Goal: Task Accomplishment & Management: Use online tool/utility

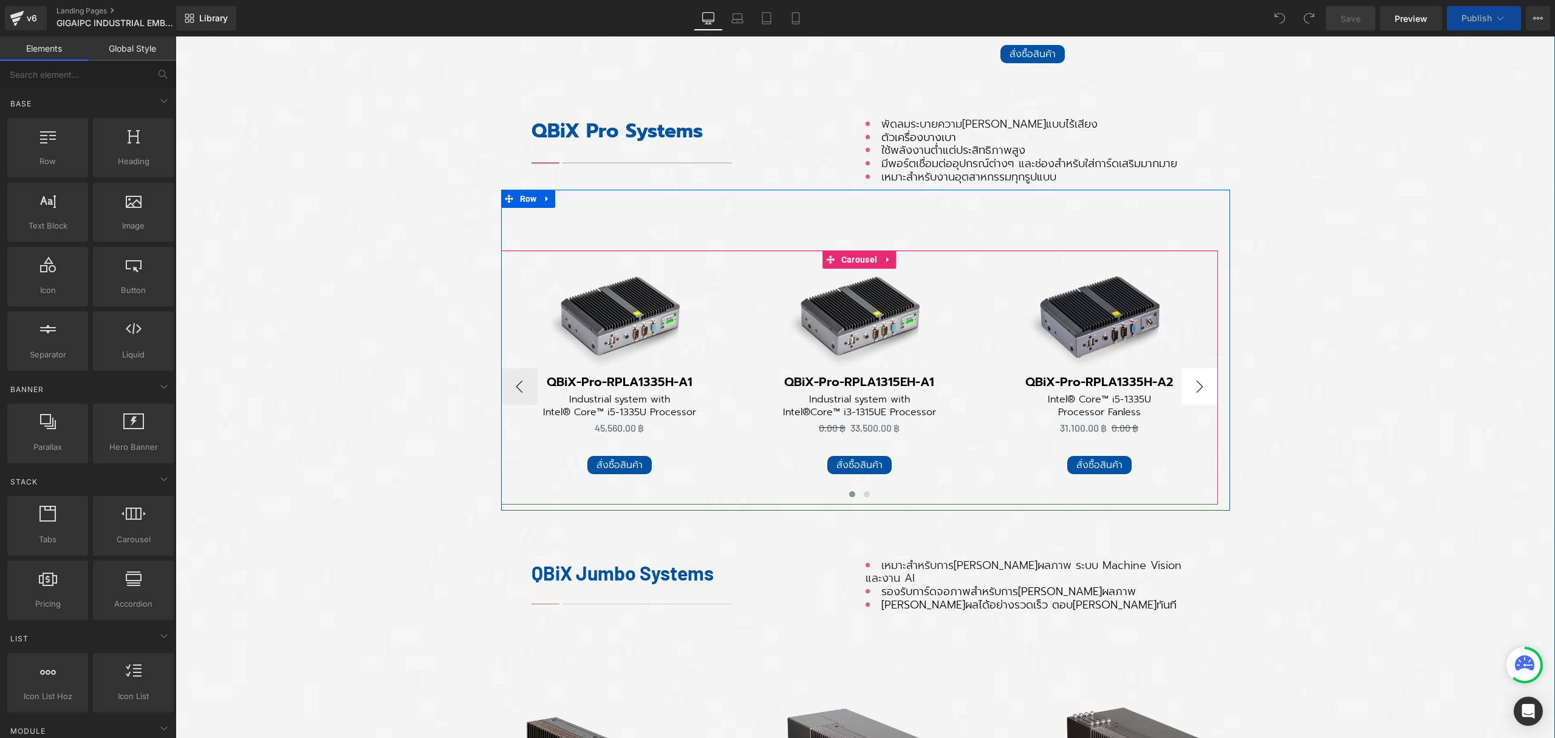
scroll to position [9360, 1367]
click at [1194, 383] on button "›" at bounding box center [1200, 386] width 36 height 36
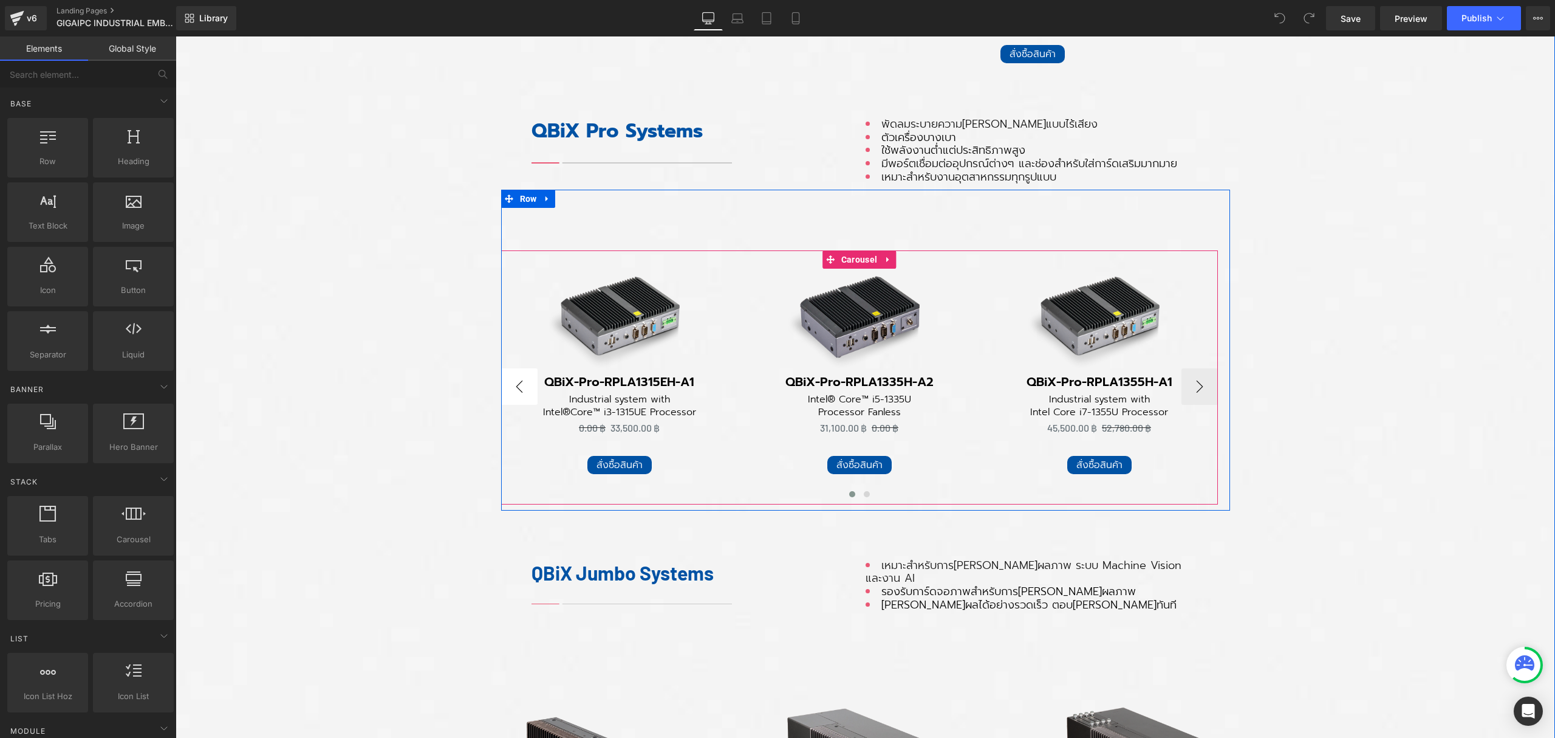
click at [506, 385] on button "‹" at bounding box center [519, 386] width 36 height 36
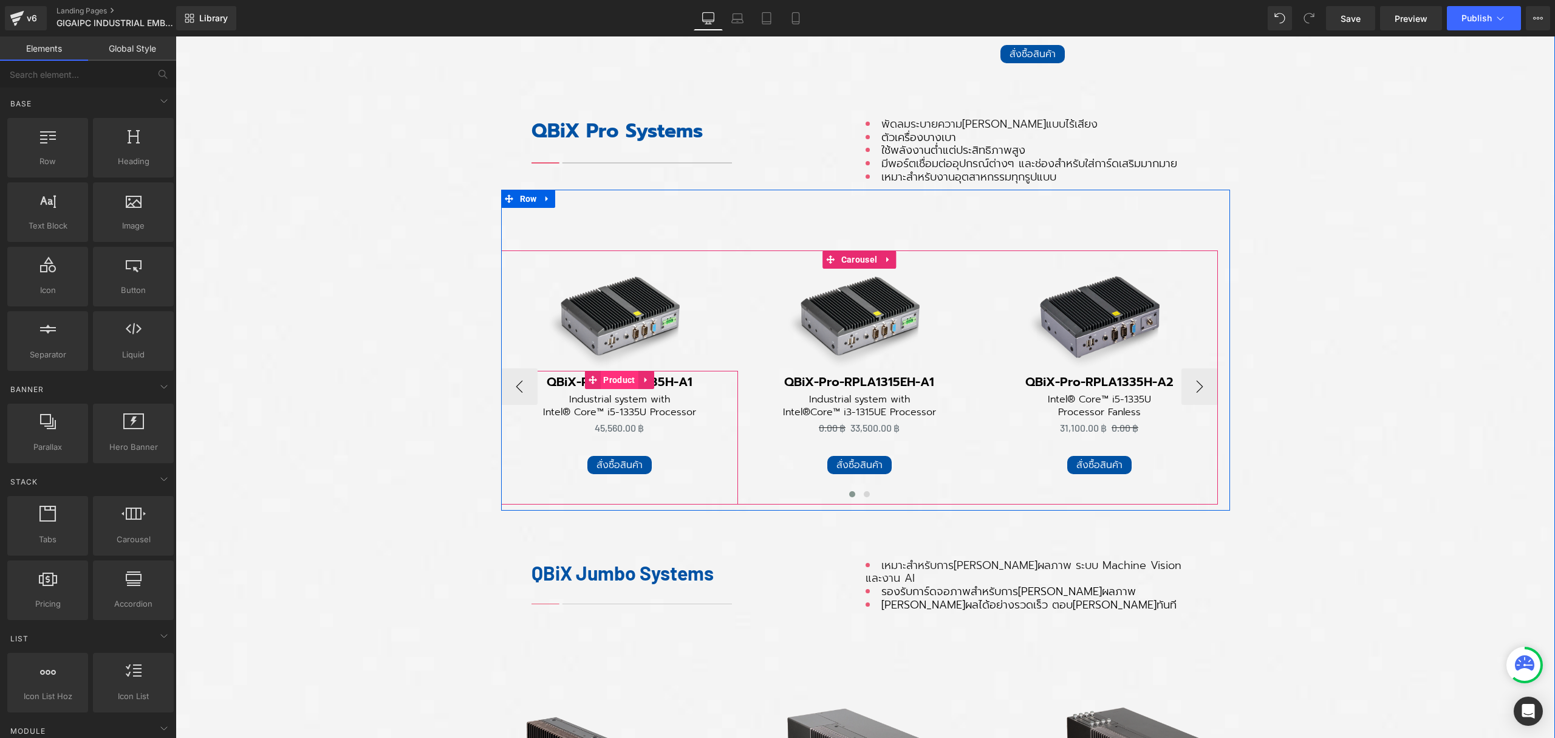
click at [615, 377] on span "Product" at bounding box center [619, 380] width 38 height 18
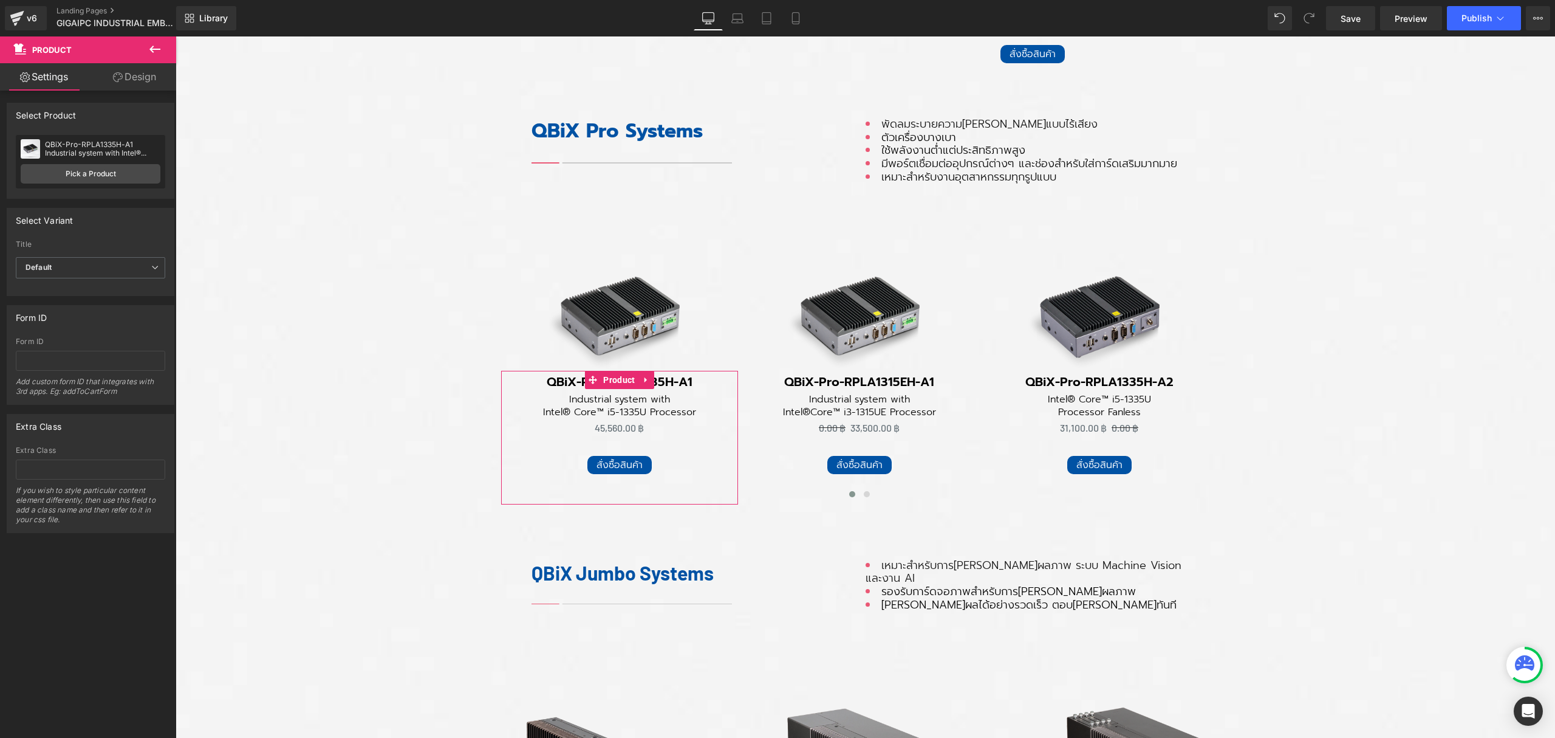
click at [123, 154] on div "QBiX-Pro-RPLA1335H-A1 Industrial system with Intel® Core™ i5-1335U Processor" at bounding box center [102, 148] width 115 height 17
click at [113, 168] on link "Pick a Product" at bounding box center [91, 173] width 140 height 19
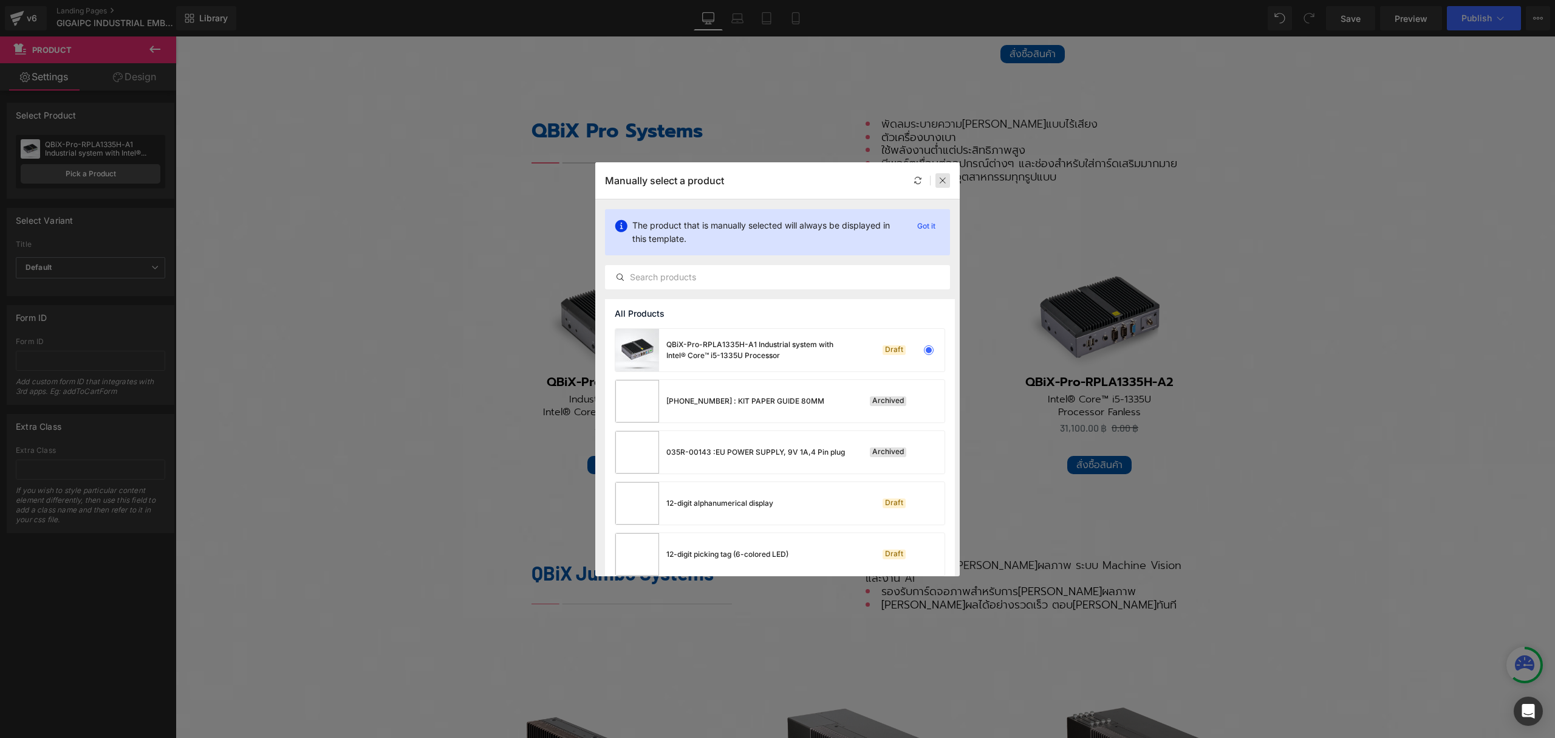
click at [943, 180] on icon at bounding box center [943, 180] width 9 height 9
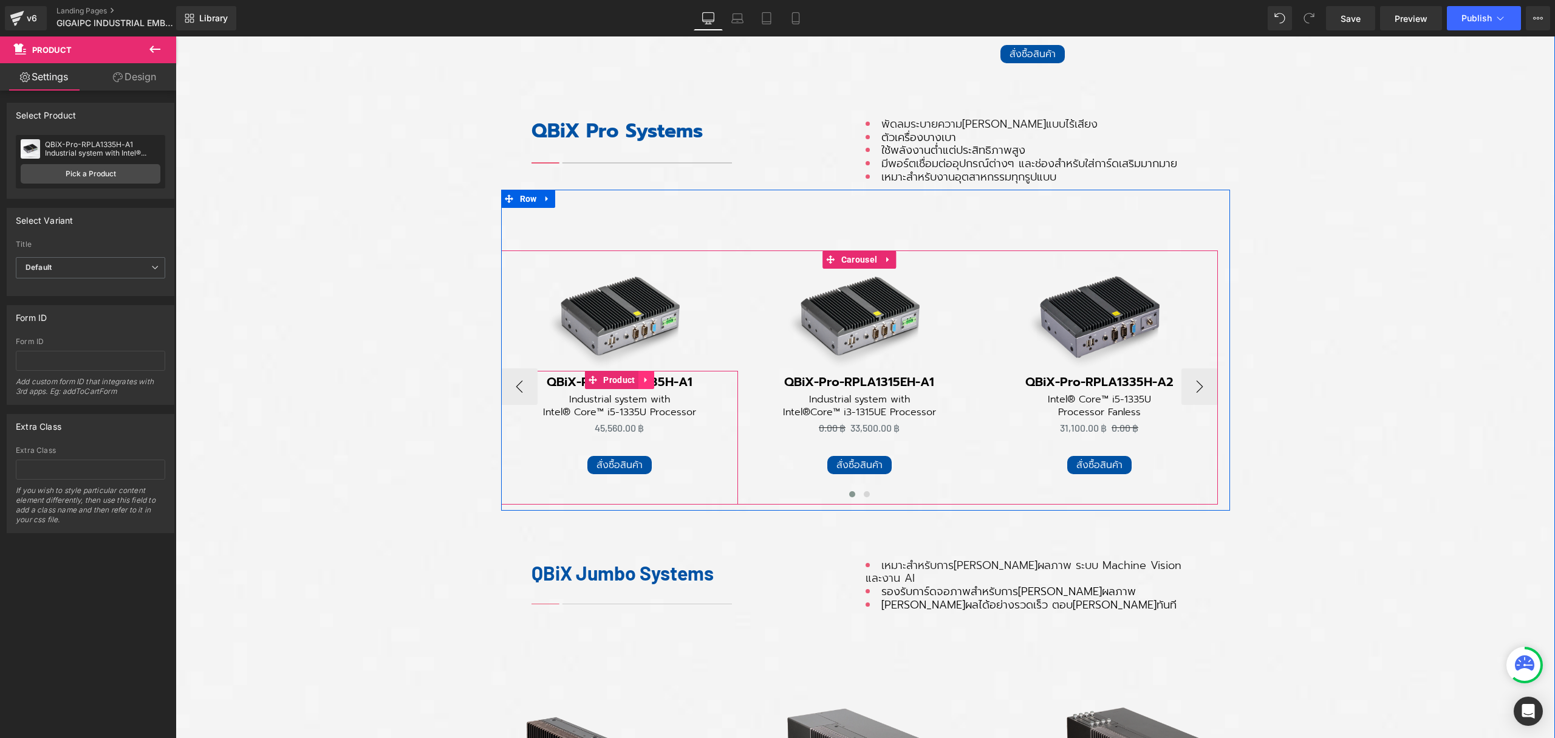
click at [642, 377] on icon at bounding box center [646, 379] width 9 height 9
click at [650, 375] on icon at bounding box center [654, 379] width 9 height 9
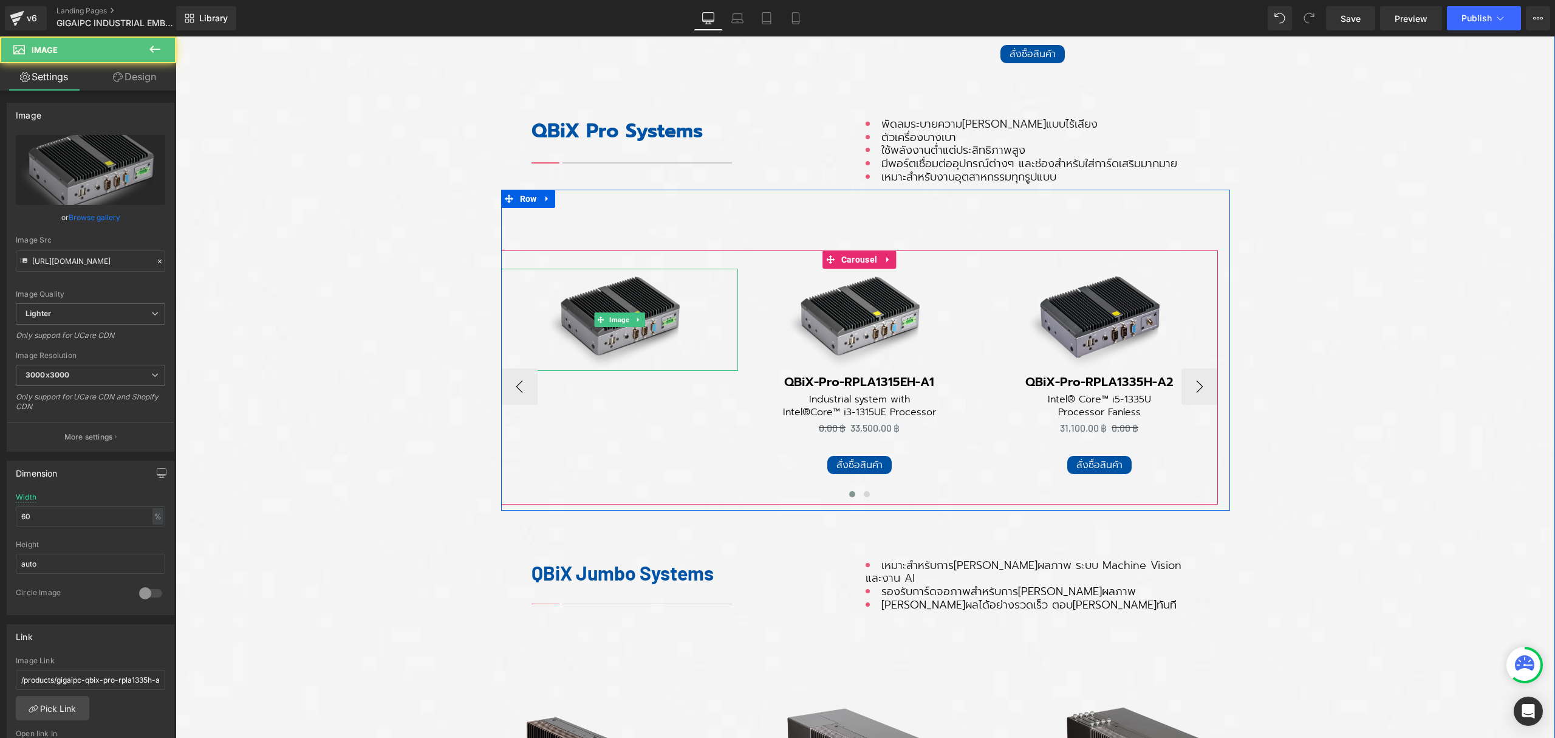
click at [643, 286] on img at bounding box center [620, 320] width 142 height 102
click at [632, 316] on link at bounding box center [638, 319] width 13 height 15
click at [641, 318] on icon at bounding box center [644, 319] width 7 height 7
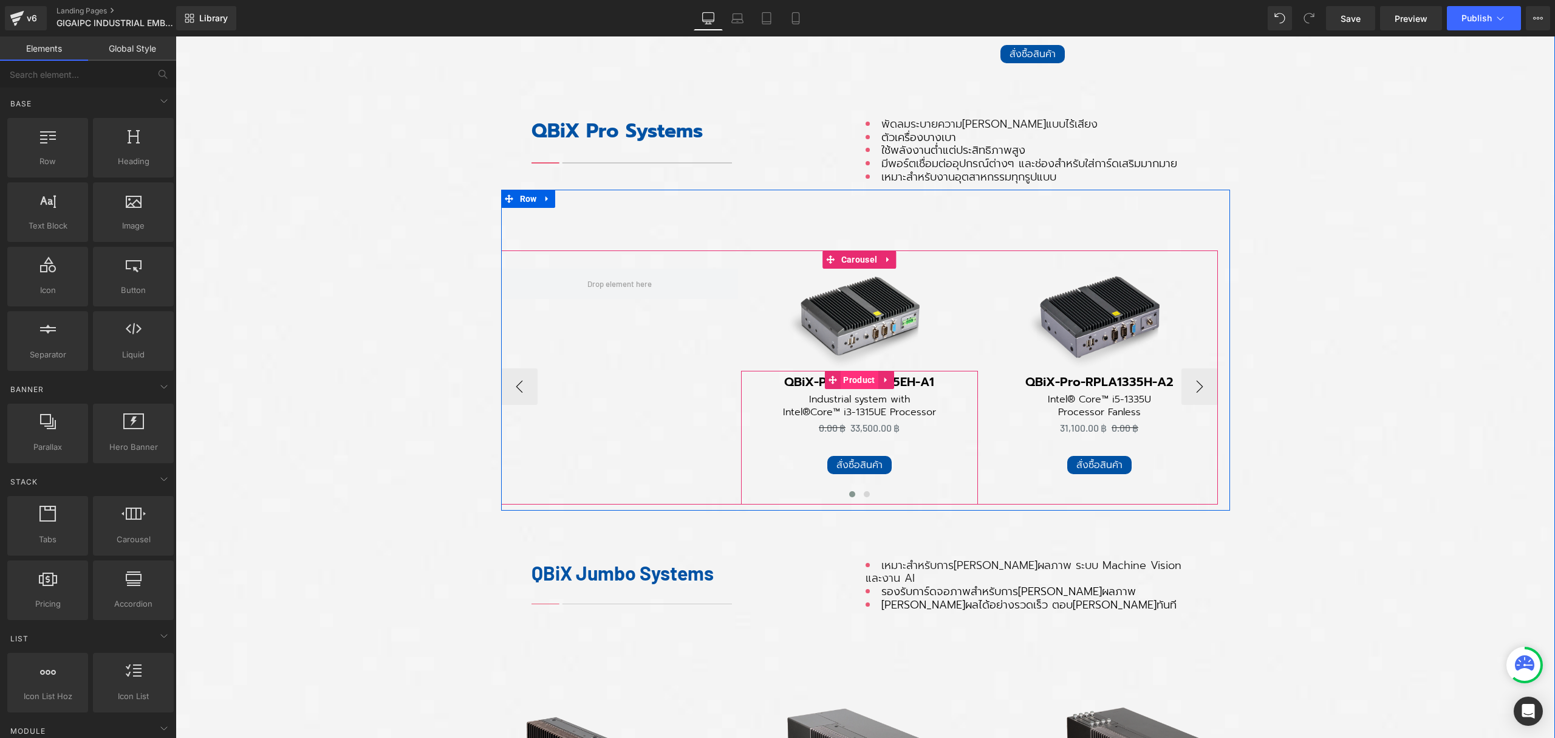
click at [858, 375] on span "Product" at bounding box center [859, 380] width 38 height 18
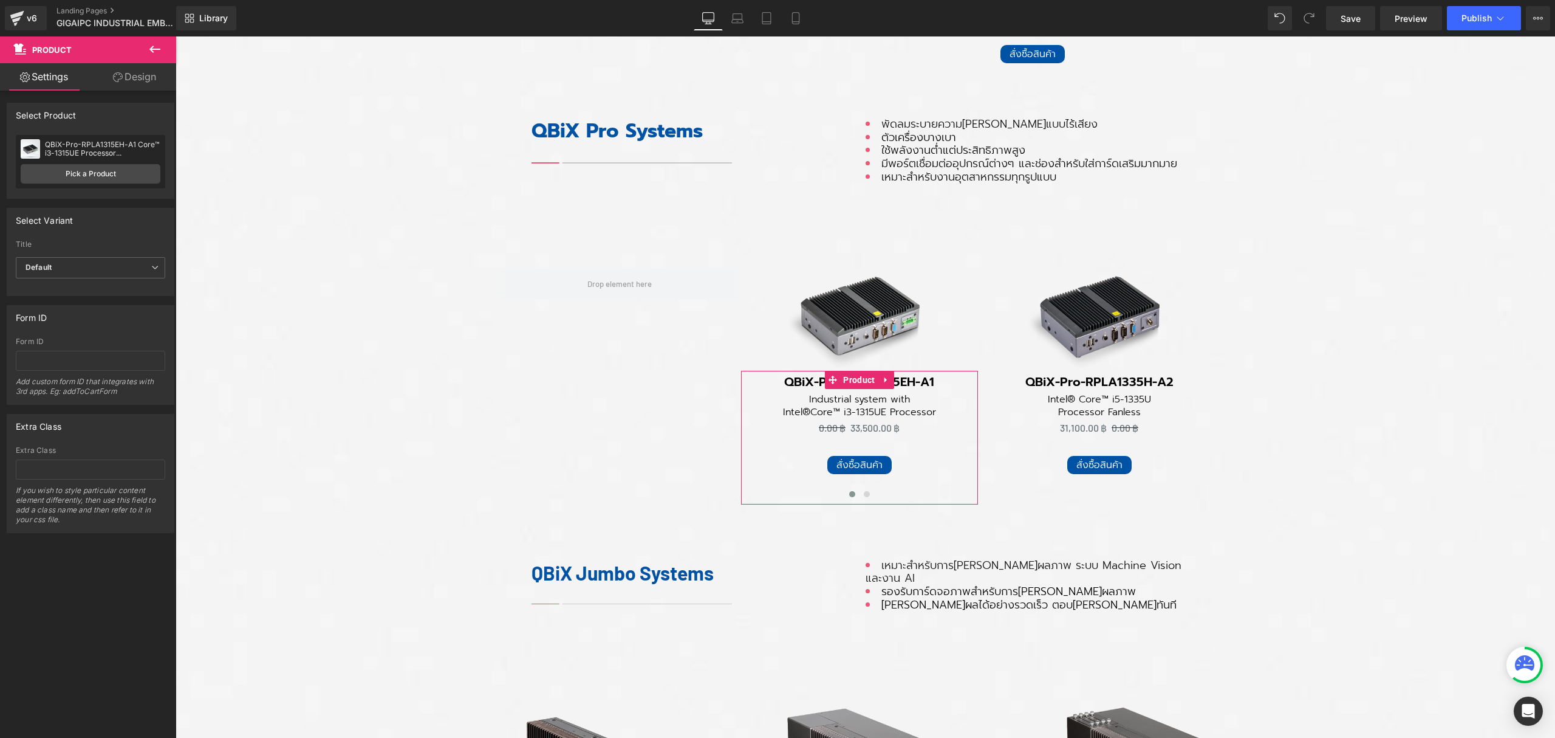
click at [112, 158] on div "QBiX-Pro-RPLA1315EH-A1 Core™ i3-1315UE Processor RAM8GB/SSD256GB Fanless Design…" at bounding box center [91, 149] width 140 height 18
click at [112, 168] on link "Pick a Product" at bounding box center [91, 173] width 140 height 19
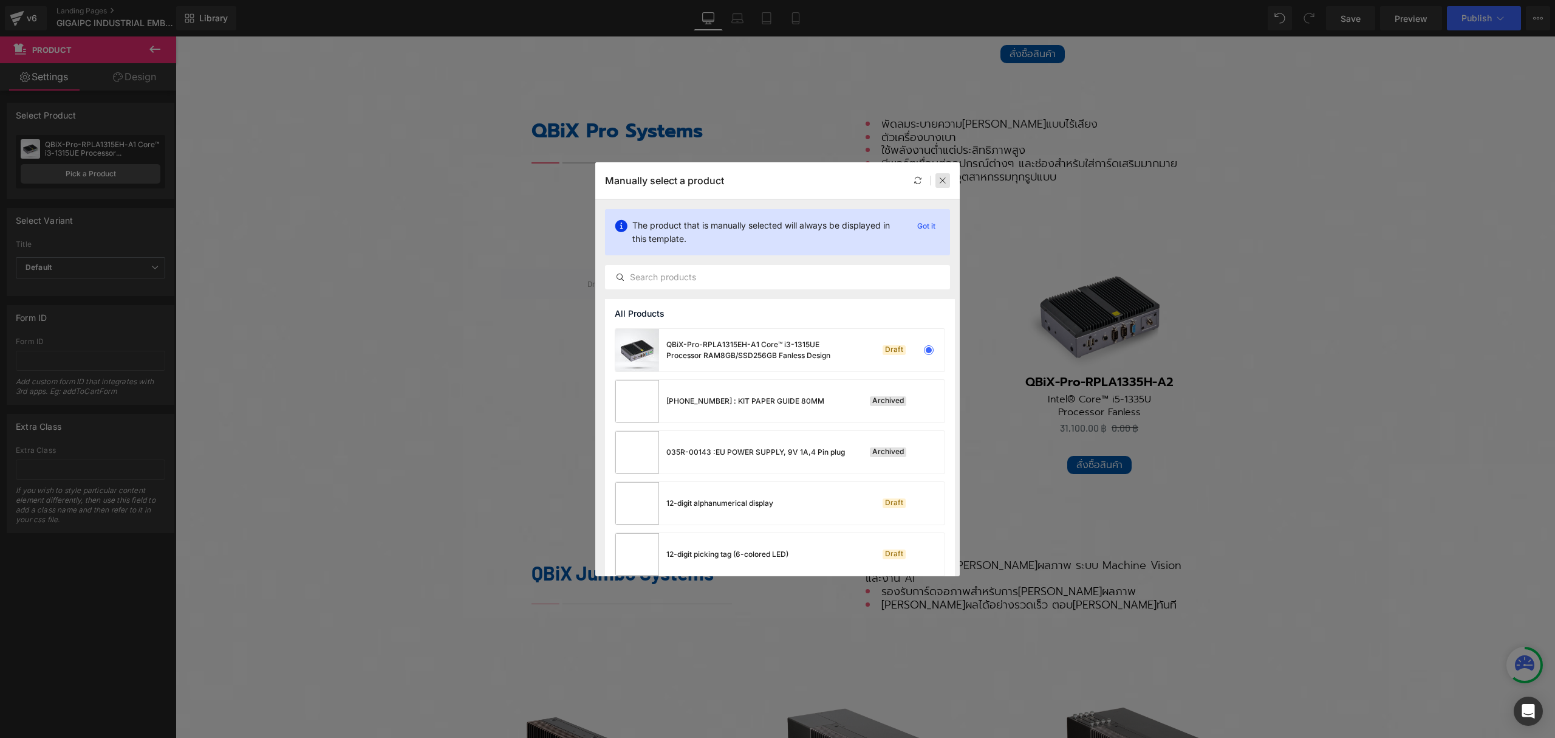
click at [947, 186] on div at bounding box center [943, 180] width 15 height 15
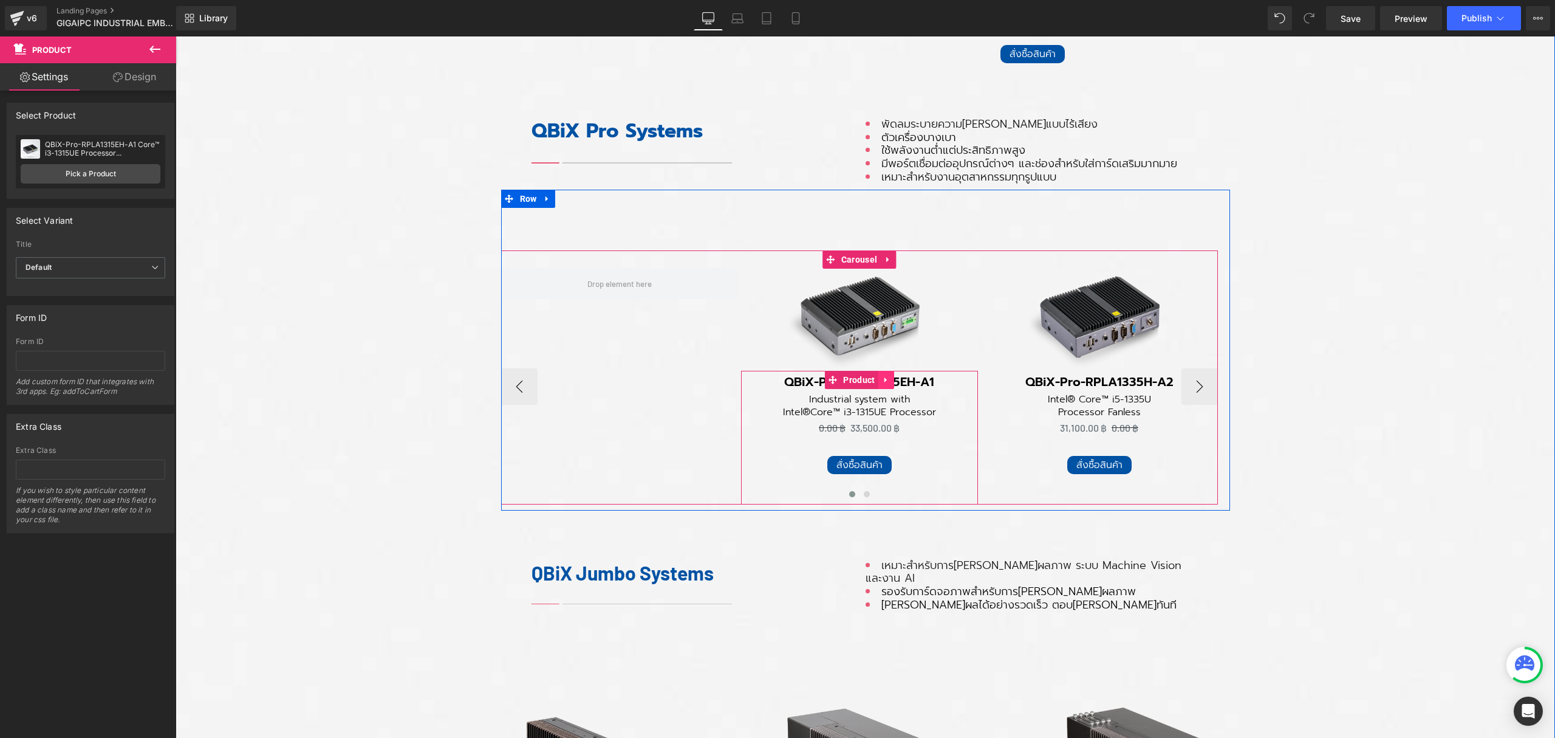
click at [884, 377] on icon at bounding box center [885, 379] width 2 height 5
click at [890, 375] on icon at bounding box center [894, 379] width 9 height 9
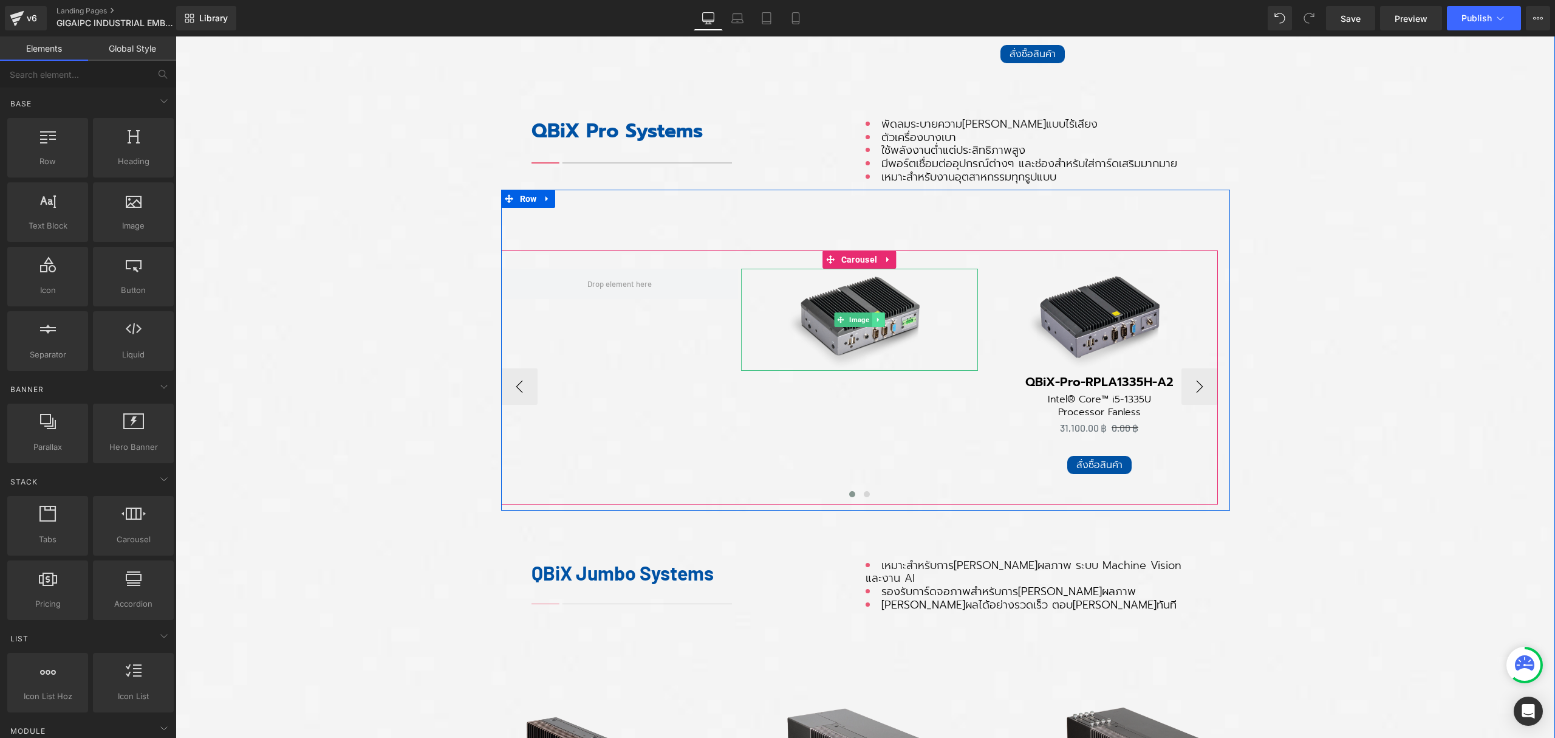
click at [875, 317] on icon at bounding box center [878, 319] width 7 height 7
click at [881, 317] on icon at bounding box center [884, 319] width 7 height 7
click at [1092, 372] on span "Product" at bounding box center [1099, 380] width 38 height 18
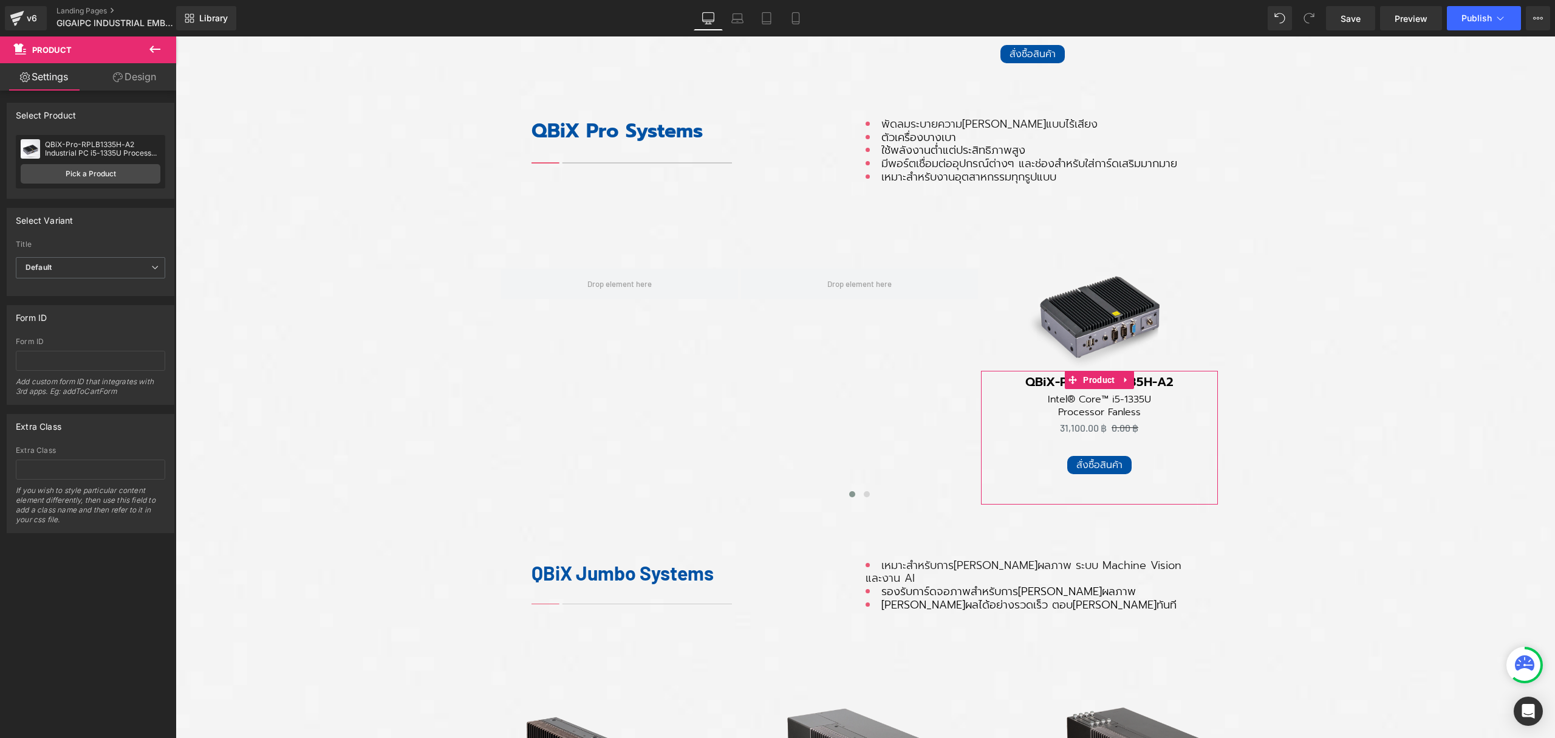
click at [101, 151] on div "QBiX-Pro-RPLB1335H-A2 Industrial PC i5-1335U Processor RAM16/SSD512GB" at bounding box center [102, 148] width 115 height 17
click at [103, 168] on link "Pick a Product" at bounding box center [91, 173] width 140 height 19
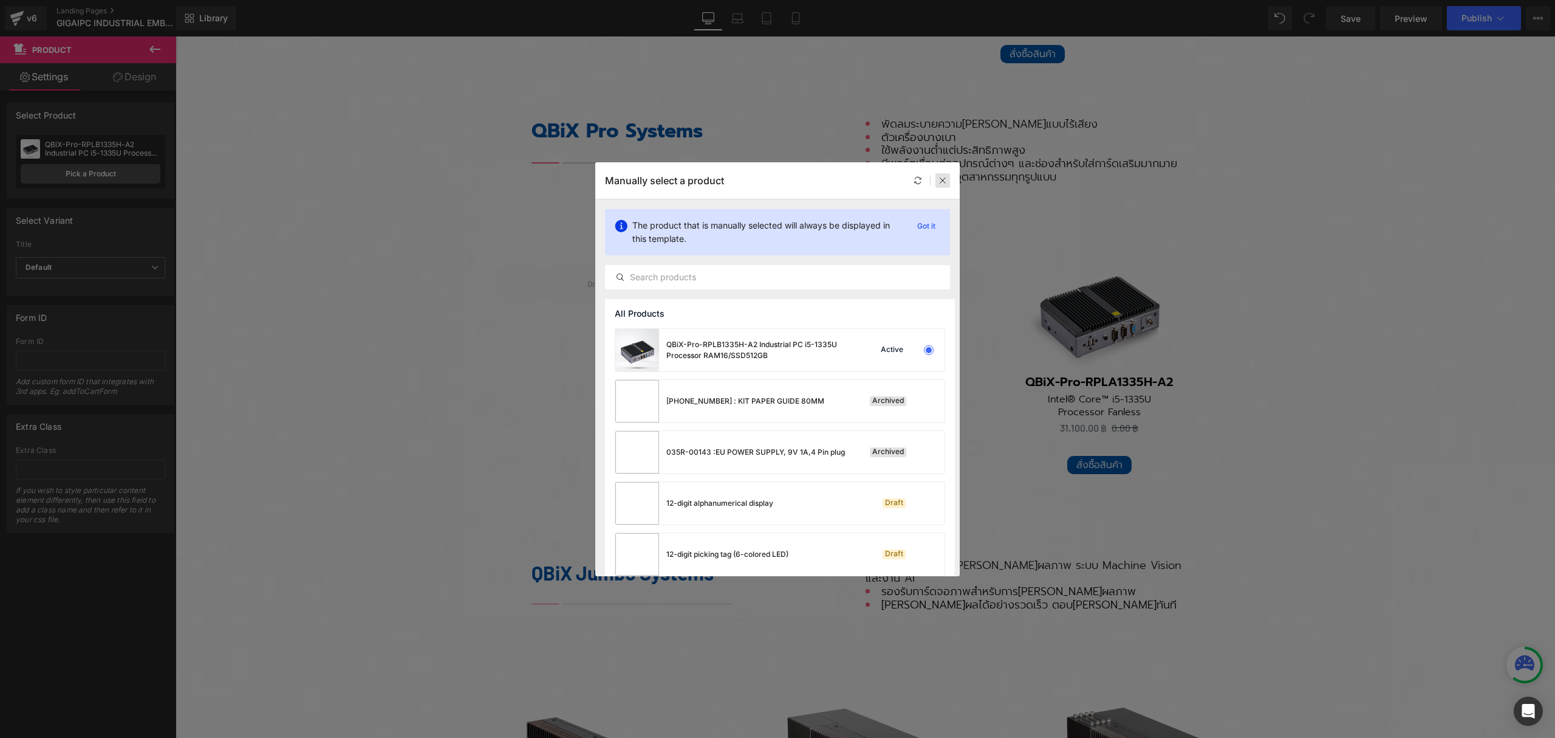
click at [940, 180] on icon at bounding box center [943, 180] width 9 height 9
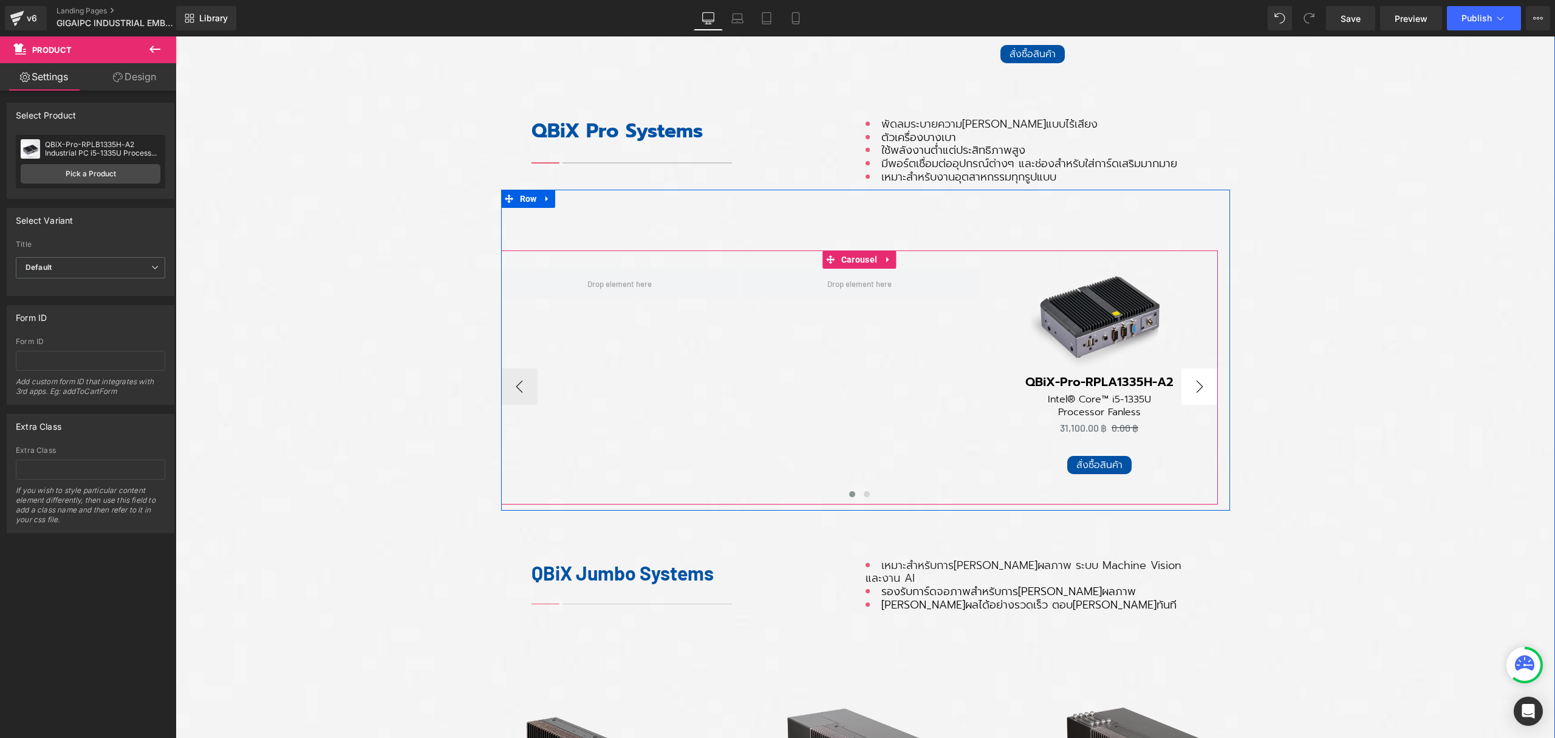
click at [1198, 380] on button "›" at bounding box center [1200, 386] width 36 height 36
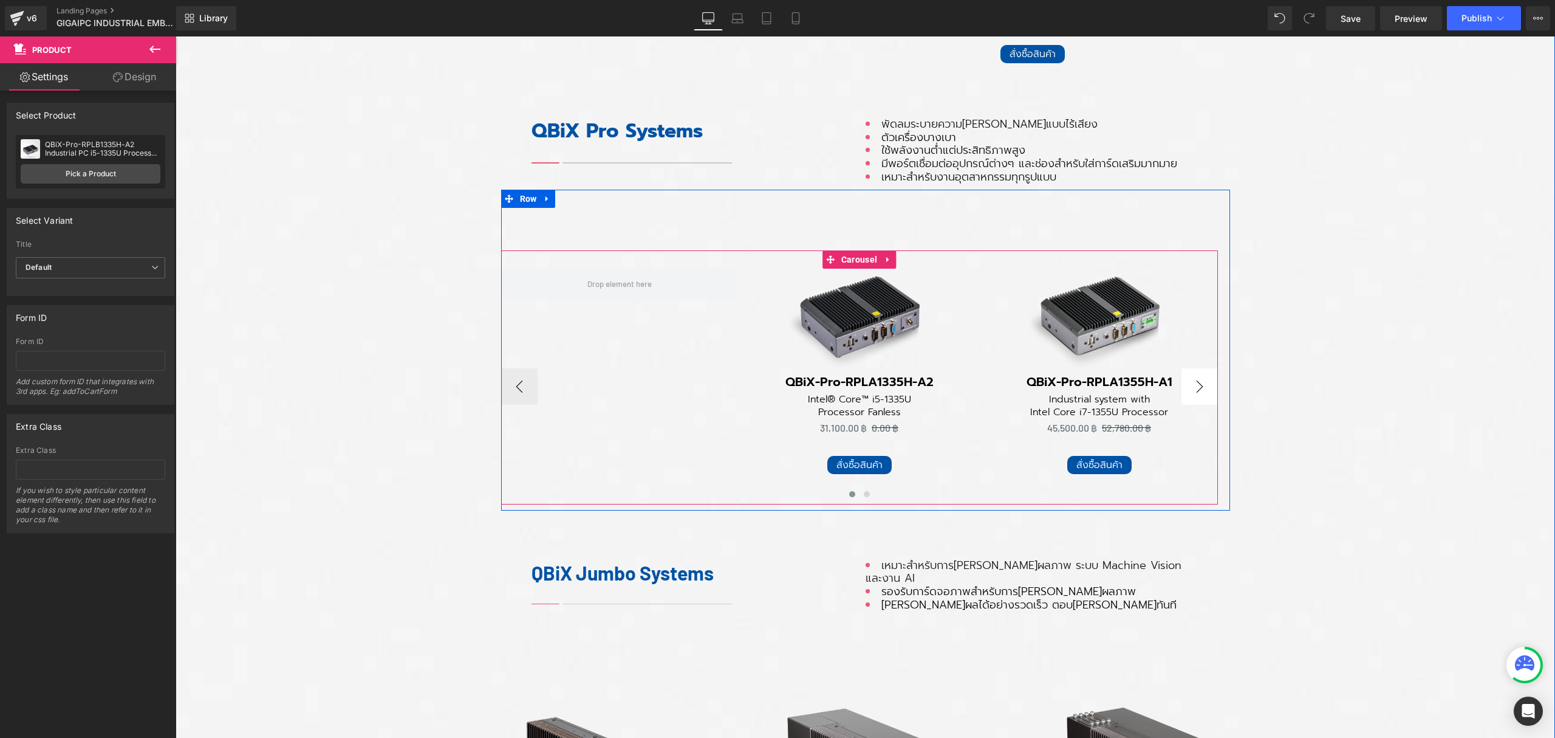
click at [1198, 380] on button "›" at bounding box center [1200, 386] width 36 height 36
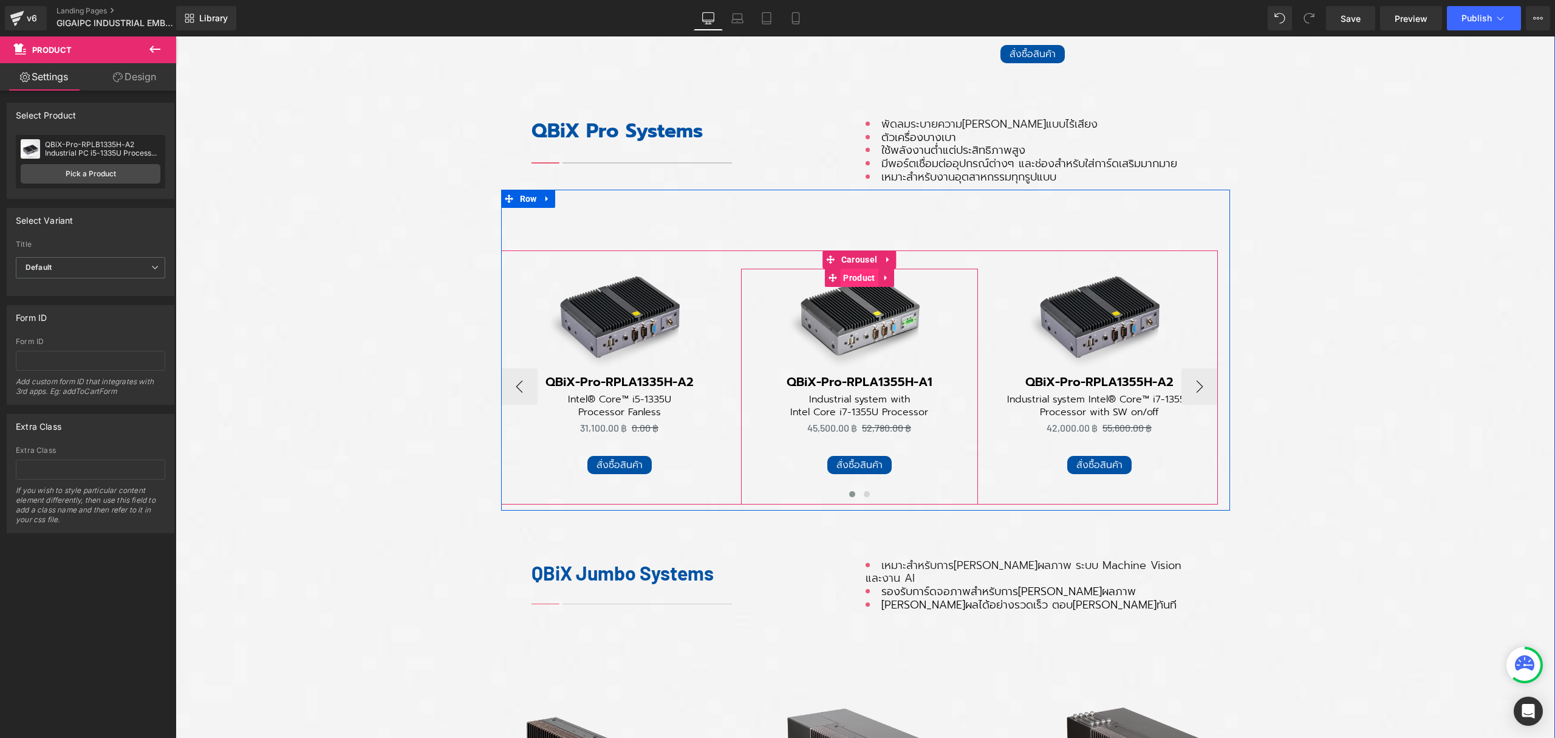
click at [855, 275] on span "Product" at bounding box center [859, 278] width 38 height 18
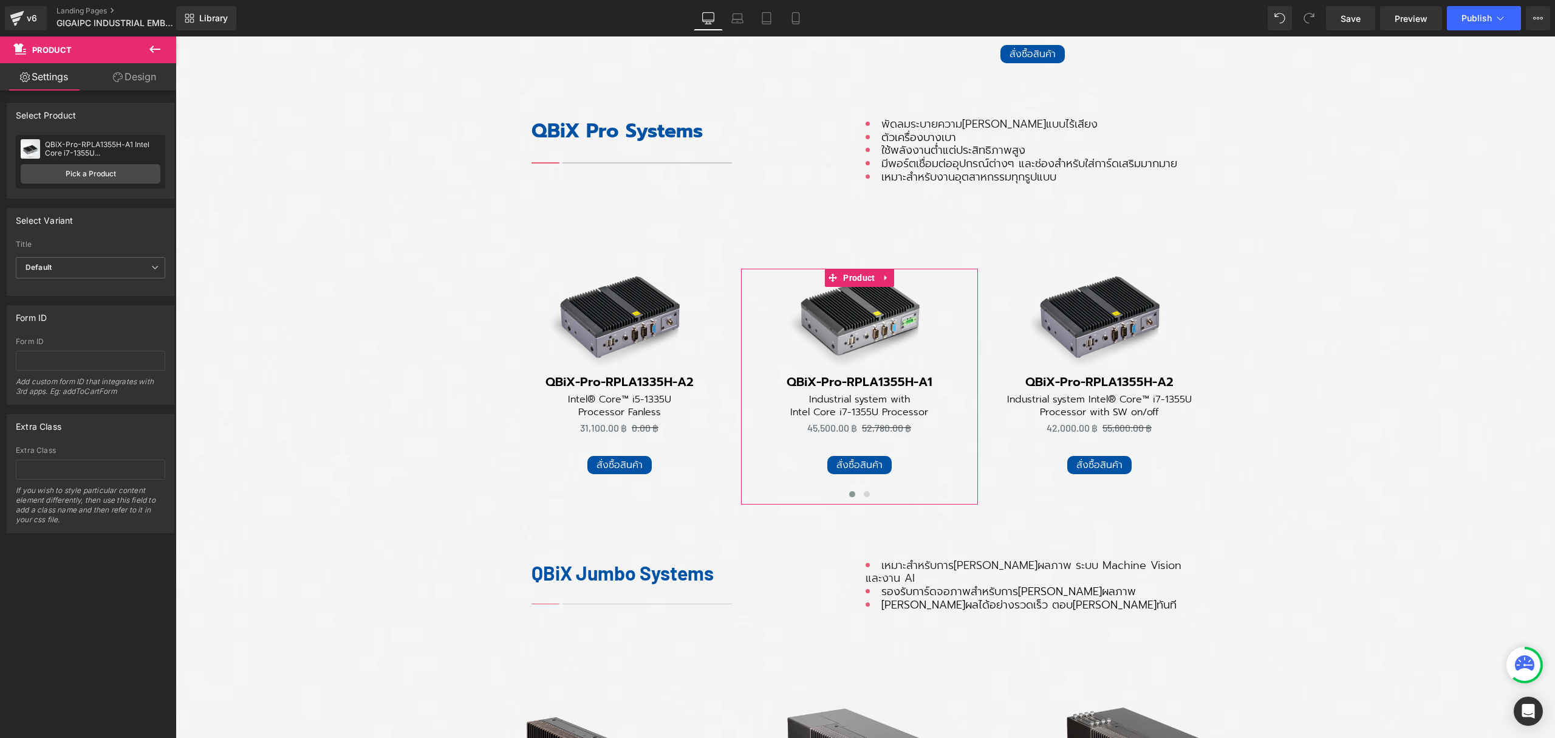
click at [69, 152] on div "QBiX-Pro-RPLA1355H-A1 Intel Core i7-1355U RAM16GB/SSD512GB Industrial system" at bounding box center [102, 148] width 115 height 17
click at [80, 169] on link "Pick a Product" at bounding box center [91, 173] width 140 height 19
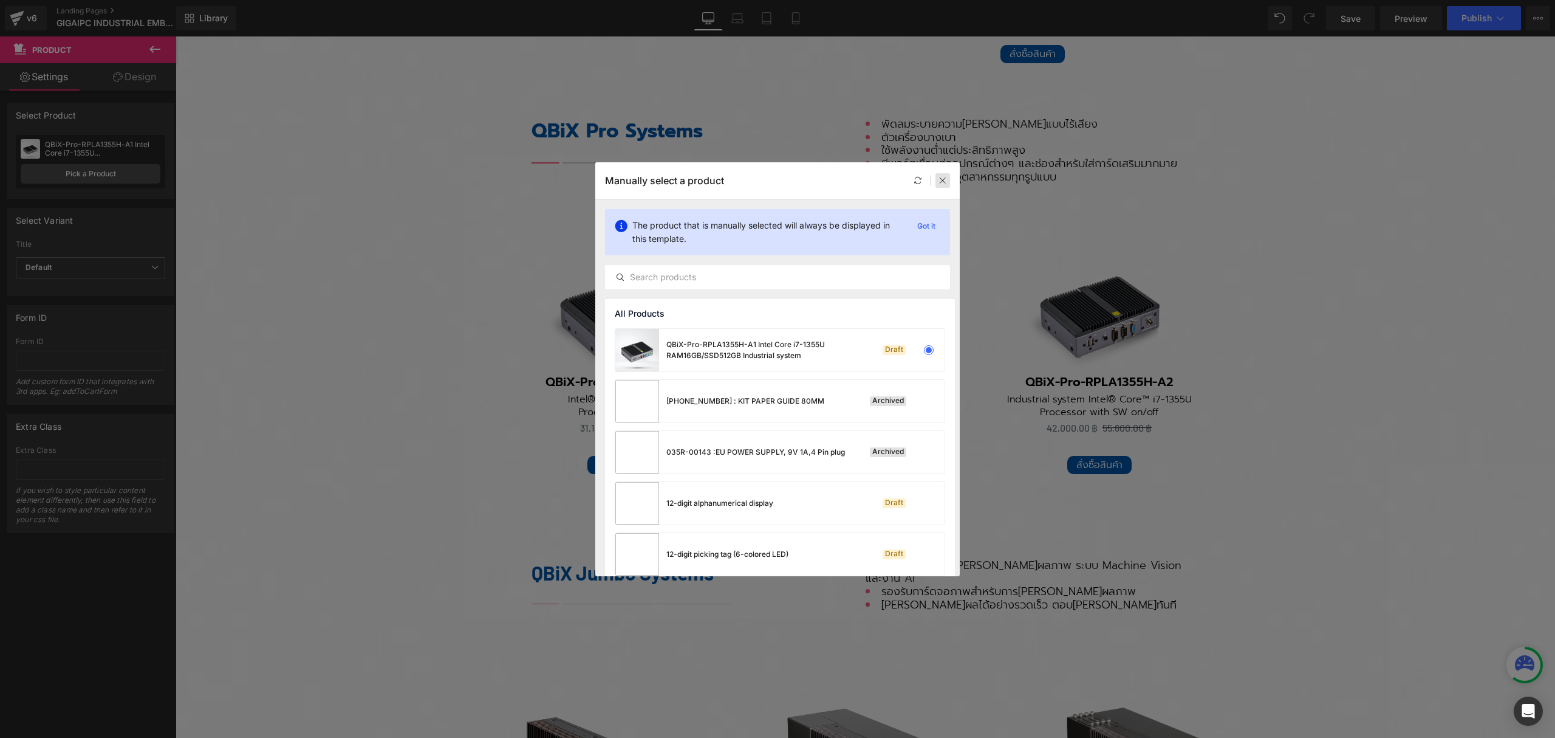
drag, startPoint x: 942, startPoint y: 178, endPoint x: 767, endPoint y: 142, distance: 178.1
click at [942, 178] on icon at bounding box center [943, 180] width 9 height 9
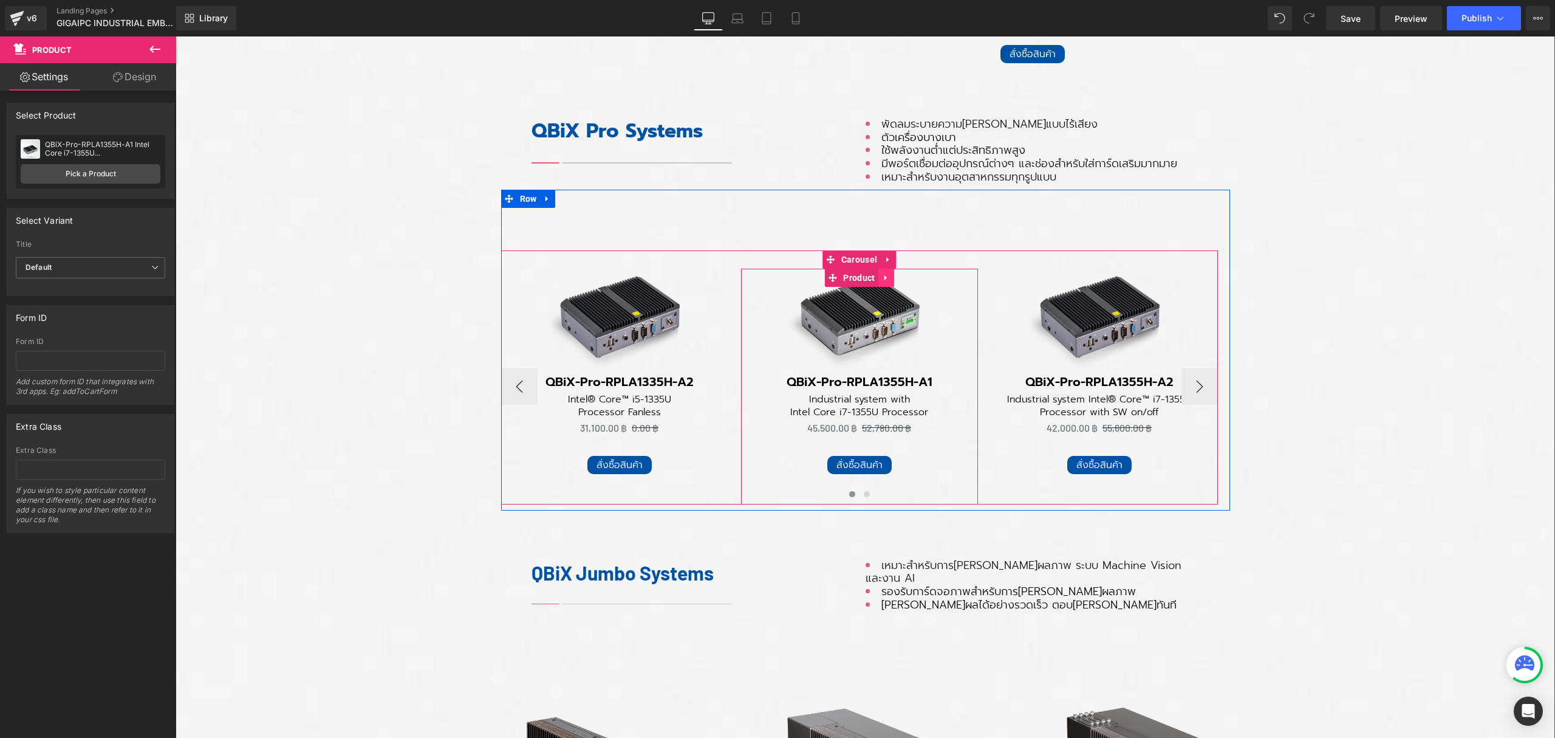
click at [884, 275] on icon at bounding box center [885, 277] width 2 height 5
click at [890, 276] on icon at bounding box center [894, 277] width 9 height 9
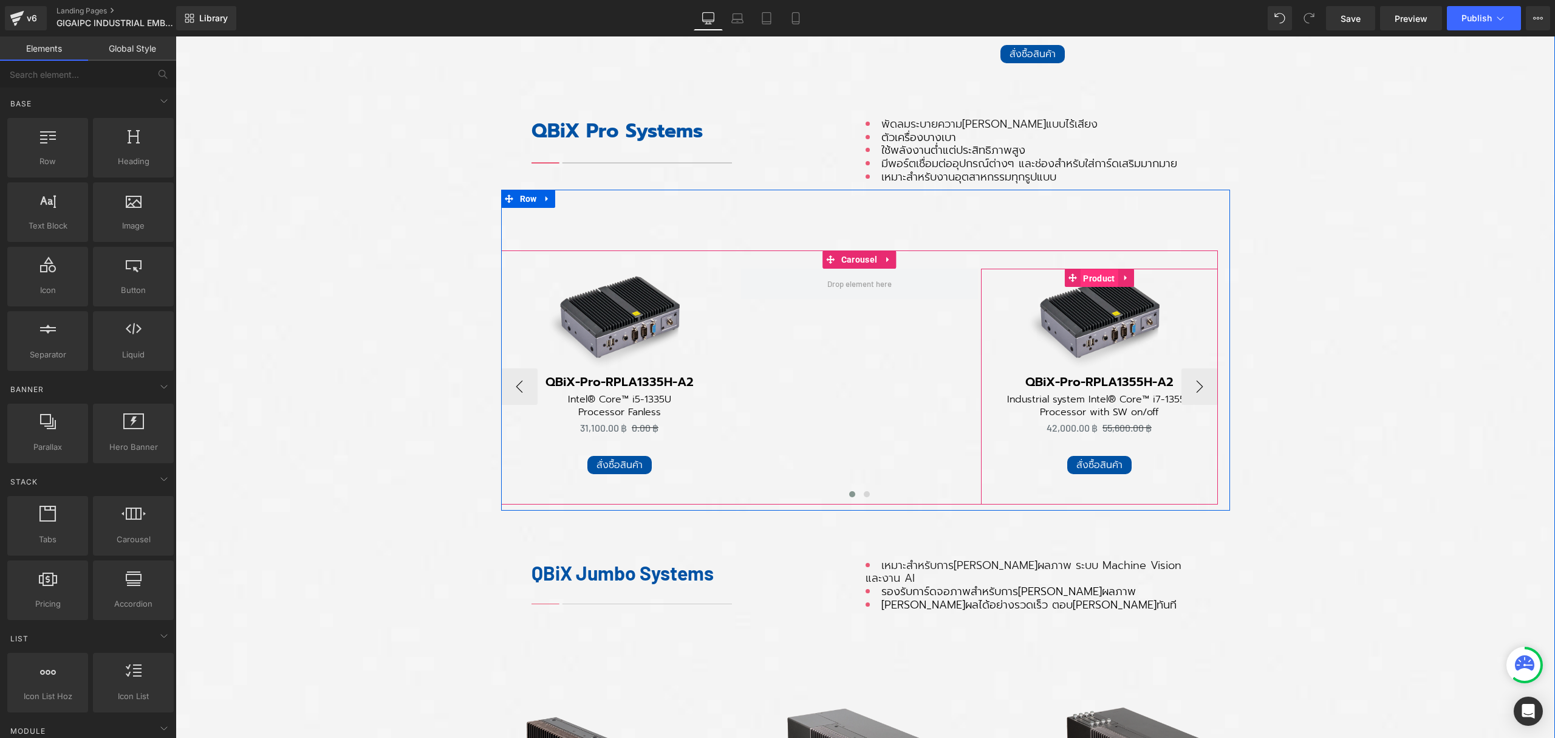
click at [1097, 273] on span "Product" at bounding box center [1099, 278] width 38 height 18
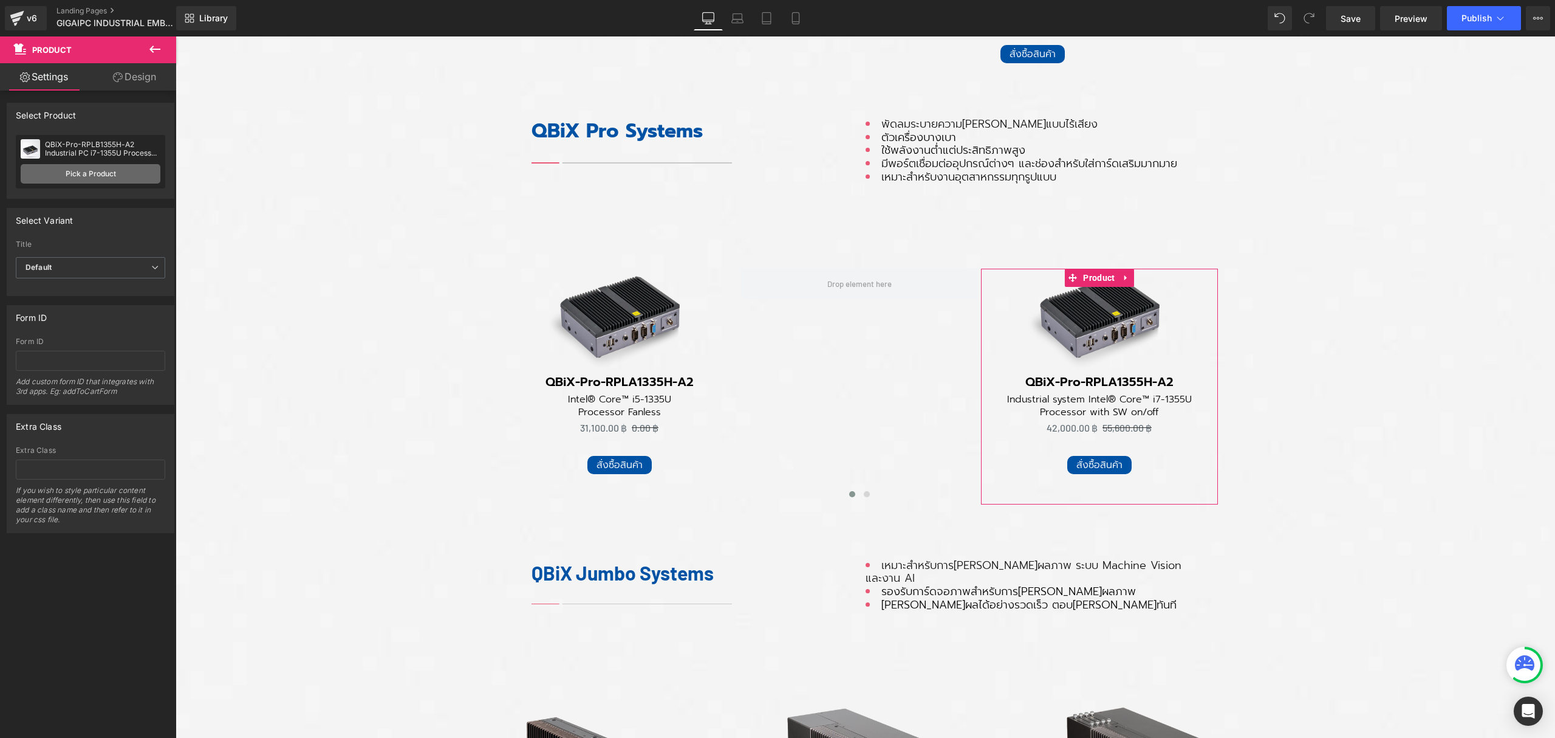
click at [91, 175] on link "Pick a Product" at bounding box center [91, 173] width 140 height 19
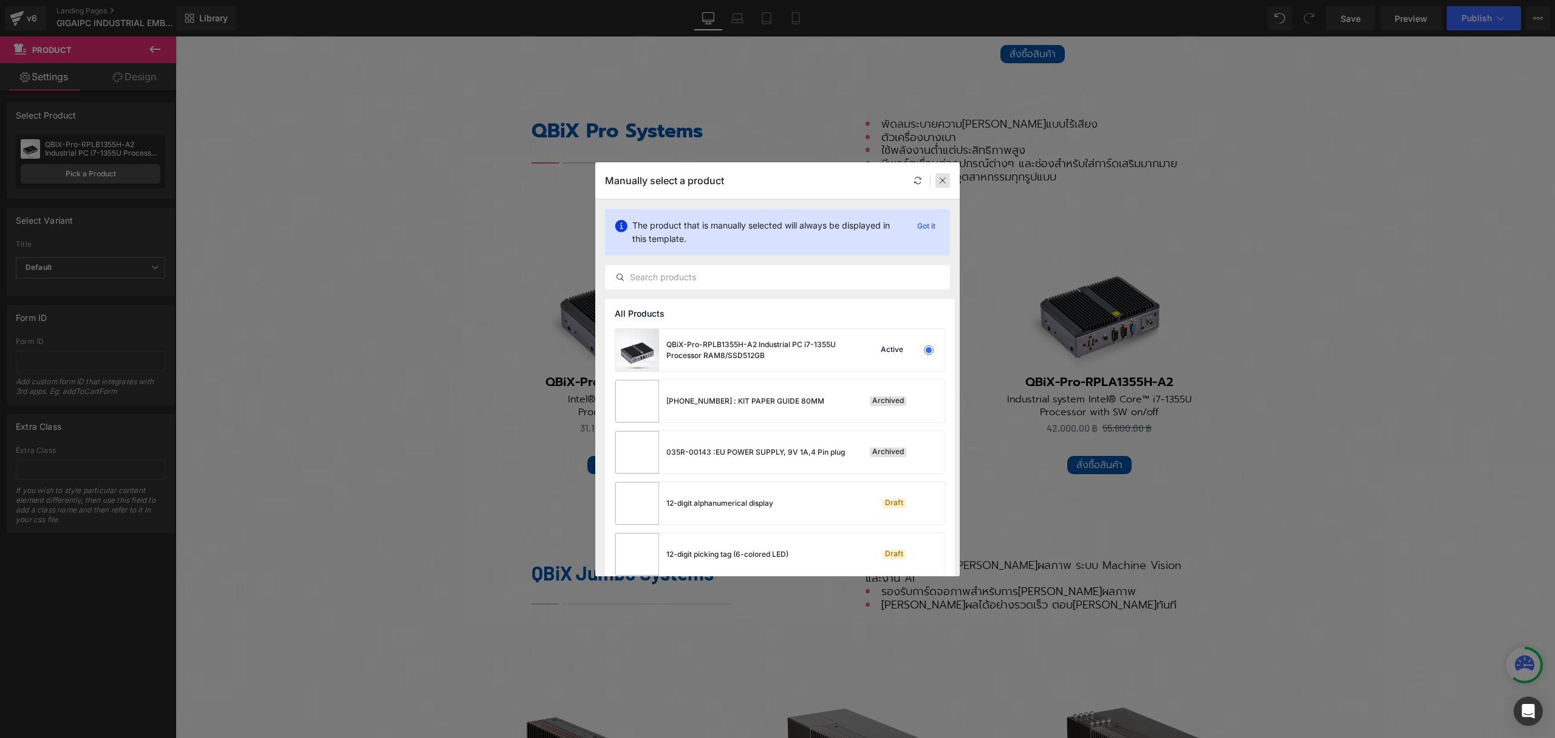
click at [941, 181] on icon at bounding box center [943, 180] width 9 height 9
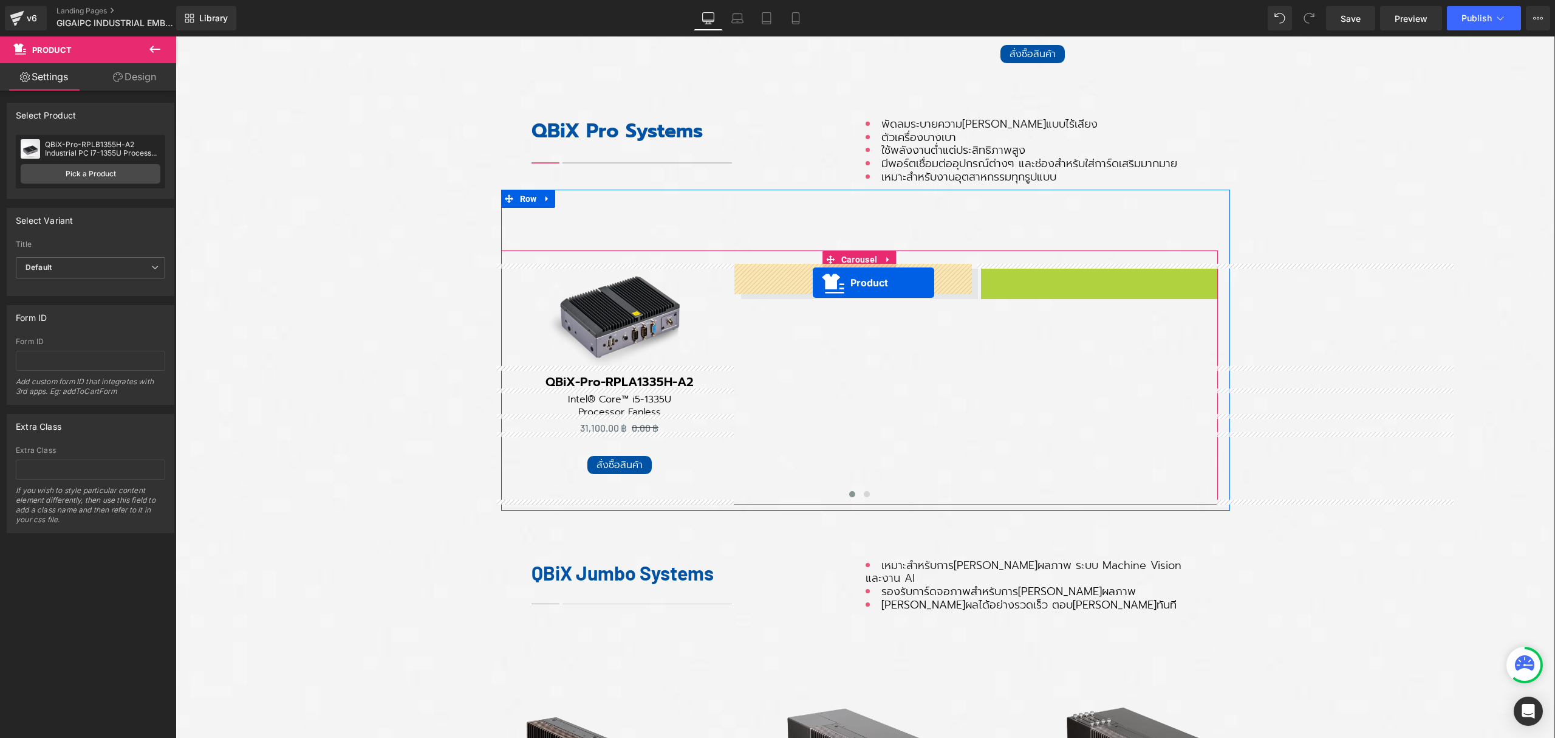
drag, startPoint x: 1092, startPoint y: 275, endPoint x: 813, endPoint y: 283, distance: 279.0
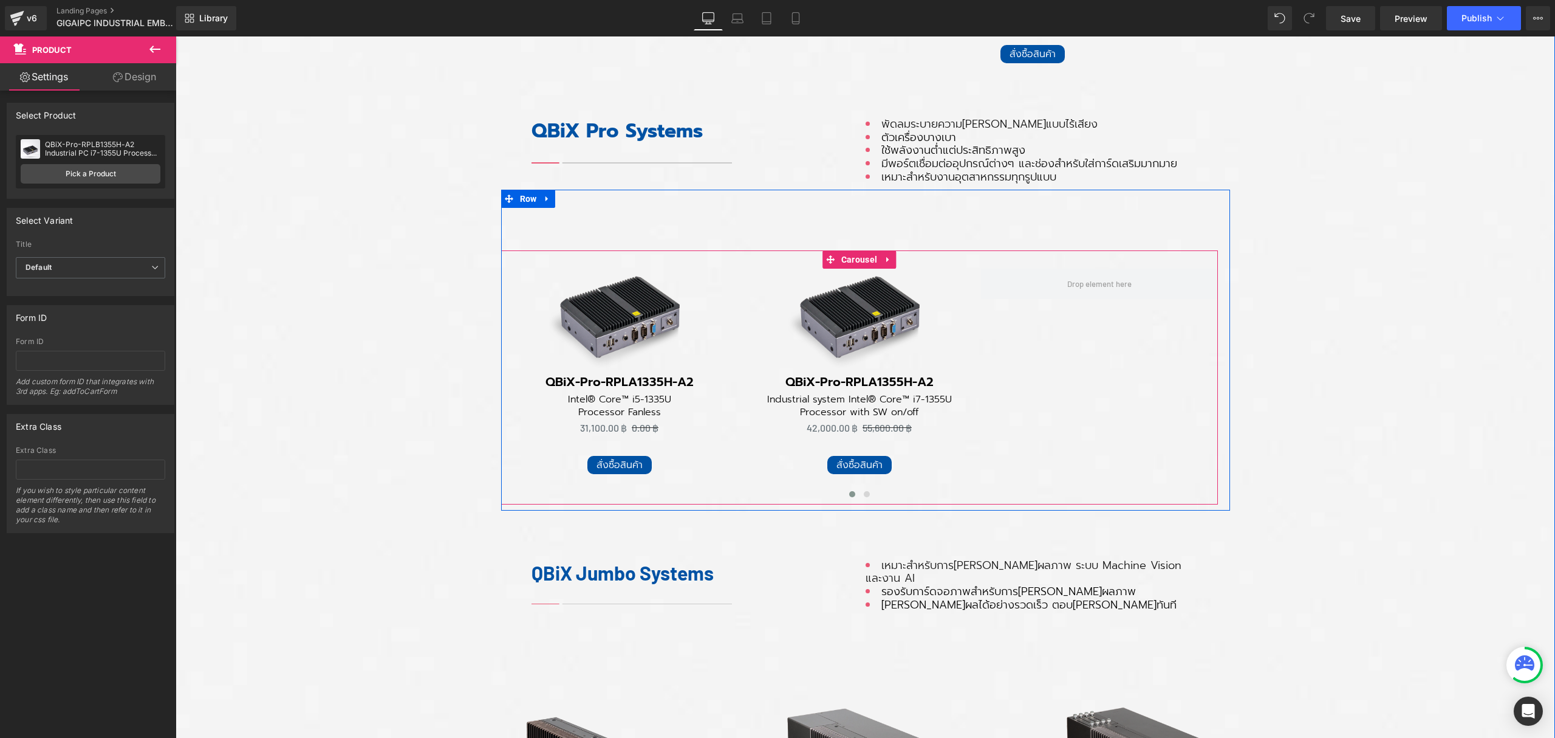
click at [1218, 386] on button "›" at bounding box center [1236, 386] width 36 height 36
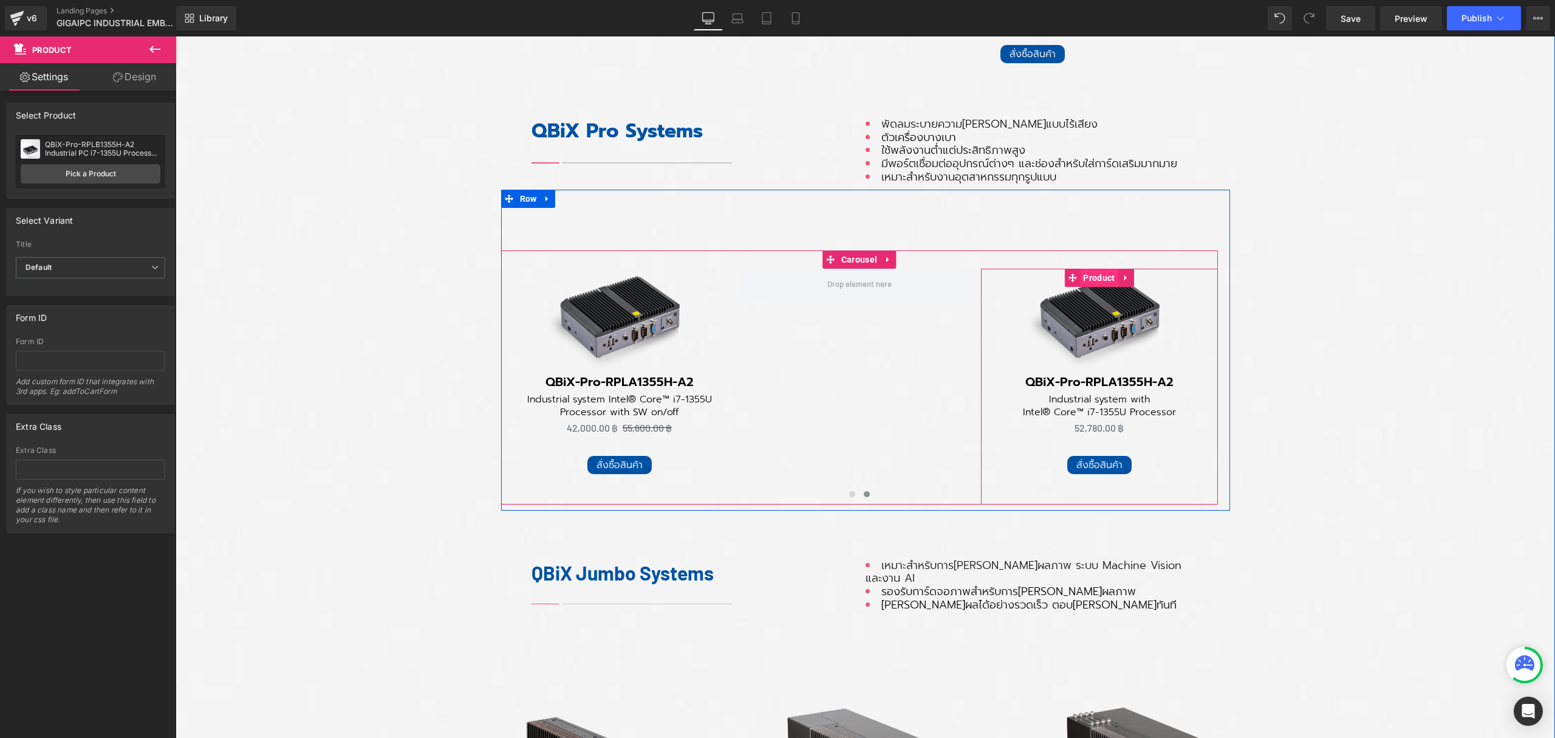
click at [1092, 277] on span "Product" at bounding box center [1099, 278] width 38 height 18
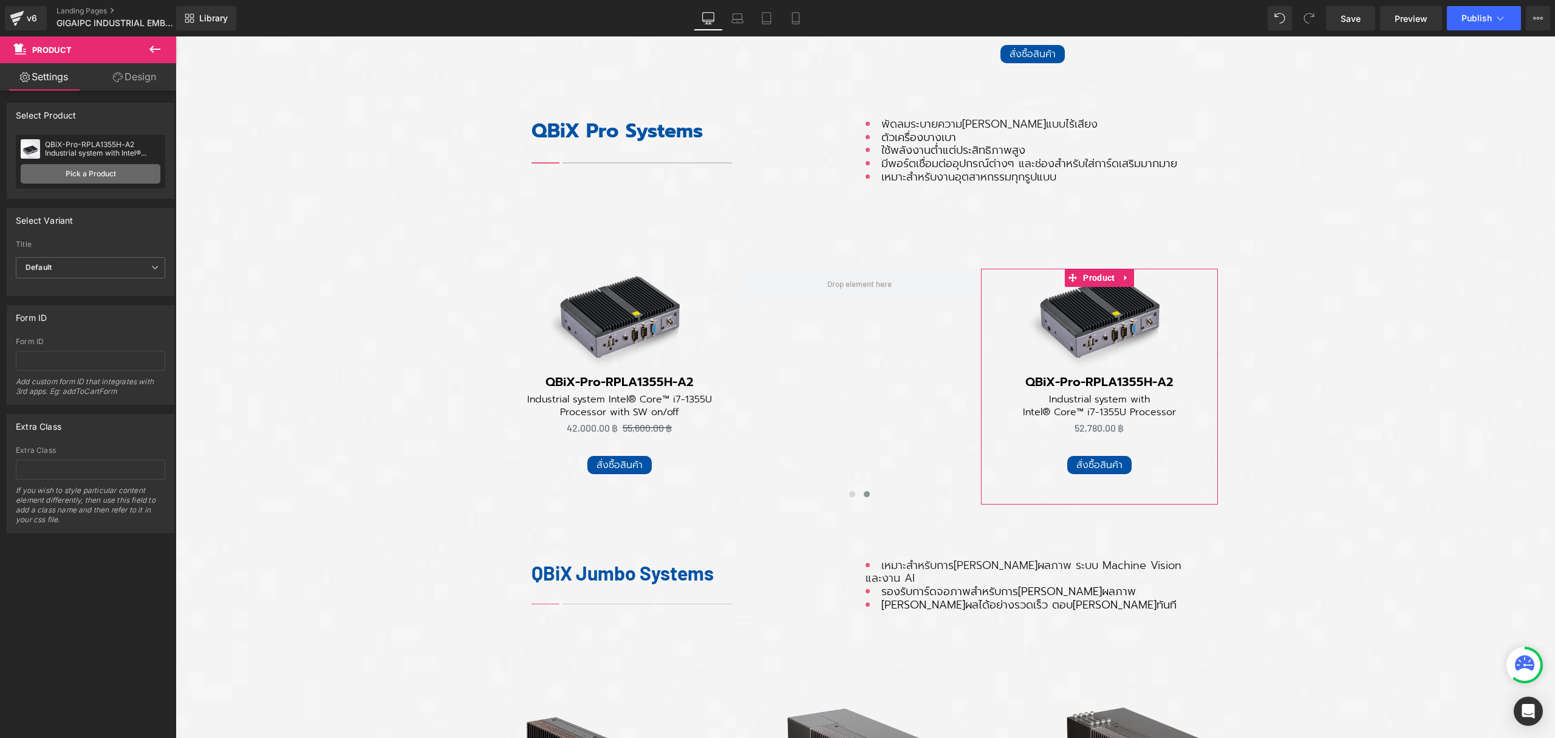
click at [83, 176] on link "Pick a Product" at bounding box center [91, 173] width 140 height 19
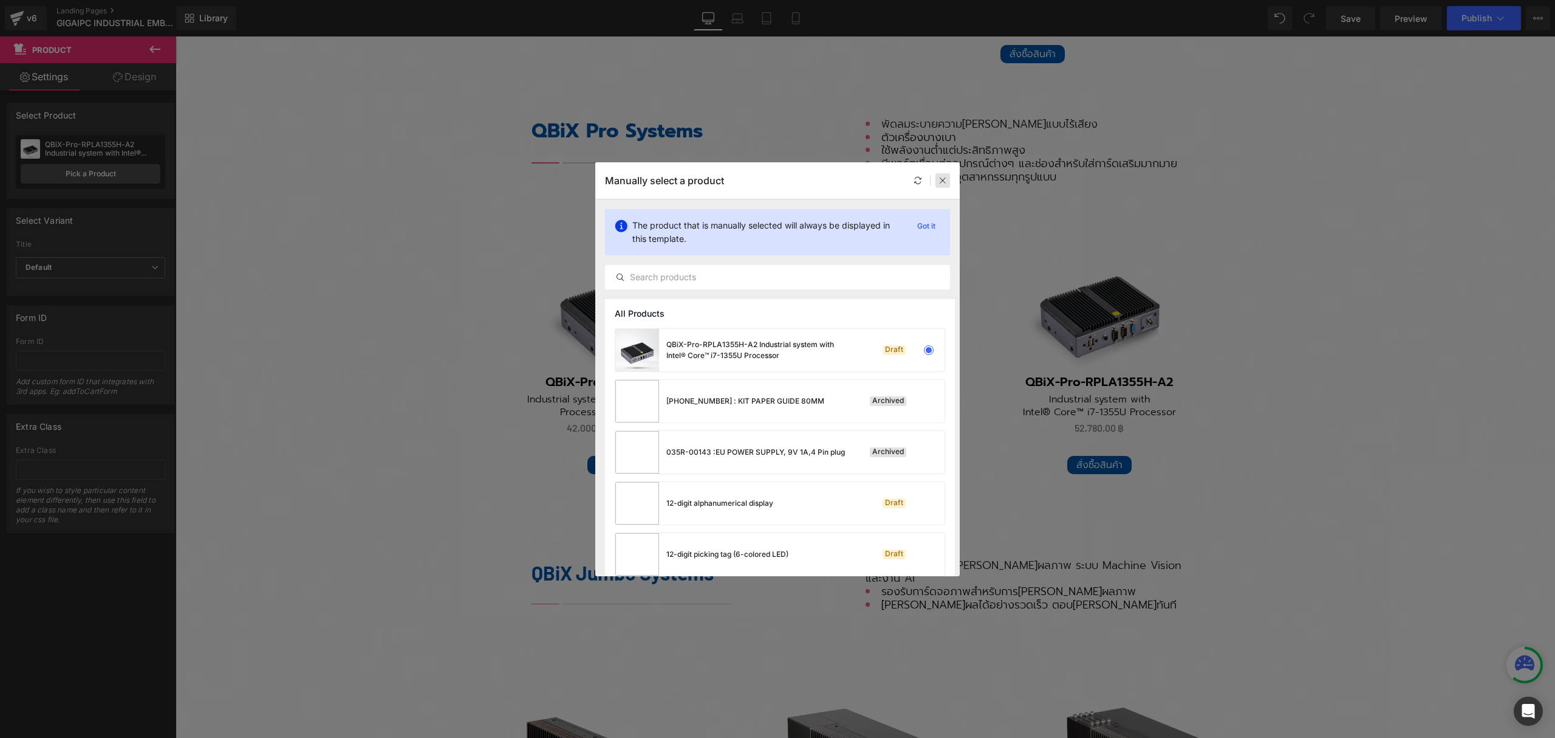
click at [939, 180] on icon at bounding box center [943, 180] width 9 height 9
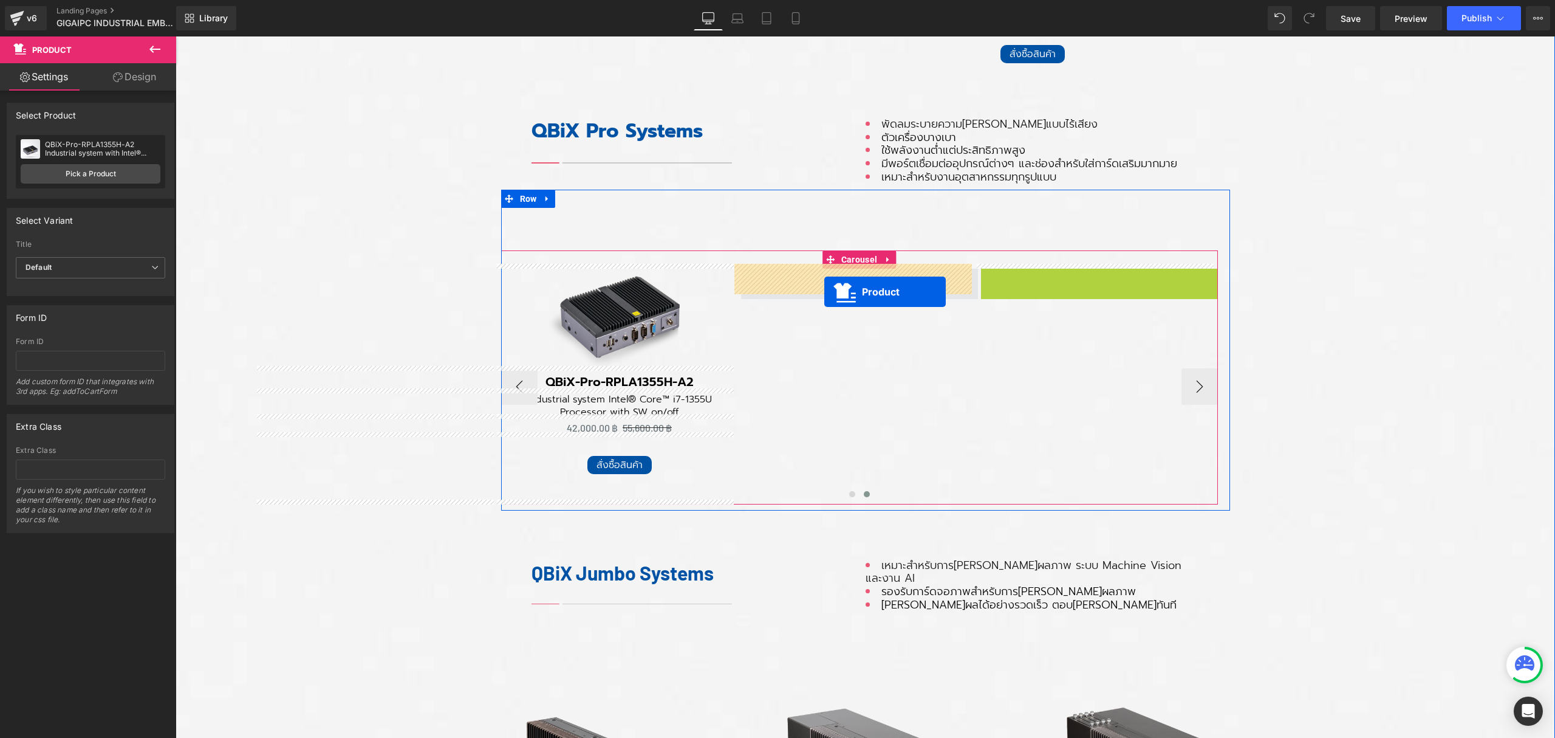
drag, startPoint x: 1098, startPoint y: 273, endPoint x: 824, endPoint y: 292, distance: 275.3
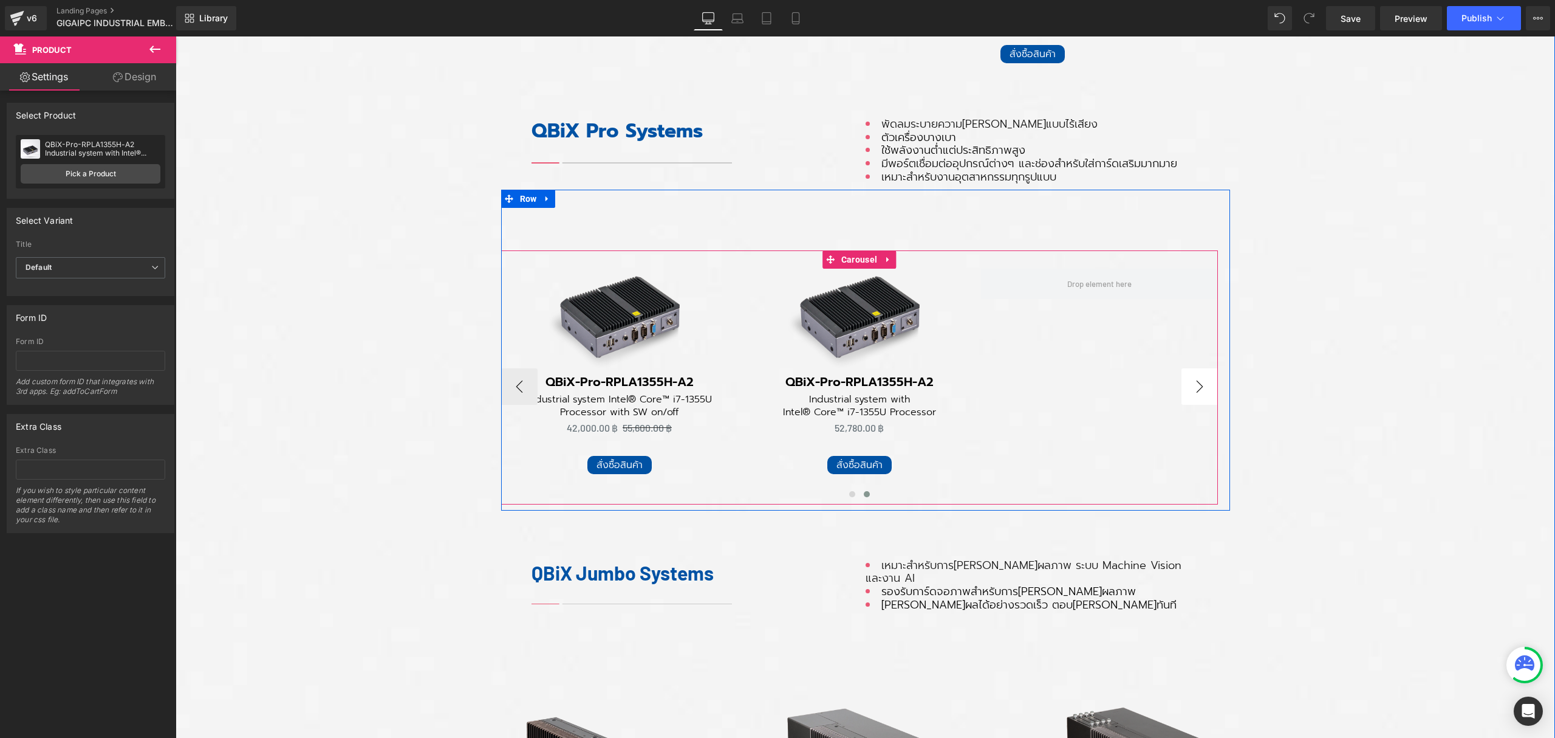
click at [1194, 378] on button "›" at bounding box center [1200, 386] width 36 height 36
click at [508, 382] on button "‹" at bounding box center [519, 386] width 36 height 36
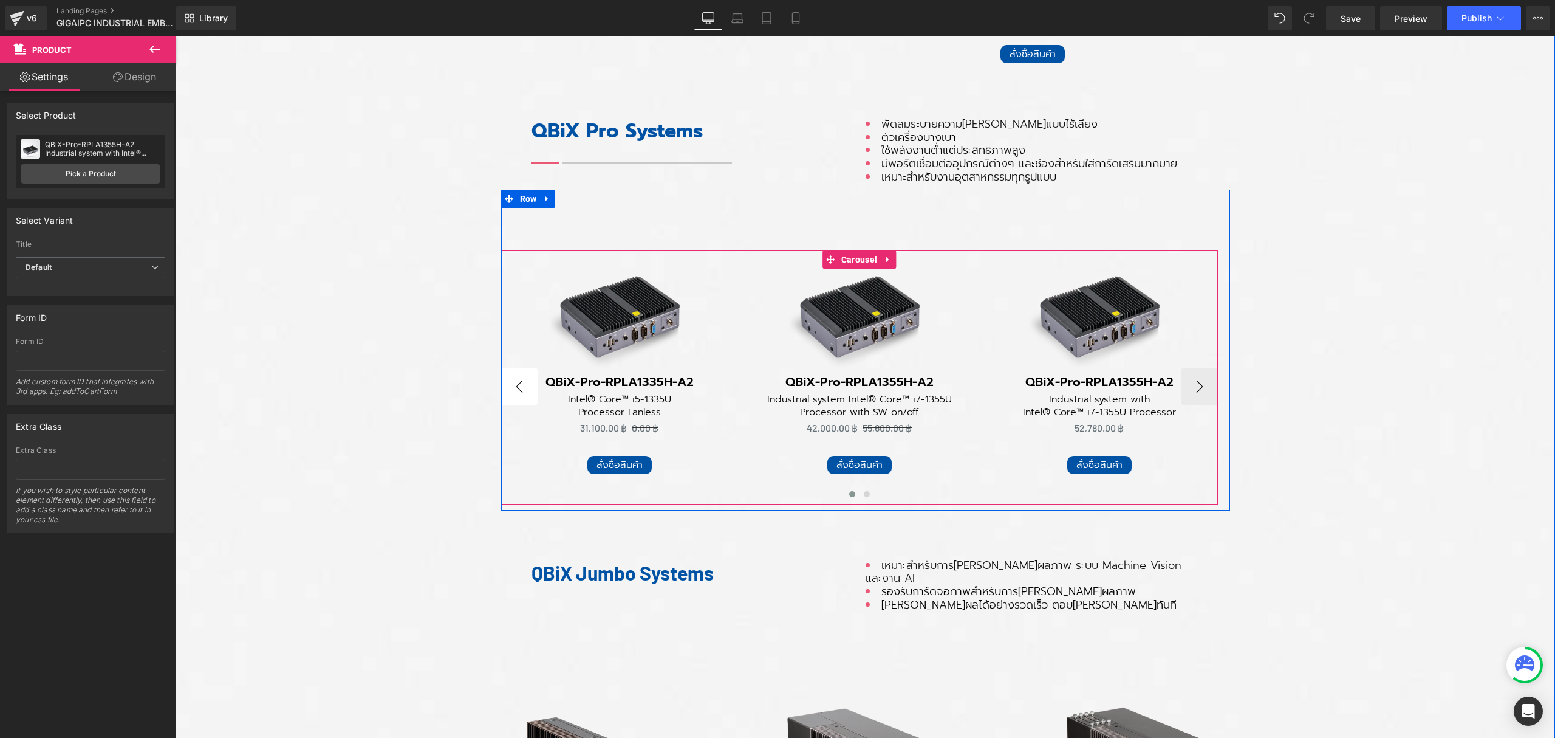
click at [509, 382] on button "‹" at bounding box center [519, 386] width 36 height 36
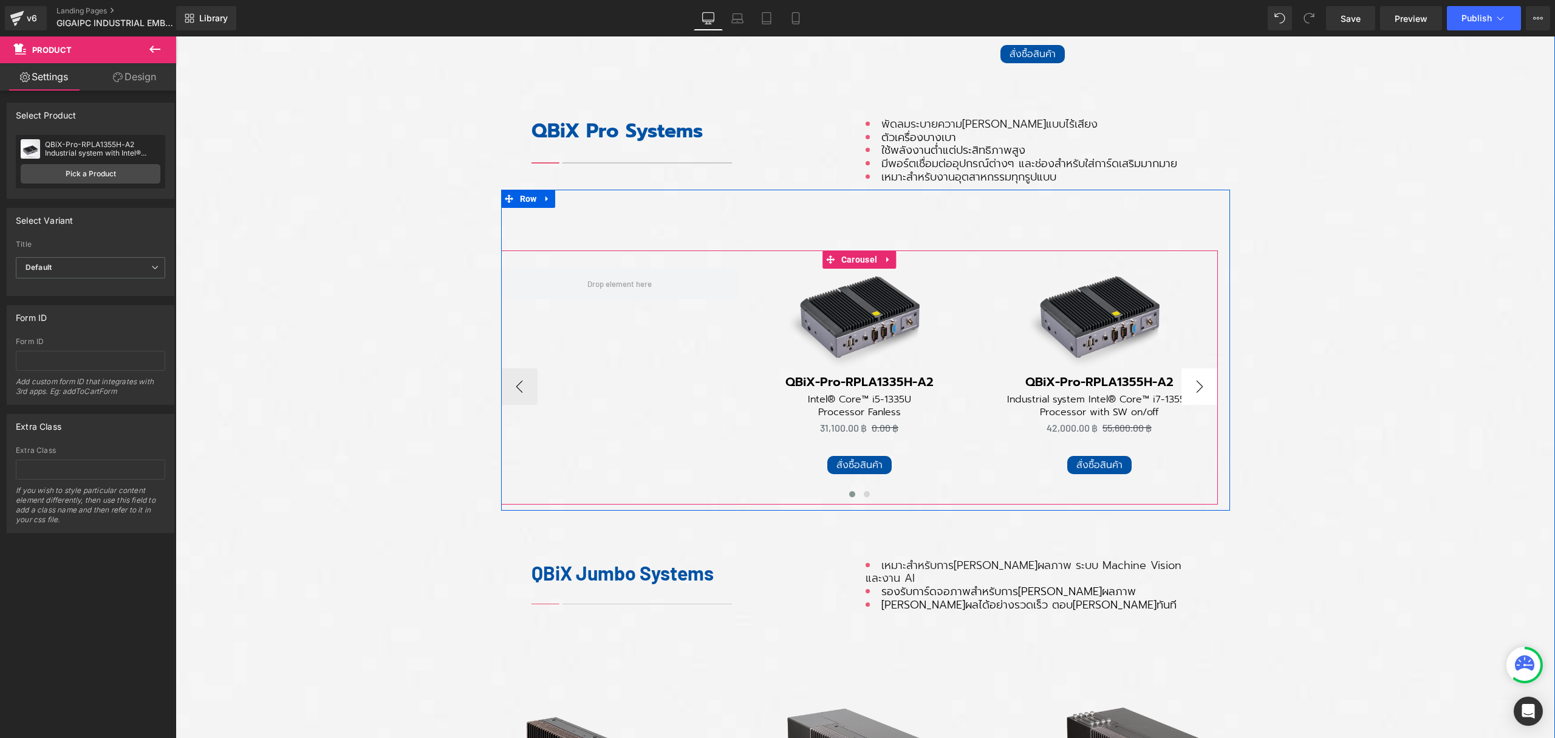
click at [1202, 378] on button "›" at bounding box center [1200, 386] width 36 height 36
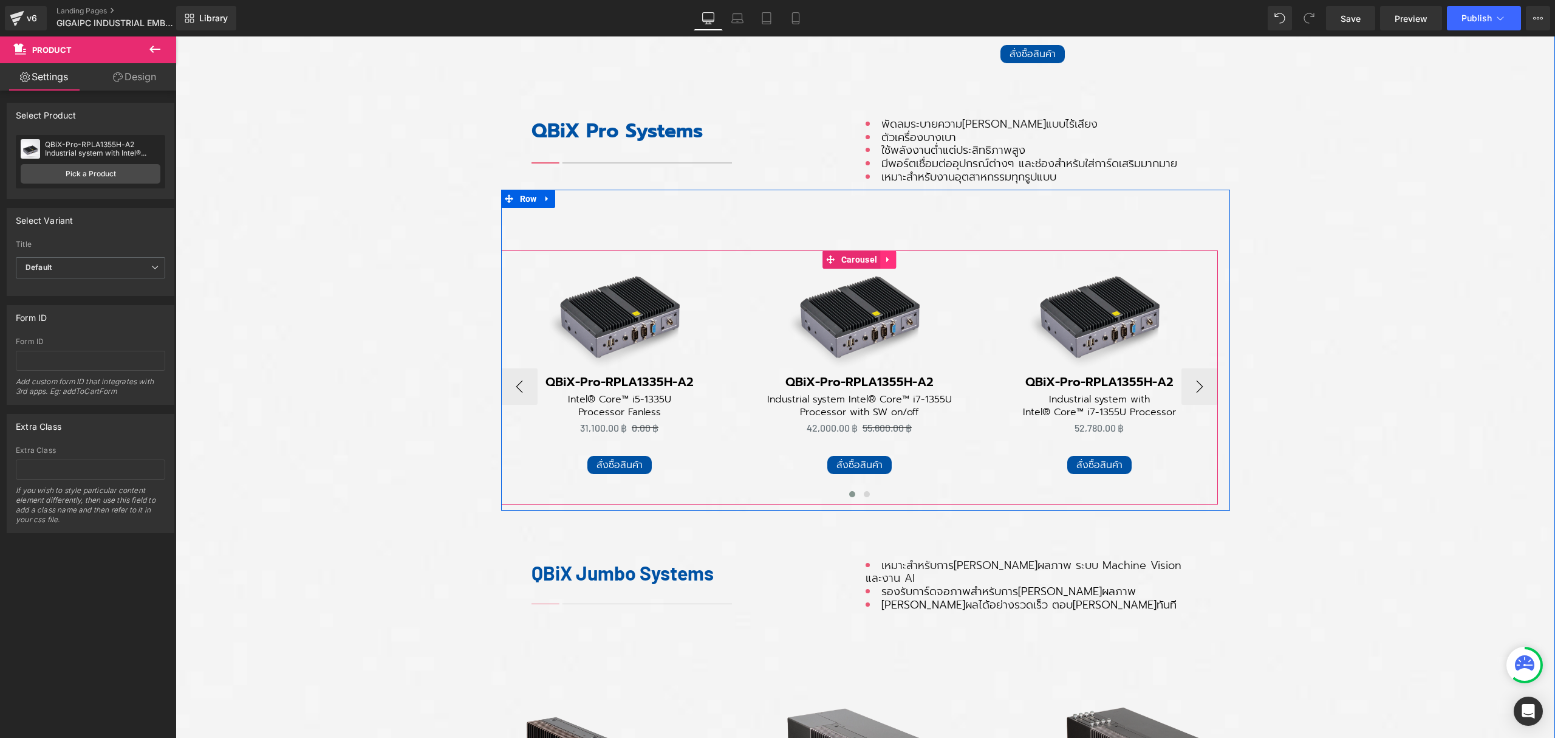
click at [884, 256] on icon at bounding box center [888, 259] width 9 height 9
click at [826, 259] on link "Carousel" at bounding box center [852, 259] width 58 height 18
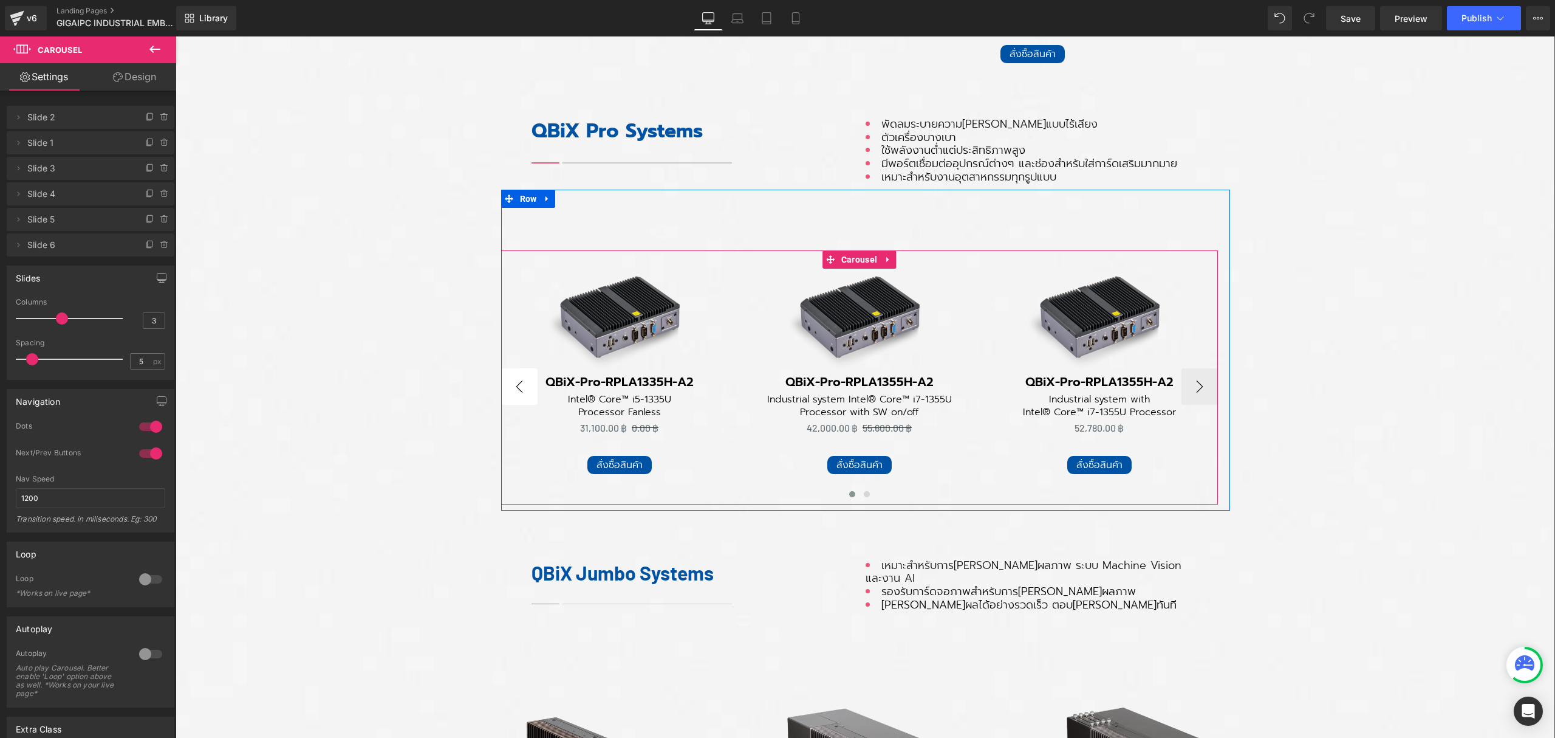
click at [511, 386] on button "‹" at bounding box center [519, 386] width 36 height 36
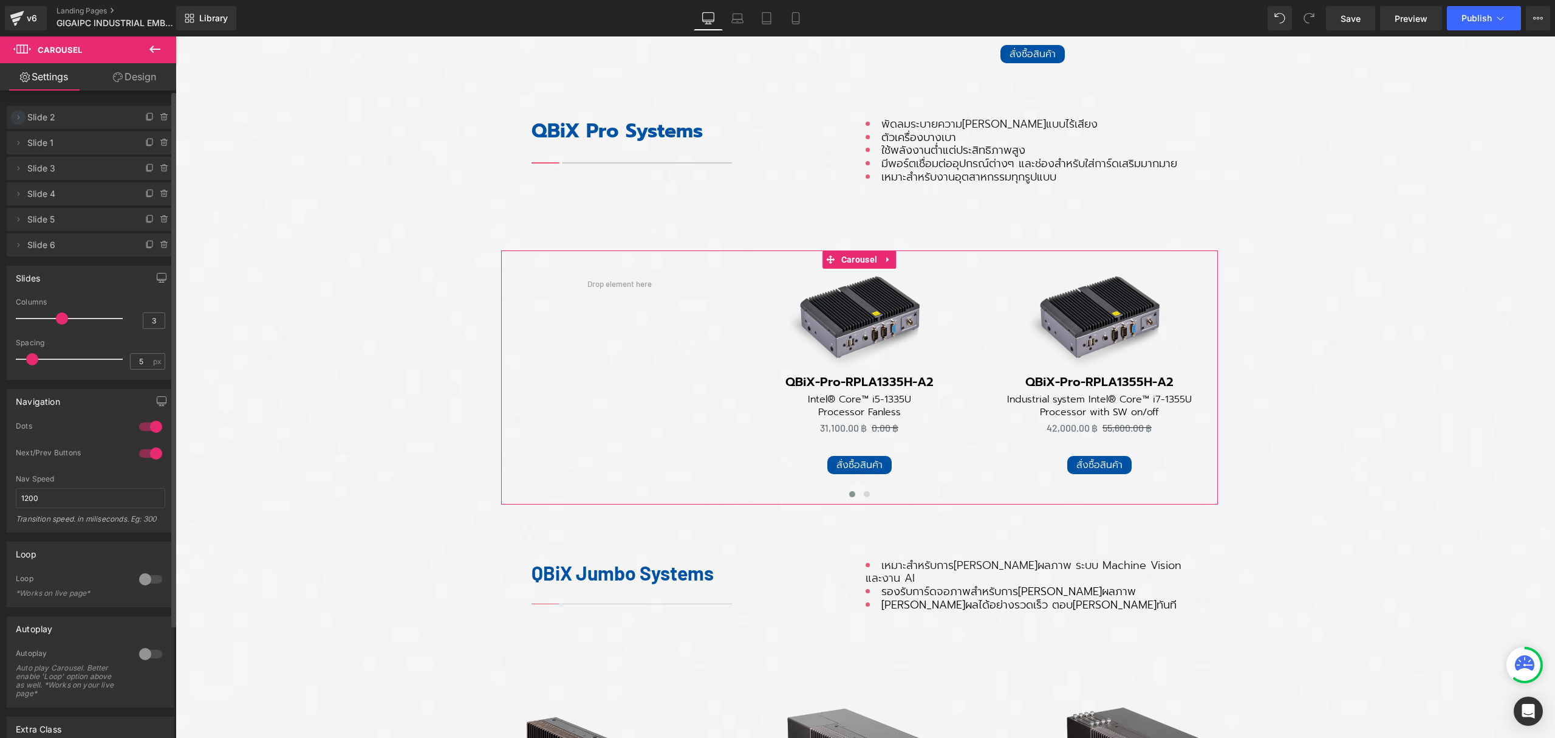
click at [20, 117] on icon at bounding box center [18, 117] width 10 height 10
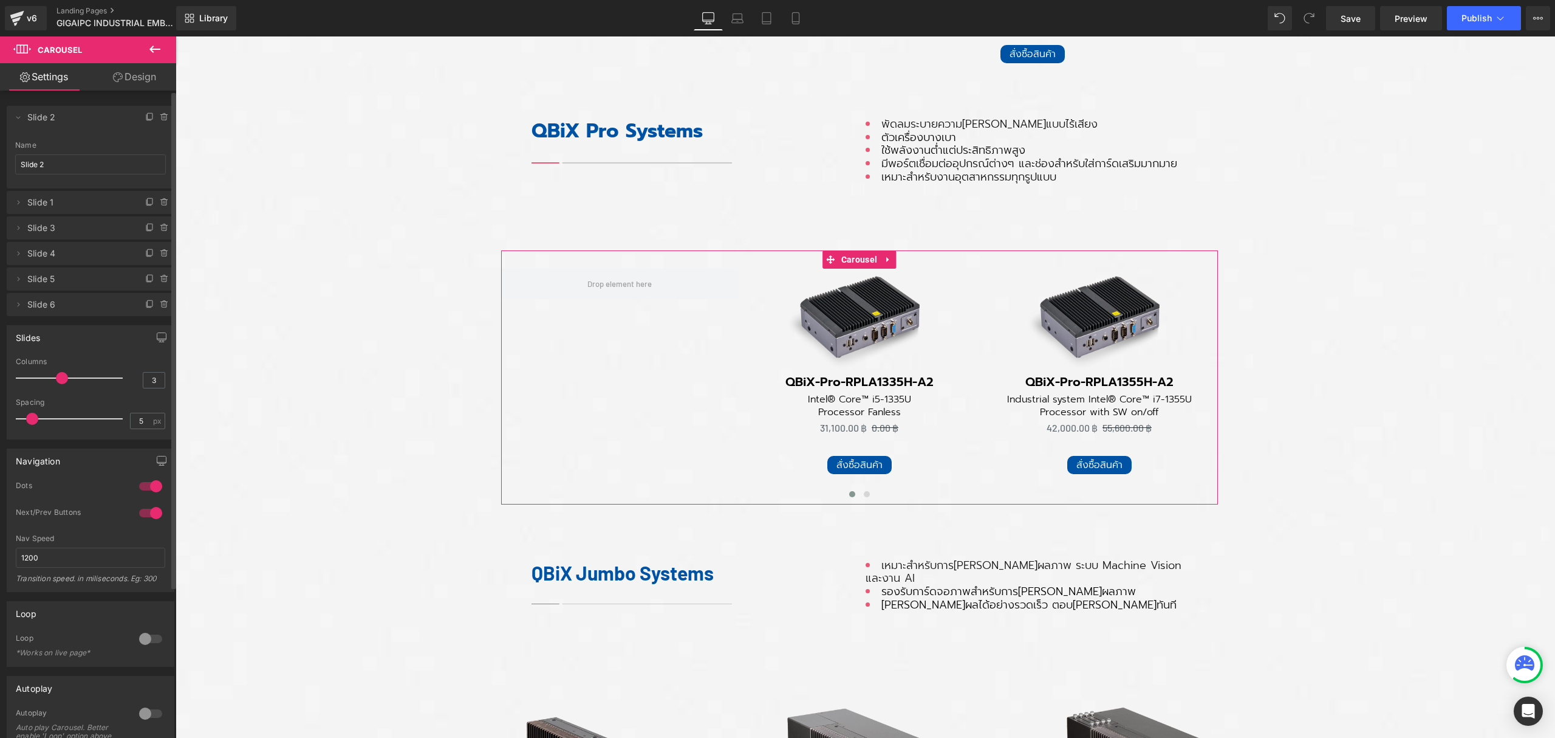
click at [93, 115] on span "Slide 2" at bounding box center [78, 117] width 102 height 23
click at [69, 203] on span "Slide 1" at bounding box center [78, 202] width 102 height 23
click at [18, 115] on icon at bounding box center [18, 117] width 10 height 10
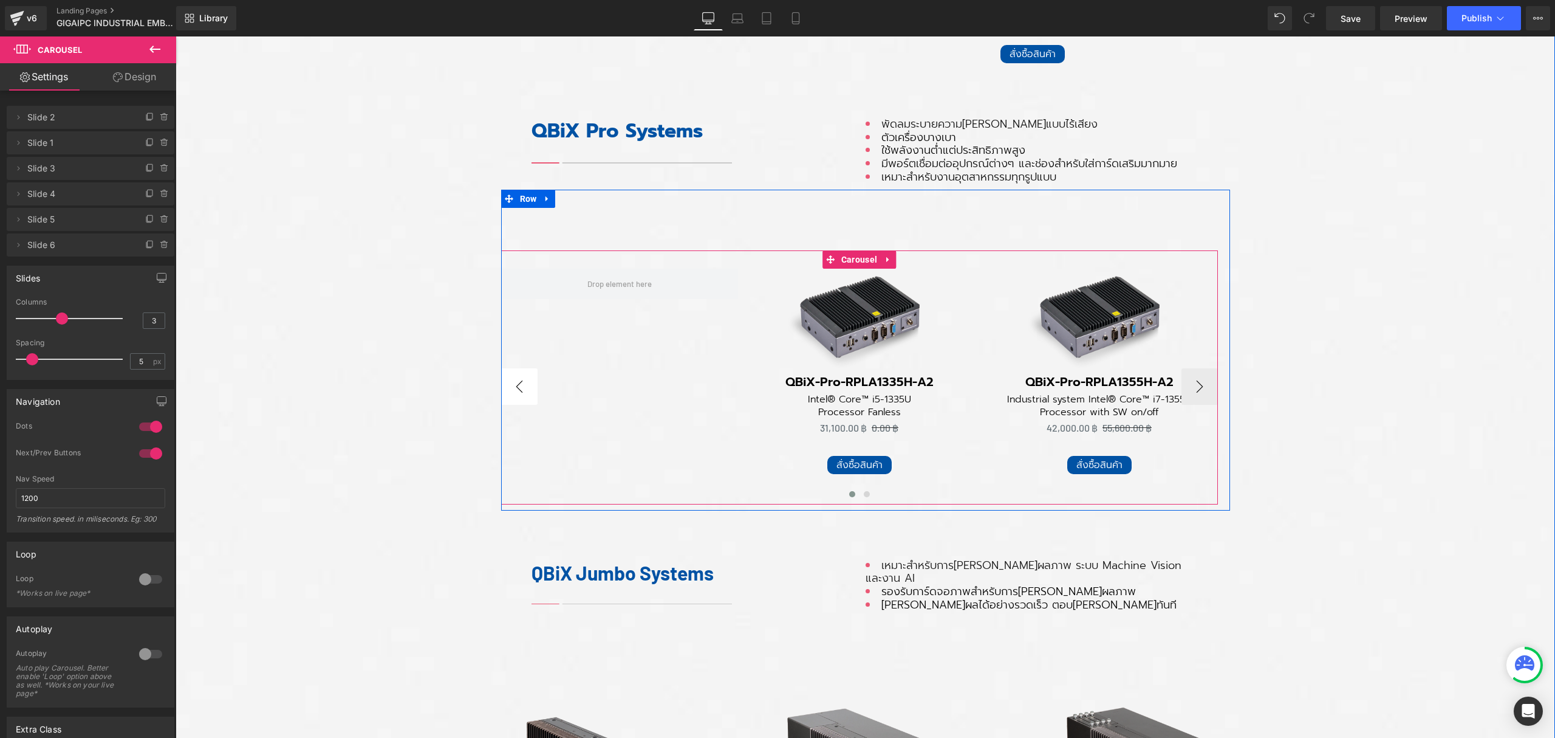
click at [507, 389] on button "‹" at bounding box center [519, 386] width 36 height 36
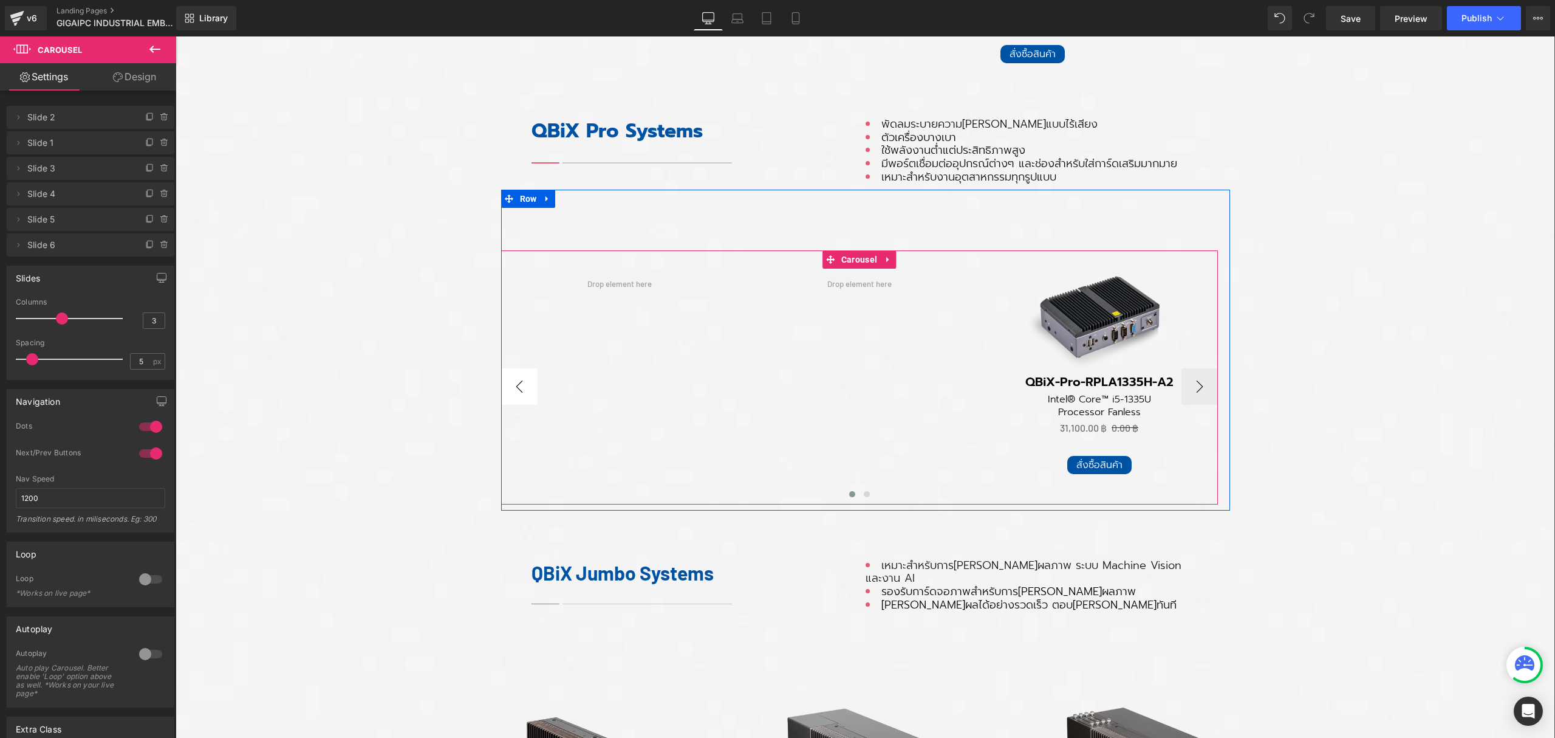
click at [509, 389] on button "‹" at bounding box center [519, 386] width 36 height 36
click at [1197, 382] on button "›" at bounding box center [1200, 386] width 36 height 36
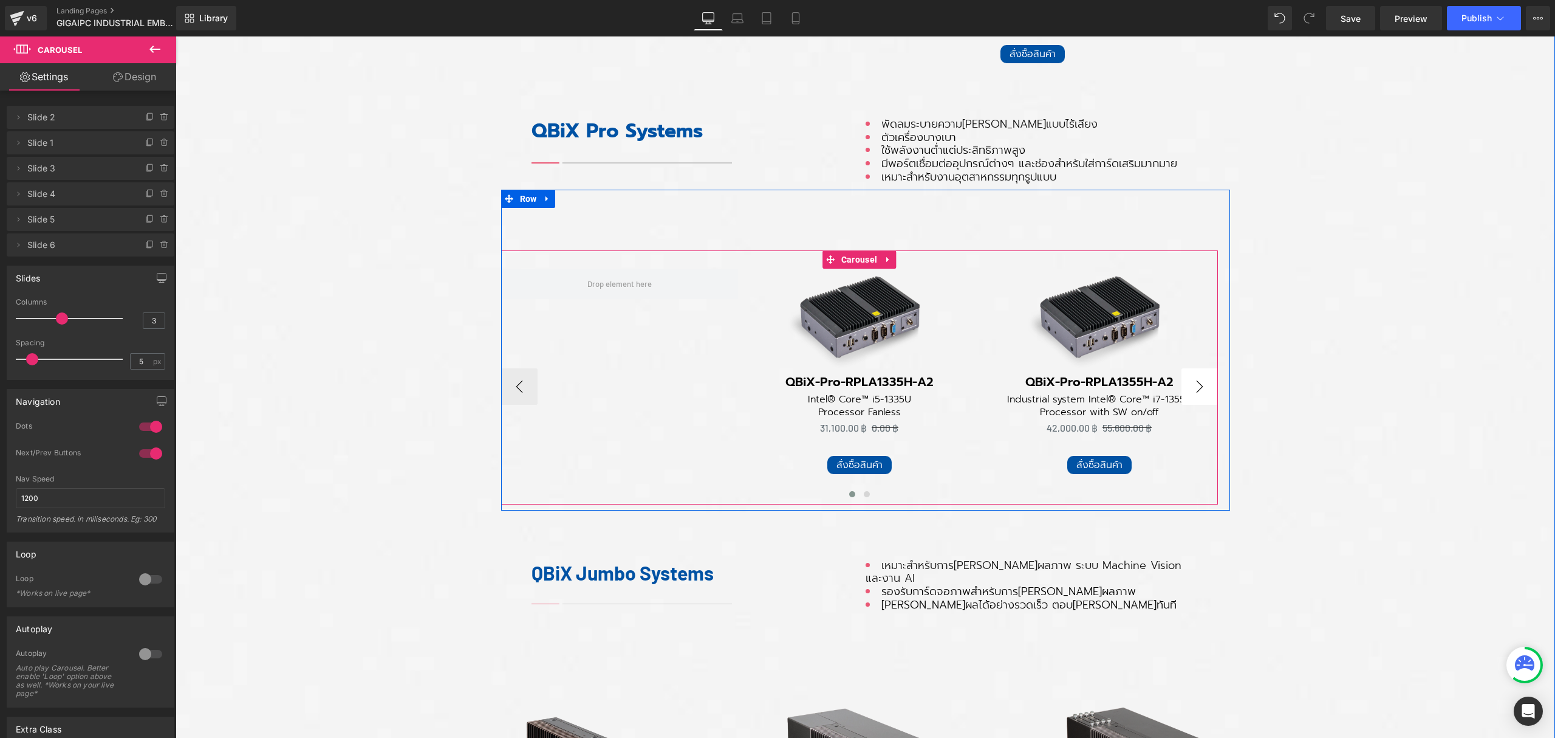
click at [1197, 382] on button "›" at bounding box center [1200, 386] width 36 height 36
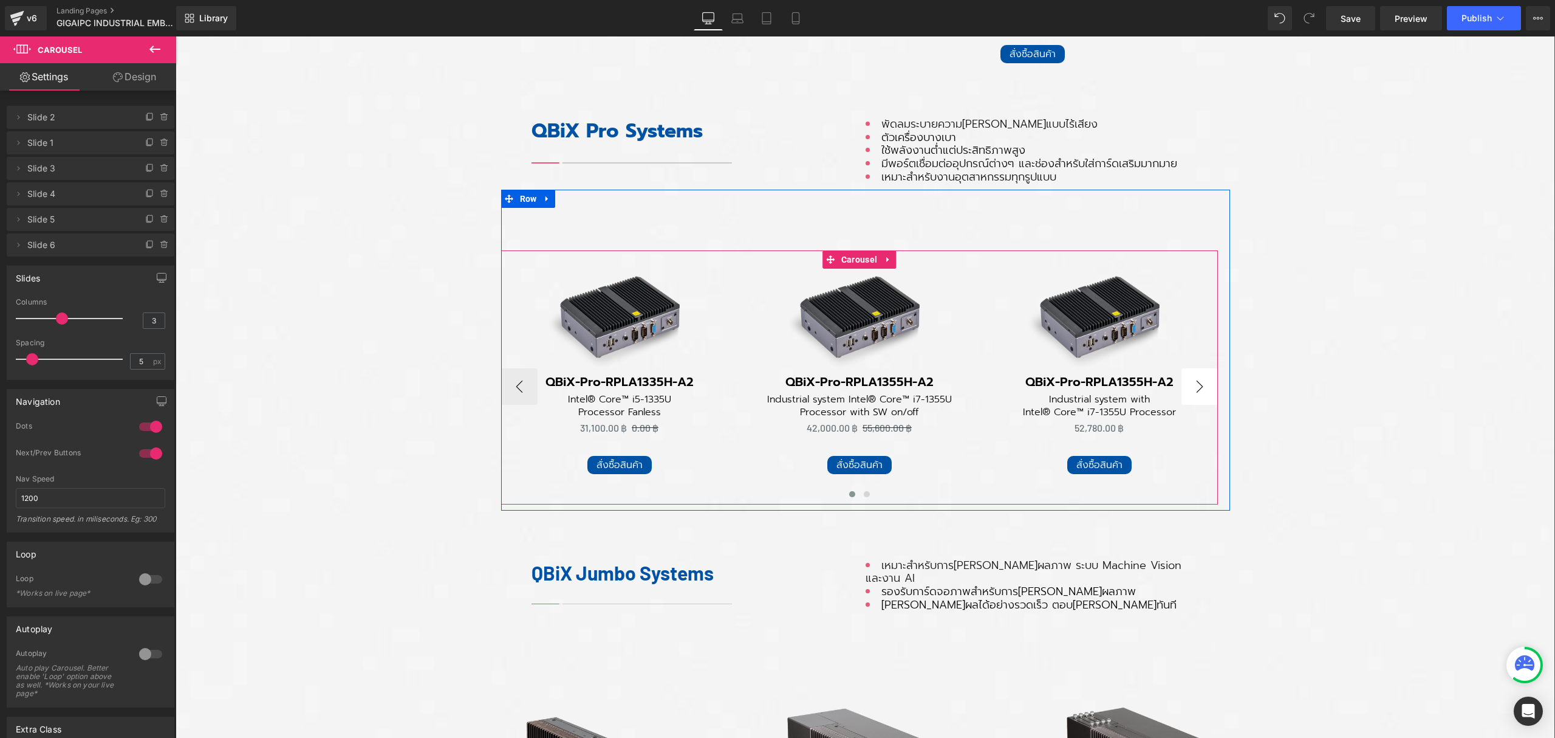
click at [1197, 382] on button "›" at bounding box center [1200, 386] width 36 height 36
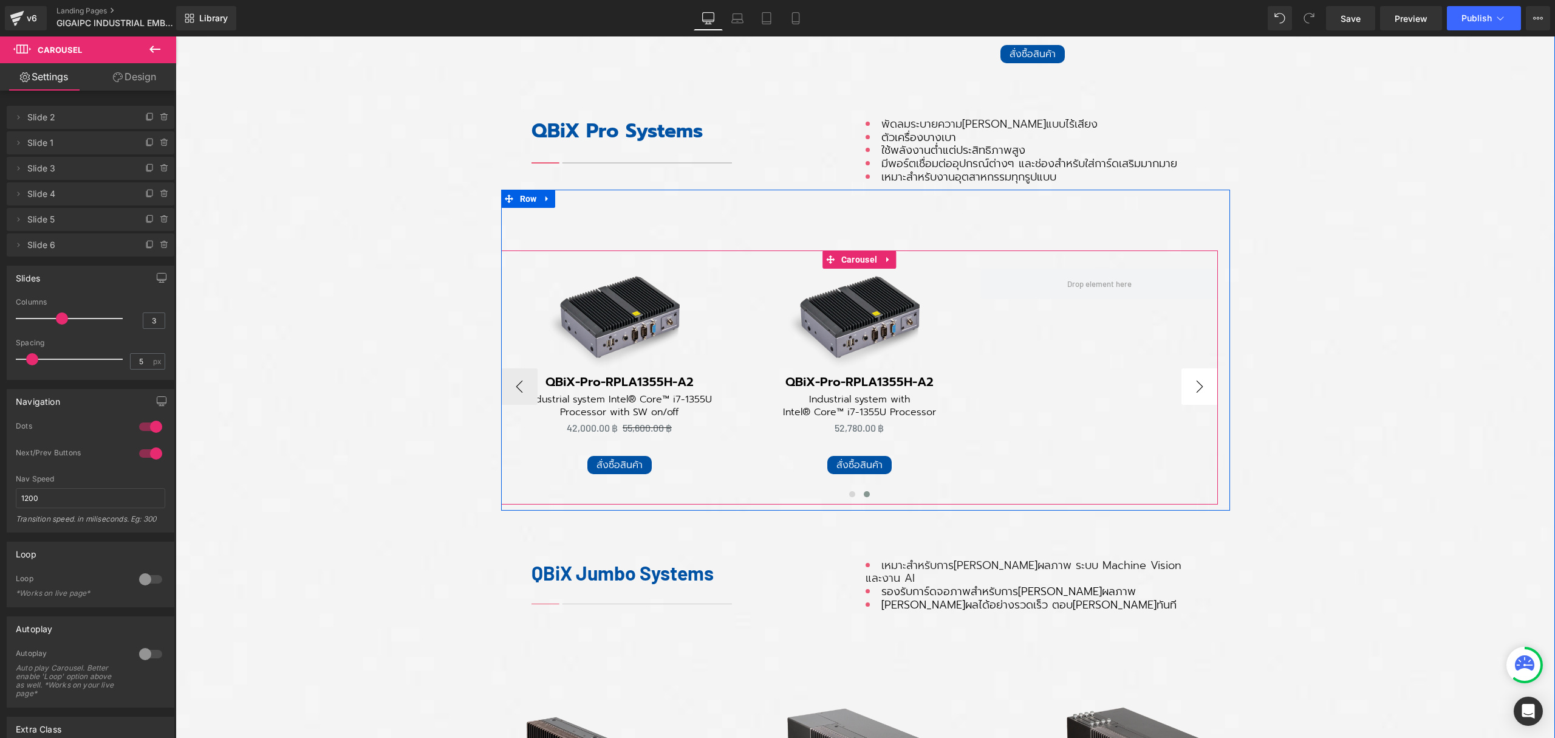
click at [1197, 382] on button "›" at bounding box center [1200, 386] width 36 height 36
click at [515, 389] on button "‹" at bounding box center [519, 386] width 36 height 36
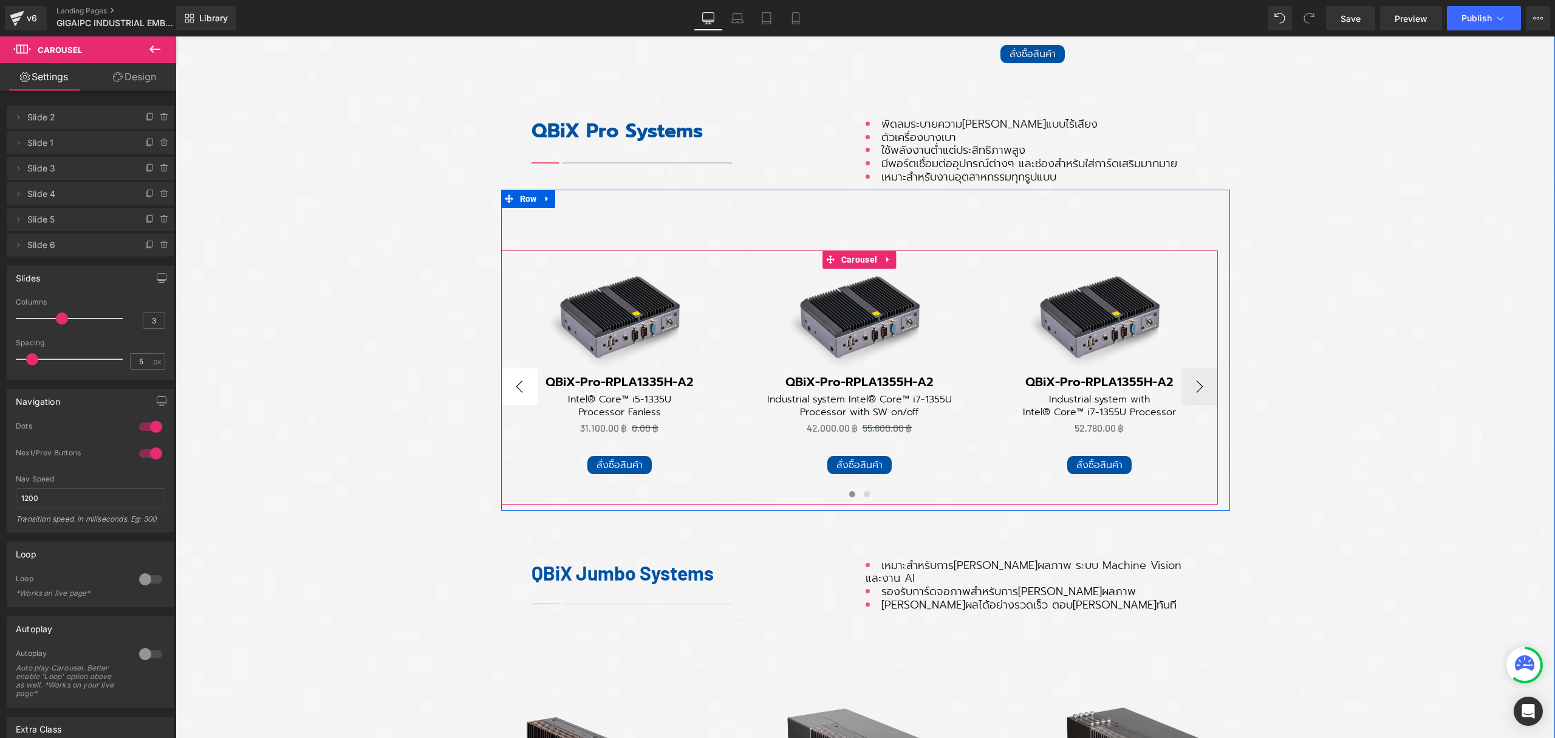
click at [515, 388] on button "‹" at bounding box center [519, 386] width 36 height 36
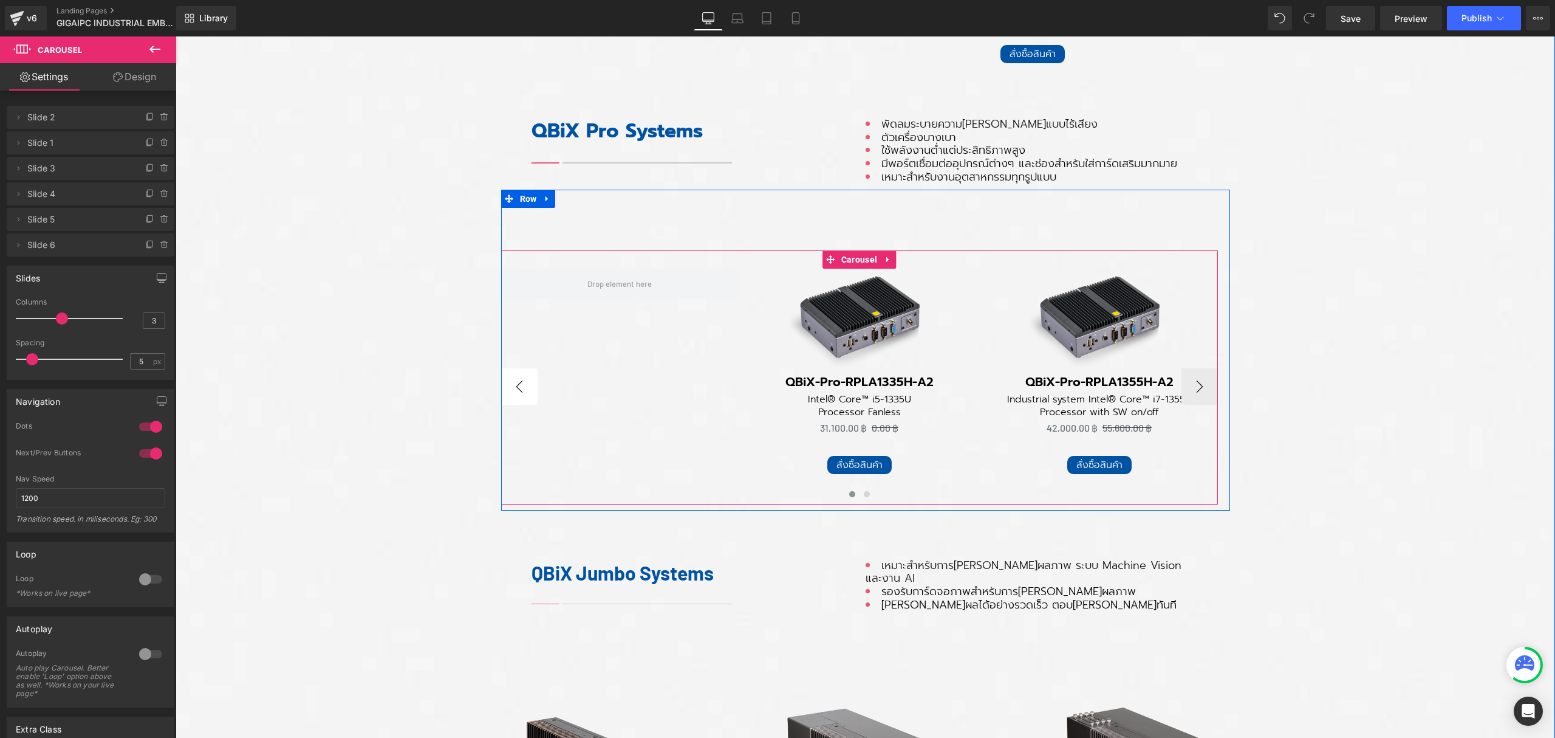
click at [515, 388] on button "‹" at bounding box center [519, 386] width 36 height 36
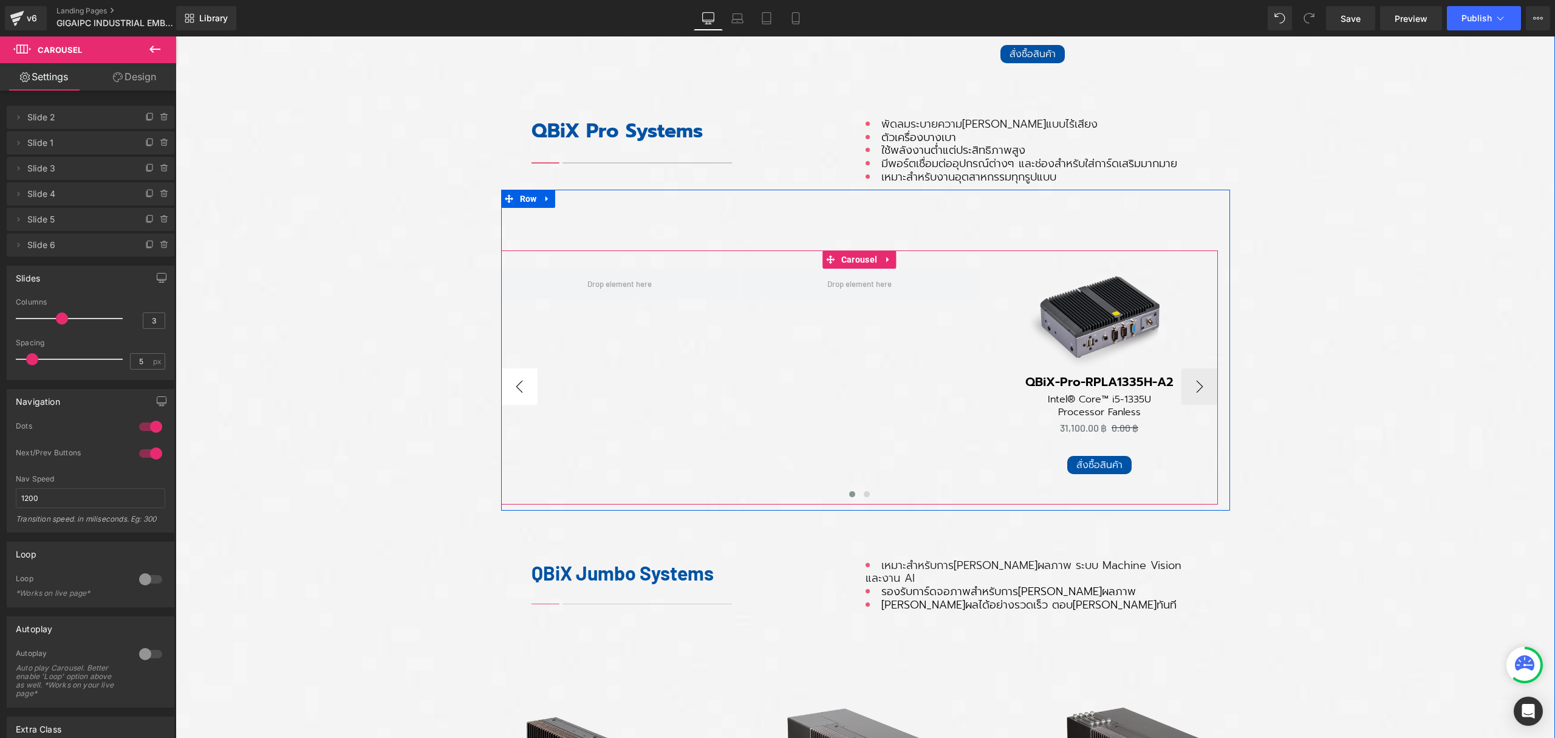
click at [515, 388] on button "‹" at bounding box center [519, 386] width 36 height 36
click at [160, 117] on icon at bounding box center [165, 117] width 10 height 10
click at [154, 122] on button "Delete" at bounding box center [151, 118] width 38 height 16
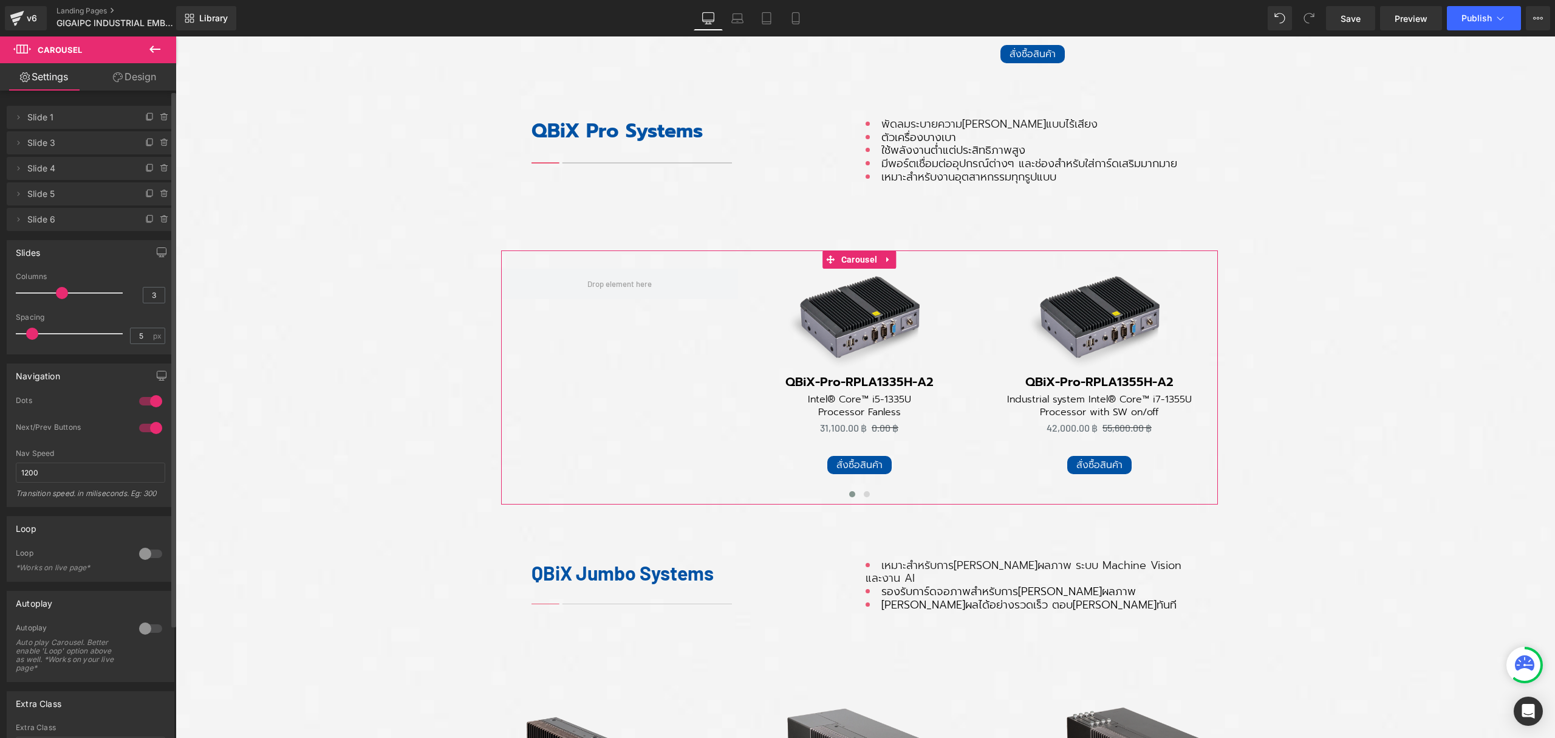
scroll to position [6, 6]
click at [1186, 387] on button "›" at bounding box center [1200, 386] width 36 height 36
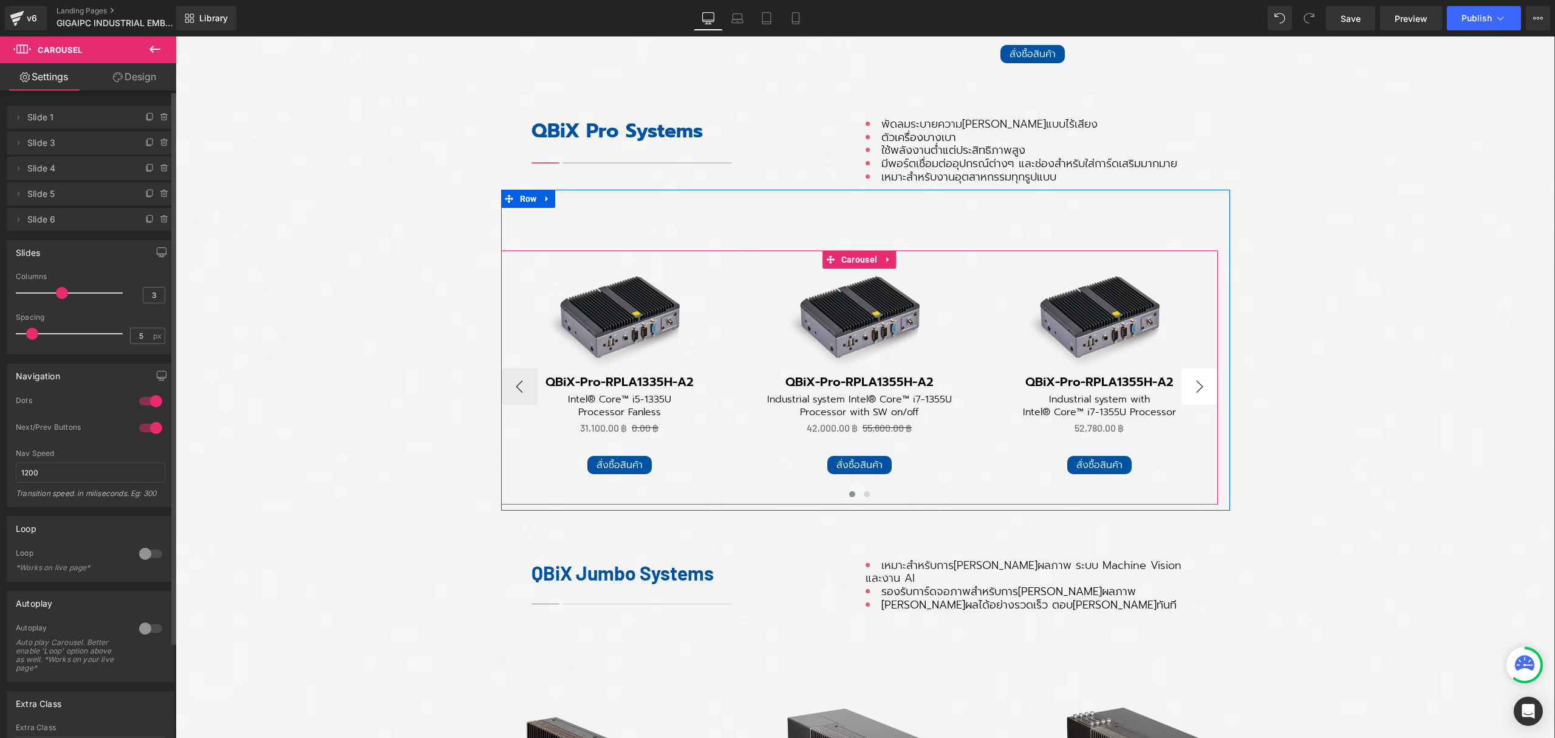
click at [1186, 386] on button "›" at bounding box center [1200, 386] width 36 height 36
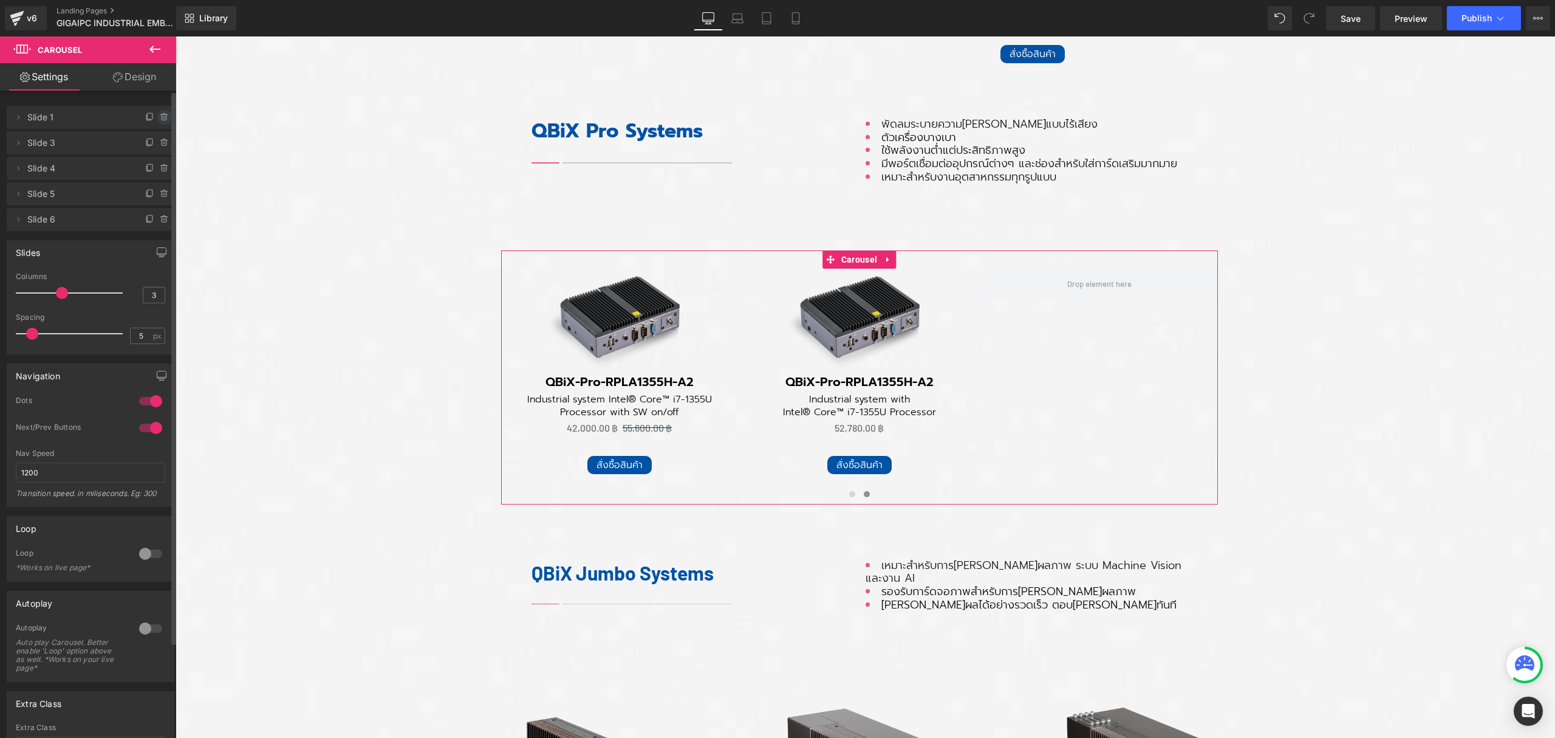
click at [160, 115] on icon at bounding box center [165, 117] width 10 height 10
click at [158, 117] on button "Delete" at bounding box center [151, 118] width 38 height 16
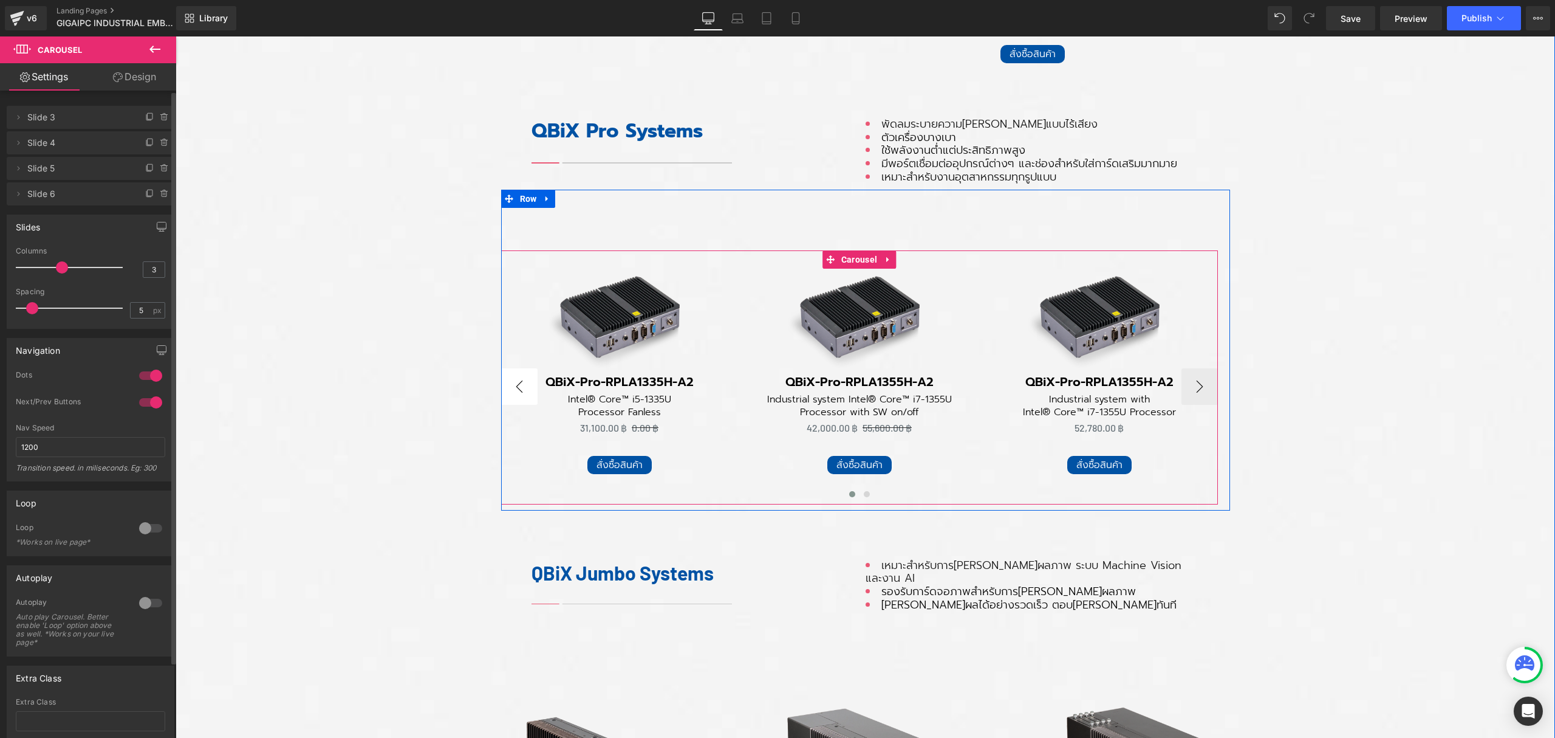
click at [521, 380] on button "‹" at bounding box center [519, 386] width 36 height 36
click at [1197, 378] on button "›" at bounding box center [1200, 386] width 36 height 36
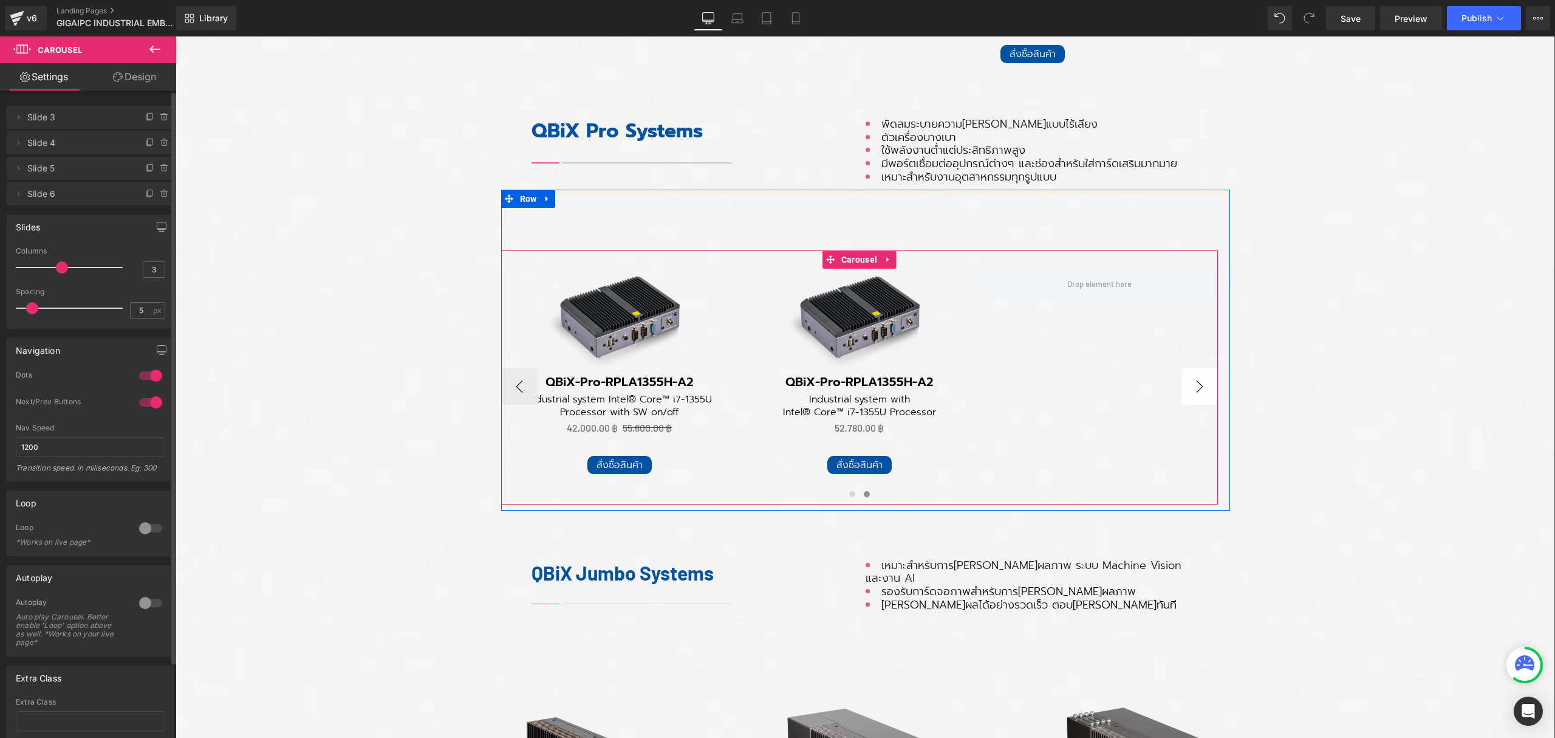
click at [1199, 380] on button "›" at bounding box center [1200, 386] width 36 height 36
click at [518, 385] on button "‹" at bounding box center [519, 386] width 36 height 36
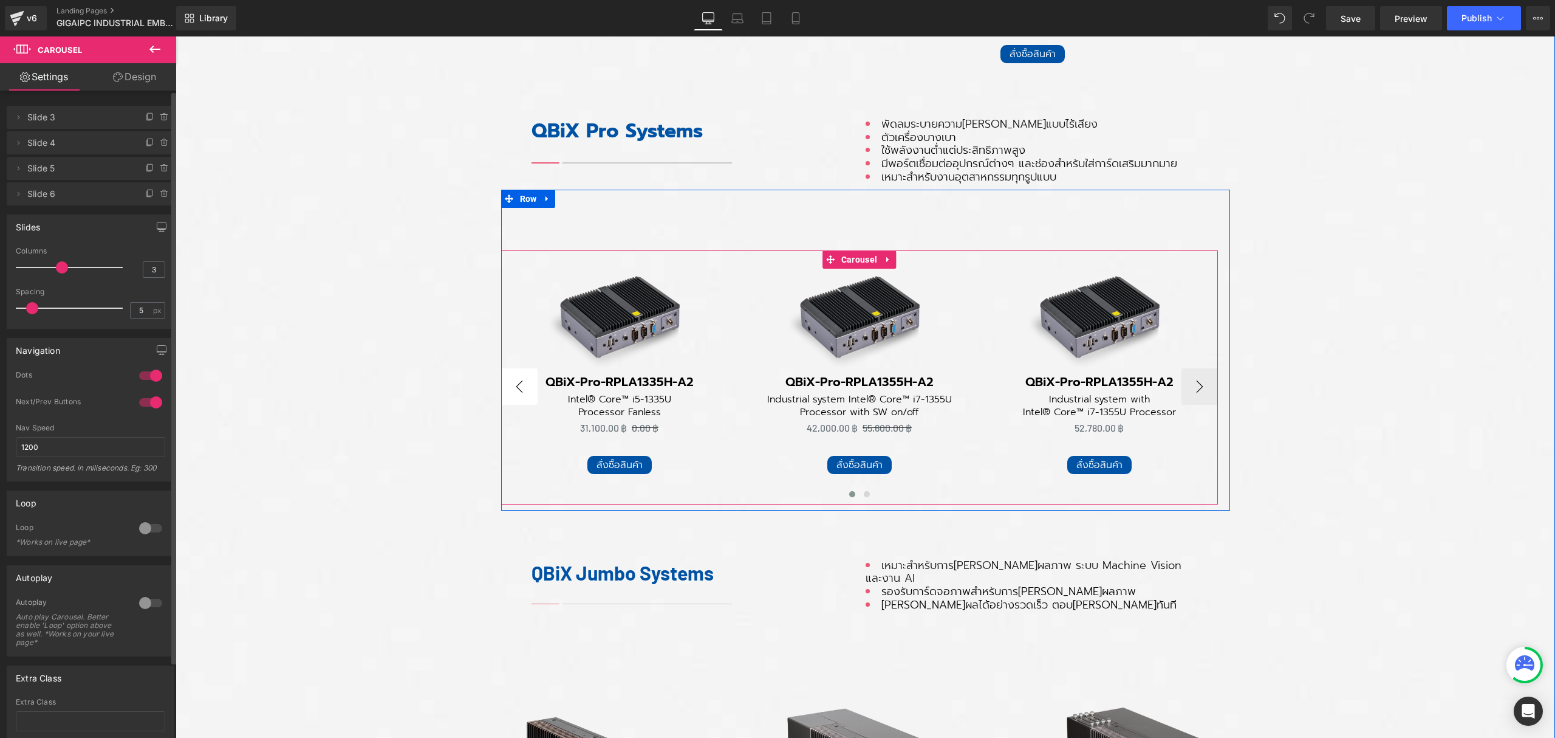
click at [516, 385] on button "‹" at bounding box center [519, 386] width 36 height 36
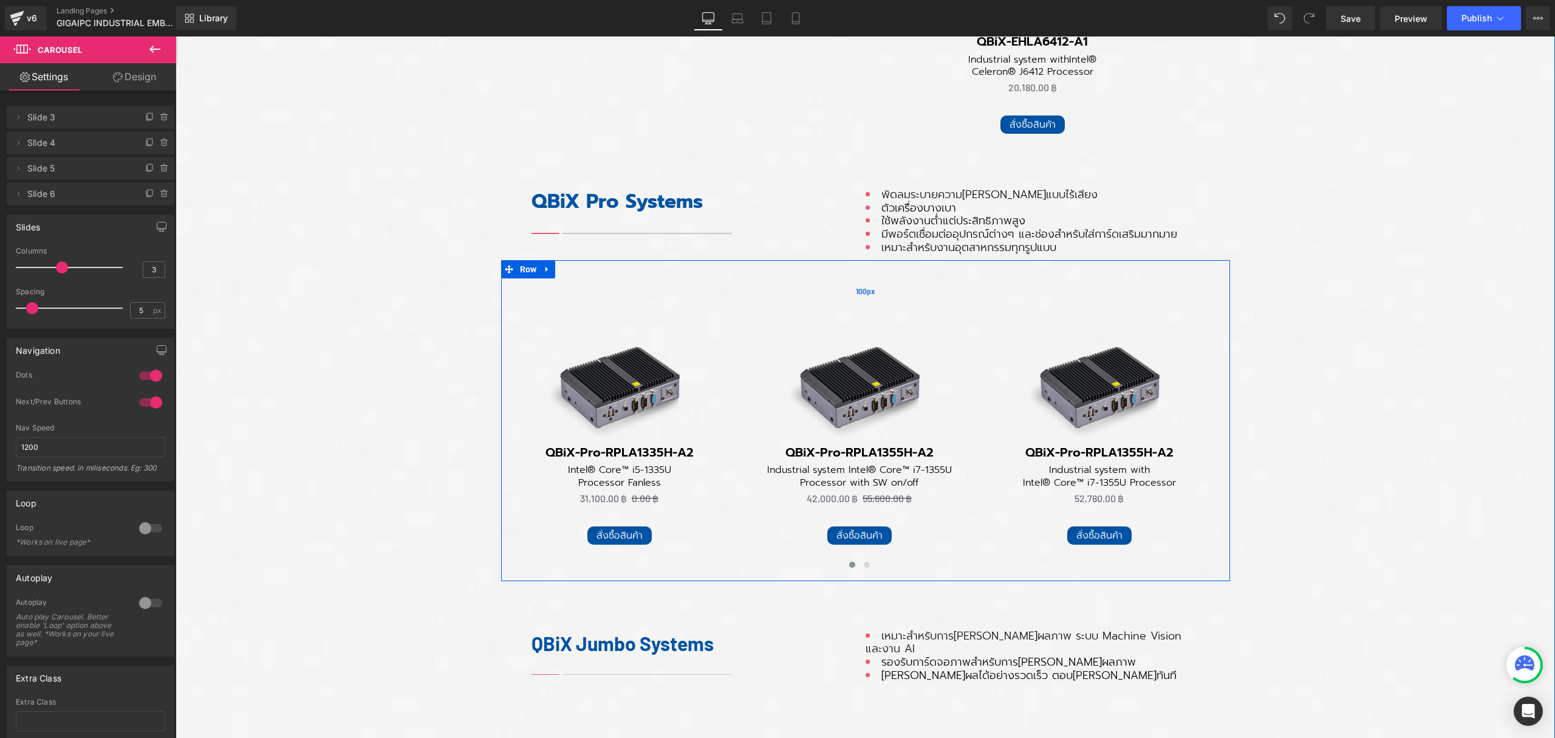
scroll to position [1782, 0]
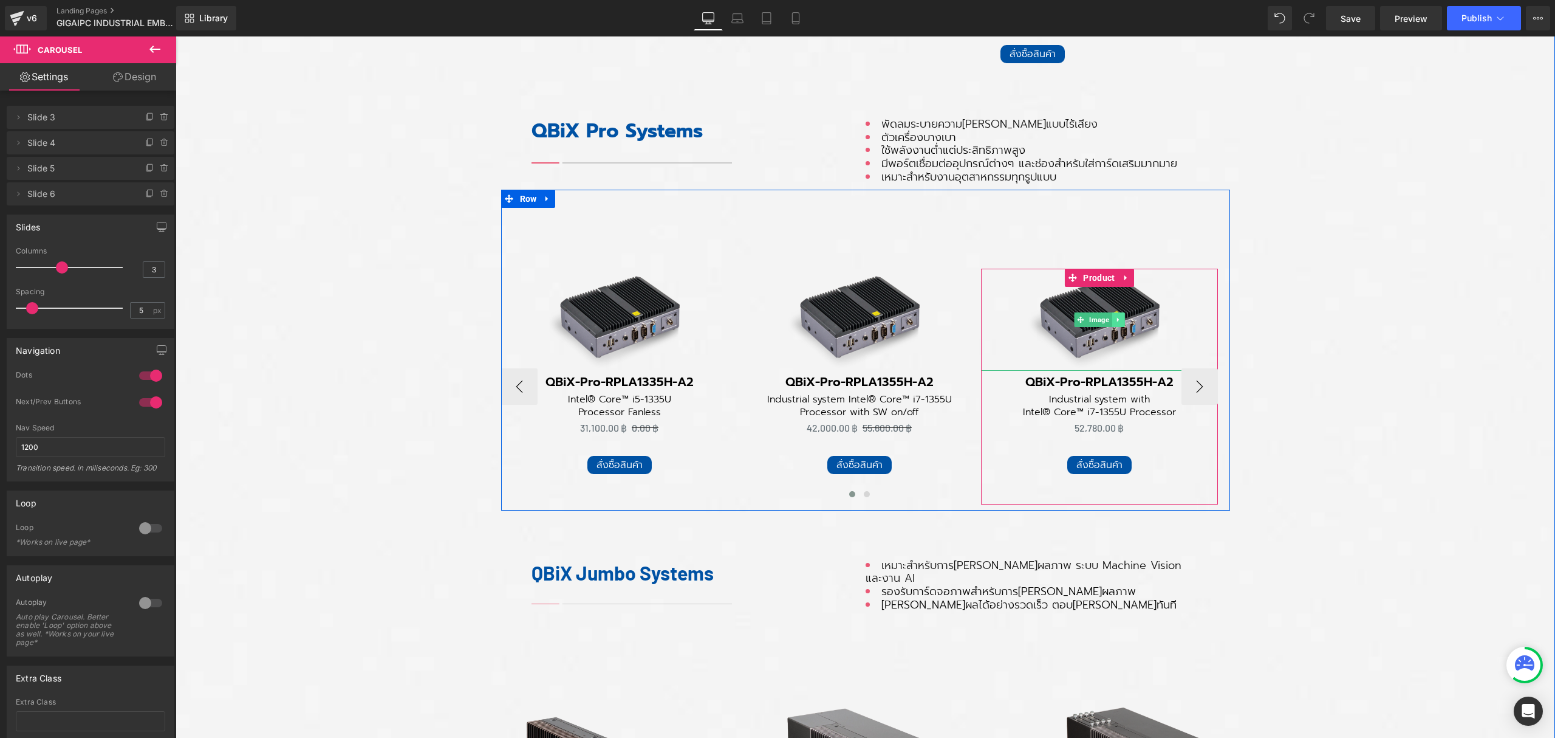
click at [1107, 321] on div "Image" at bounding box center [1099, 320] width 237 height 102
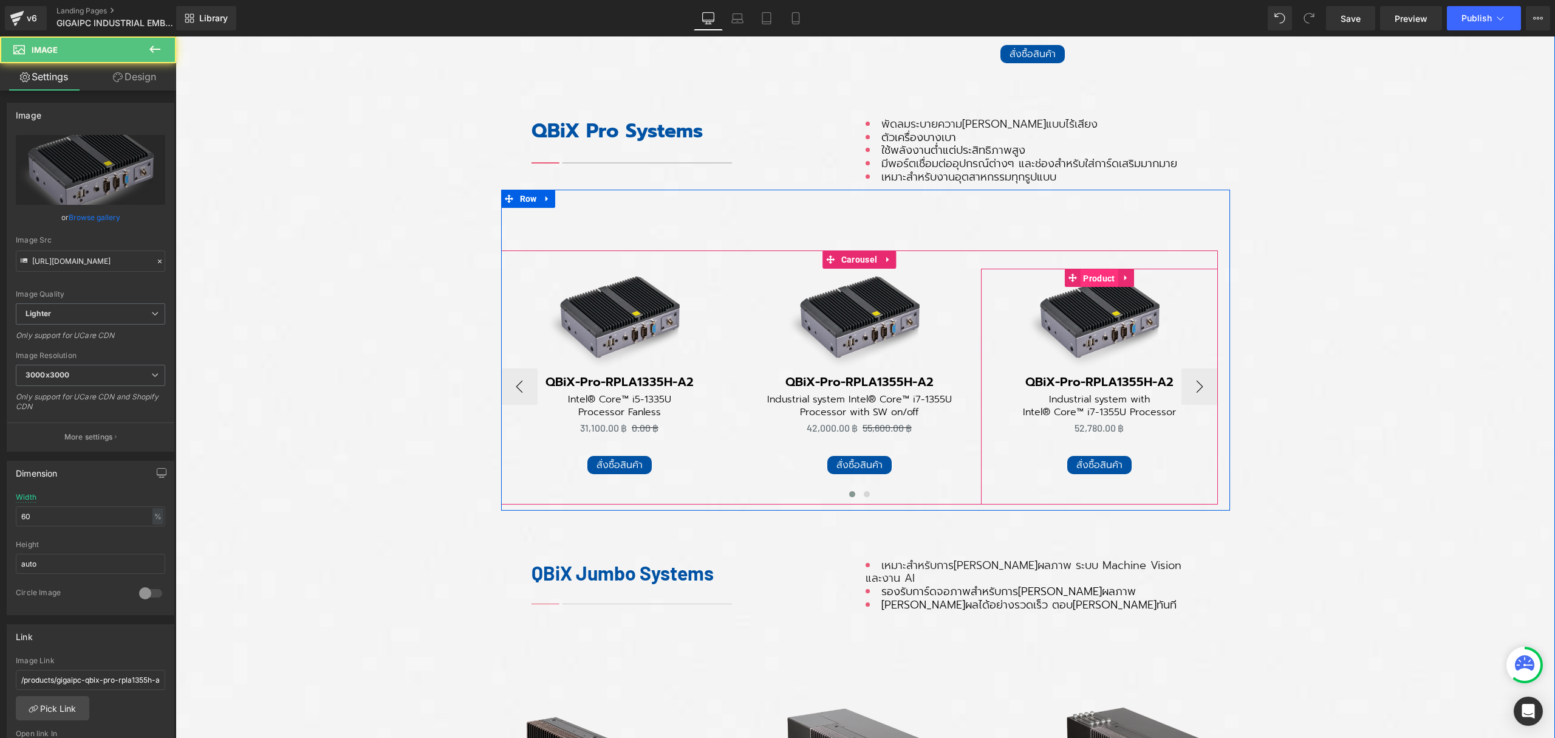
click at [1095, 278] on span "Product" at bounding box center [1099, 278] width 38 height 18
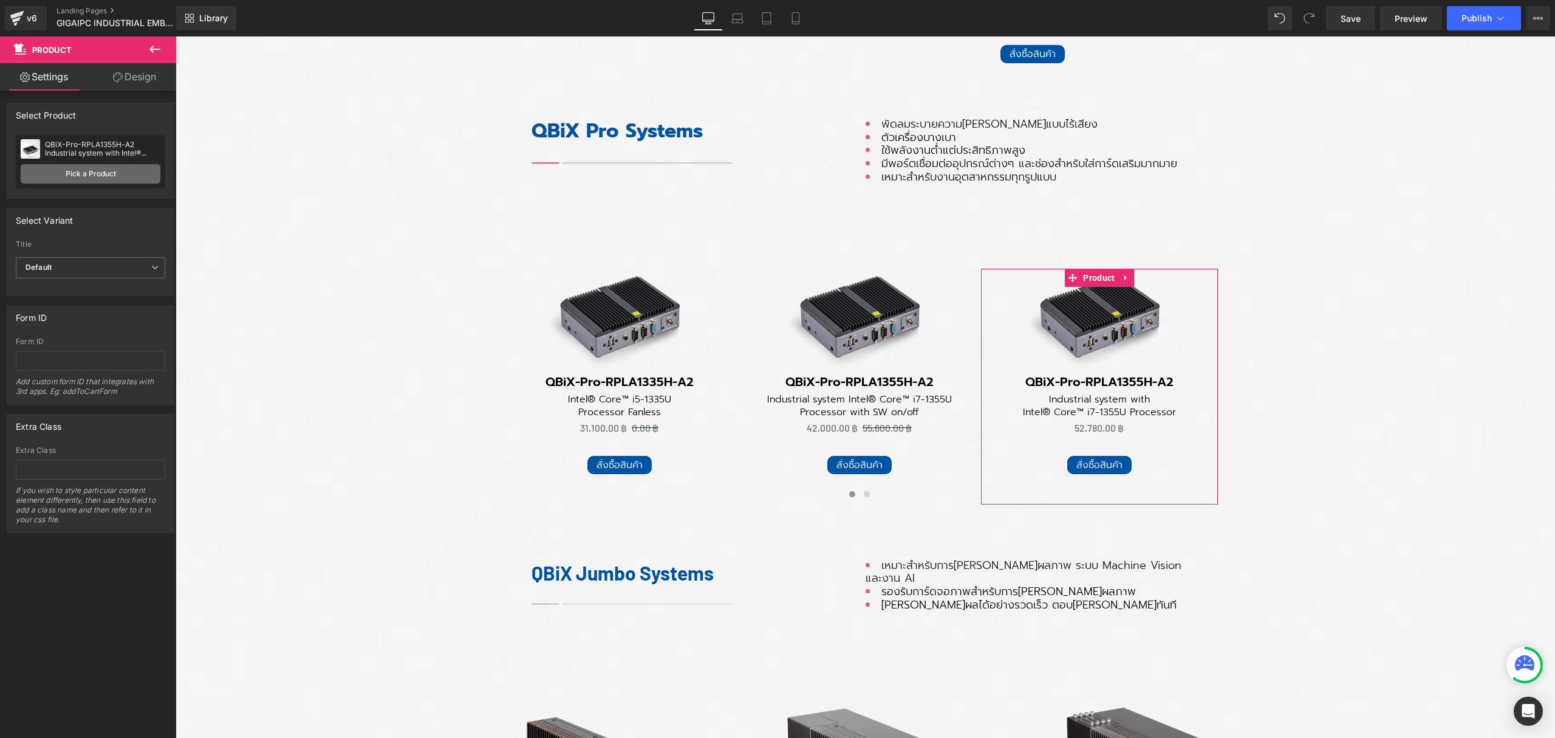
click at [98, 170] on link "Pick a Product" at bounding box center [91, 173] width 140 height 19
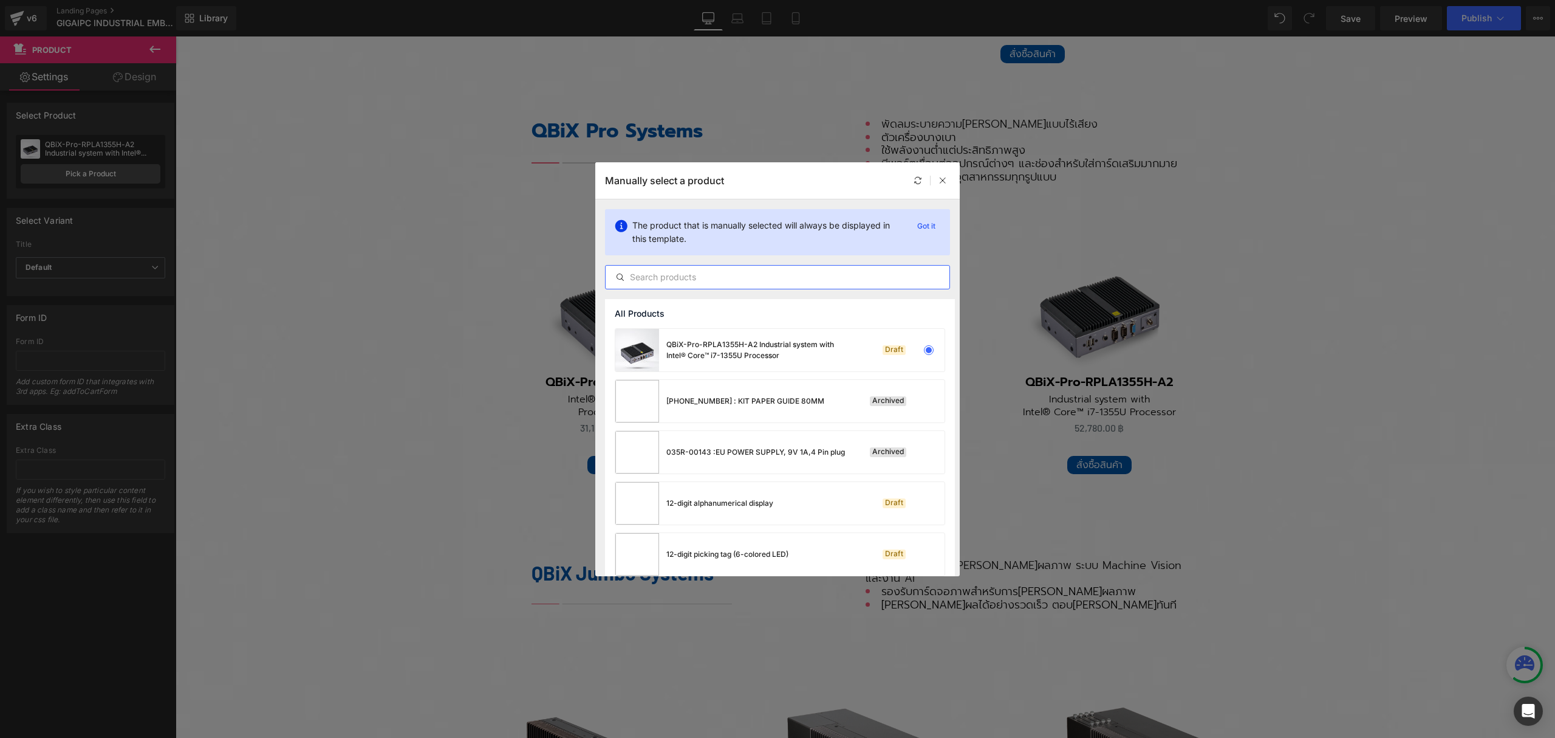
click at [774, 281] on input "text" at bounding box center [778, 277] width 344 height 15
paste input "QBiX-Pro-RPLB1335H-A2"
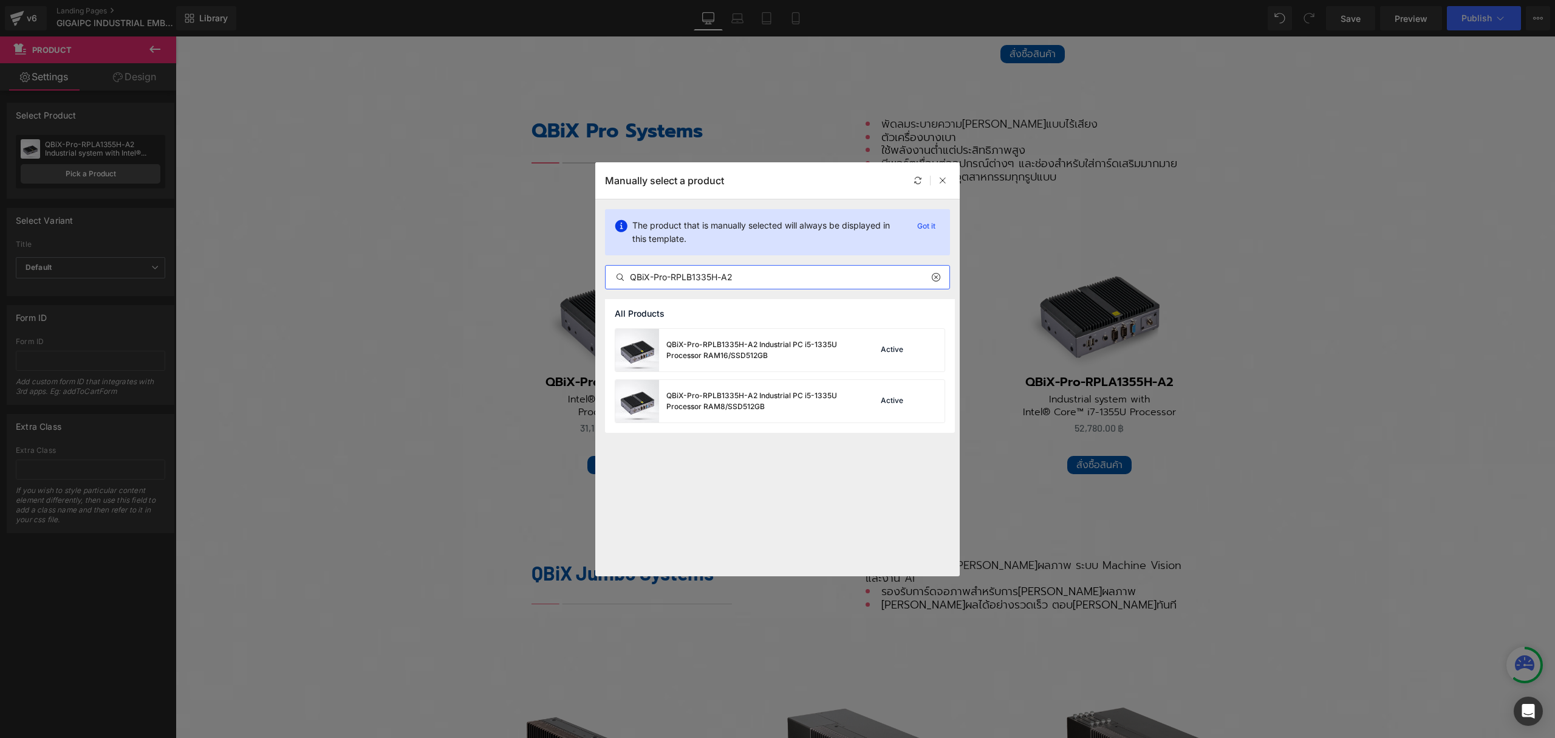
type input "QBiX-Pro-RPLB1335H-A2"
click at [786, 401] on div "QBiX-Pro-RPLB1335H-A2 Industrial PC i5-1335U Processor RAM8/SSD512GB" at bounding box center [757, 401] width 182 height 22
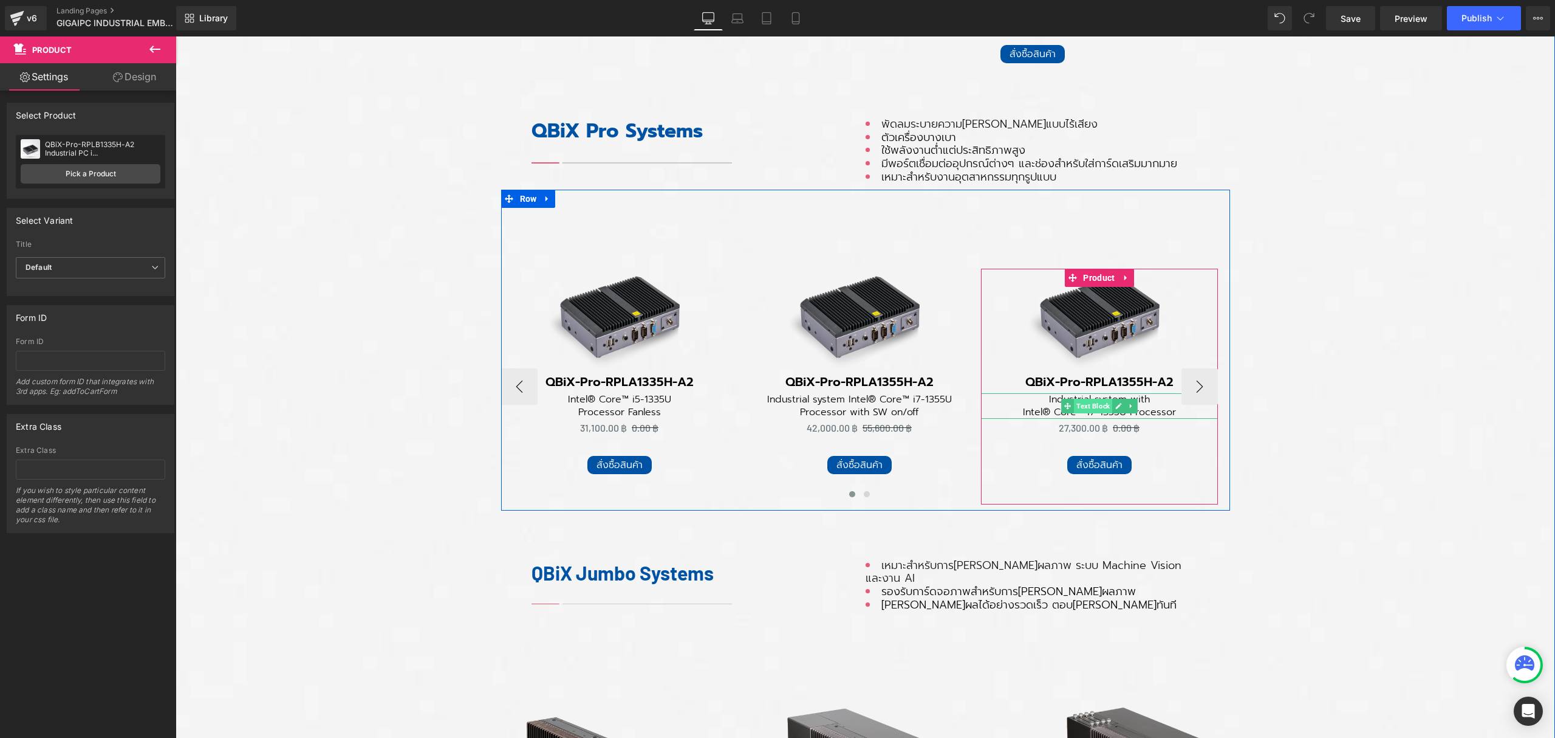
click at [1087, 401] on span "Text Block" at bounding box center [1093, 406] width 38 height 15
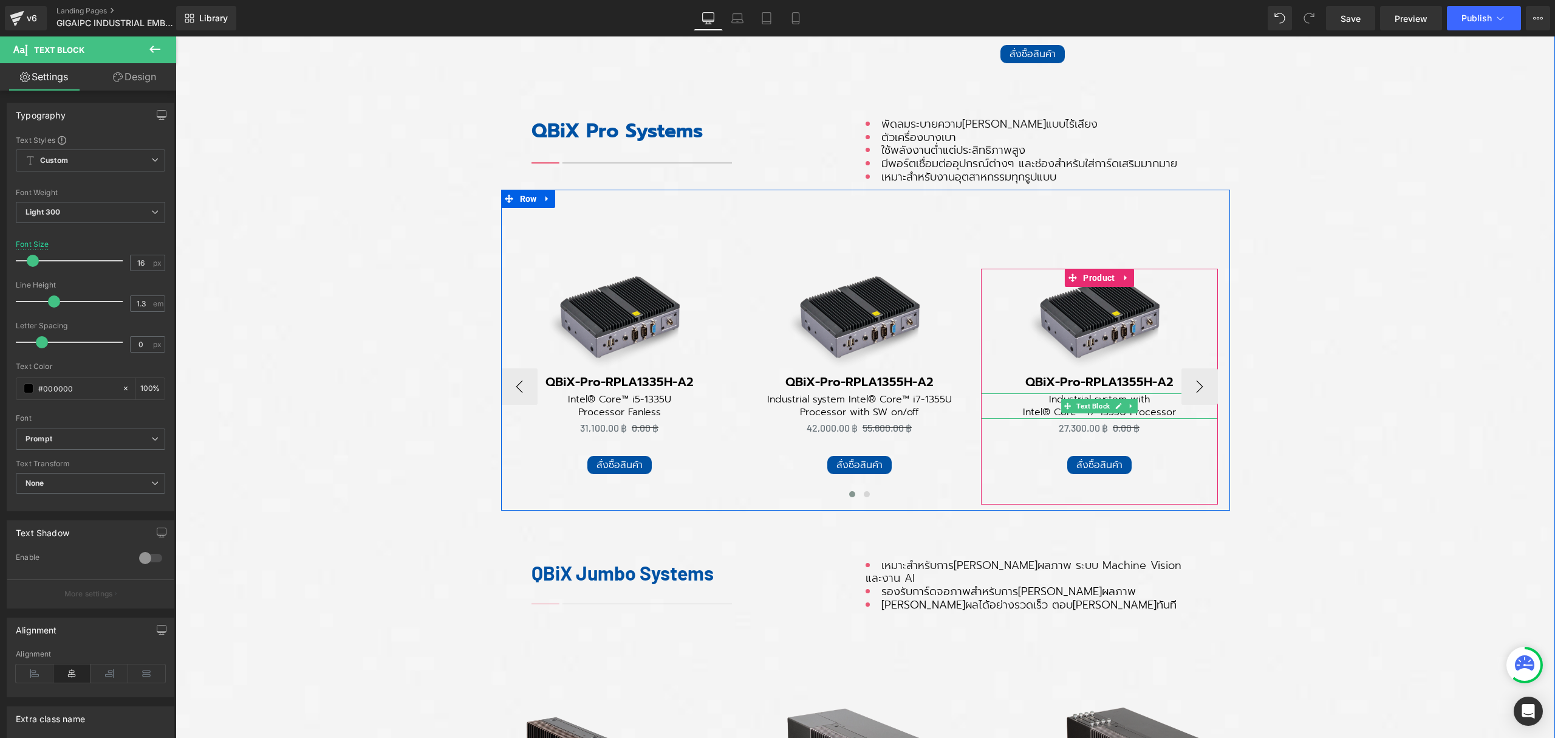
click at [1146, 406] on p "Intel® Core™ i7-1355U Processor" at bounding box center [1099, 412] width 237 height 13
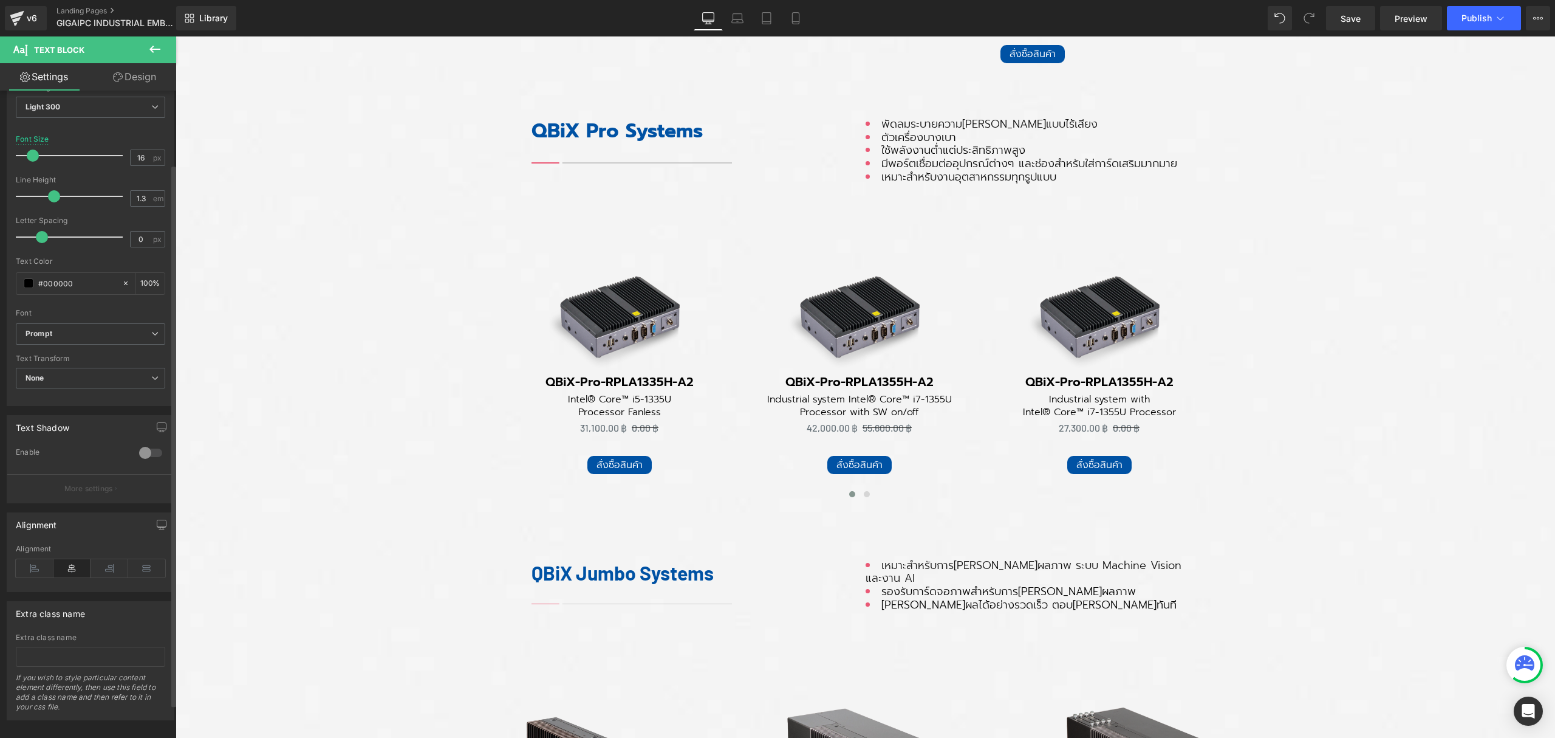
scroll to position [127, 0]
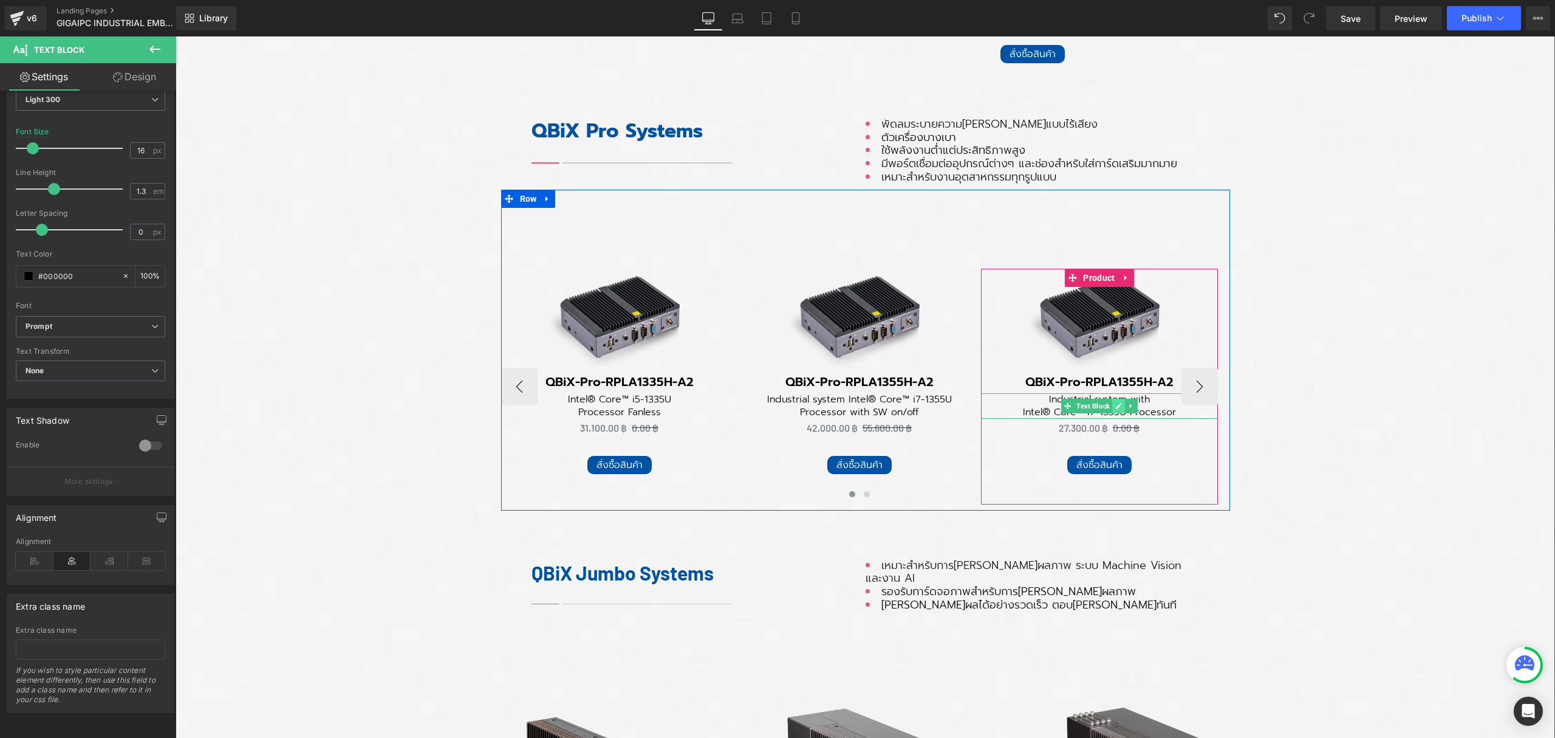
click at [1115, 402] on icon at bounding box center [1118, 405] width 7 height 7
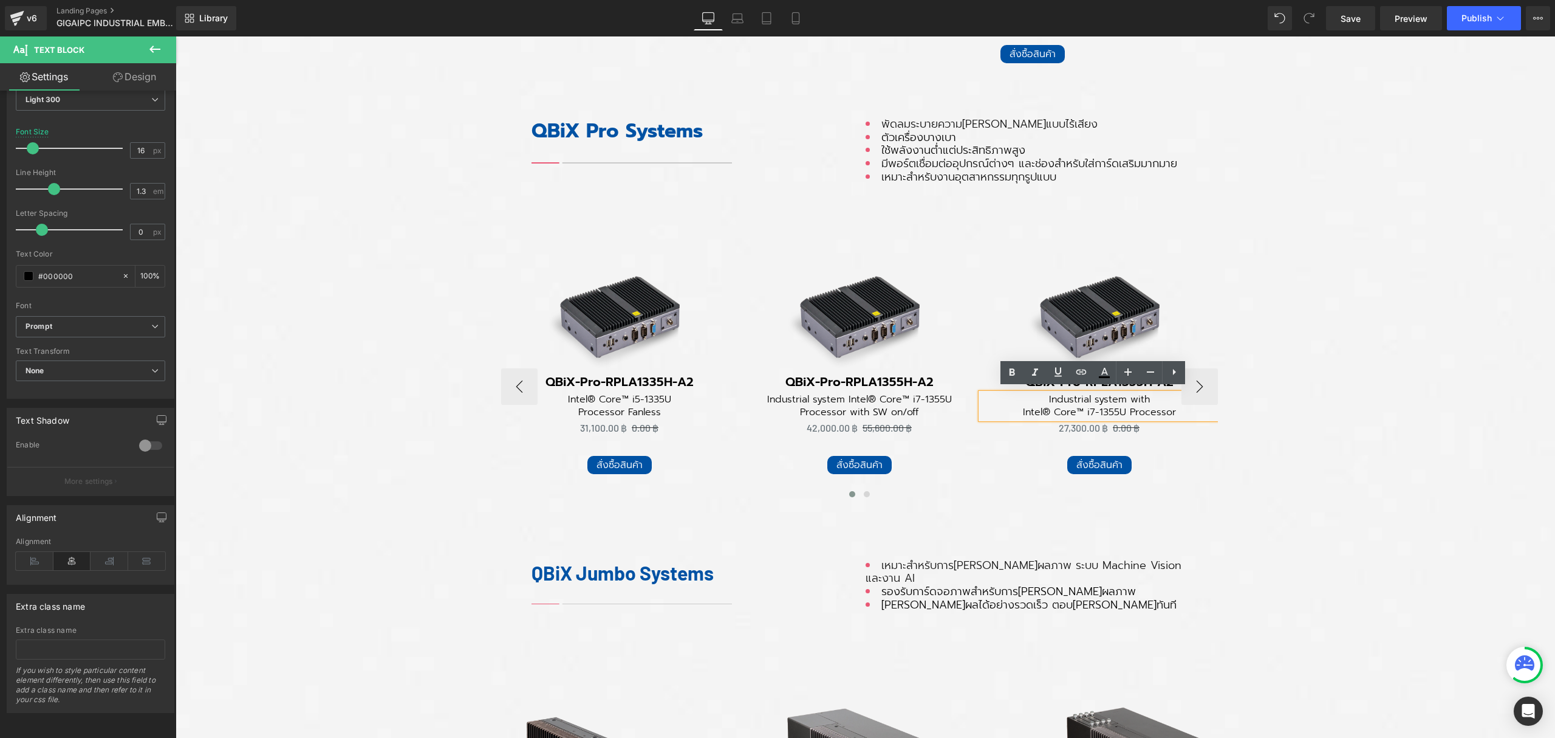
click at [1089, 406] on p "Intel® Core™ i7-1355U Processor" at bounding box center [1099, 412] width 237 height 13
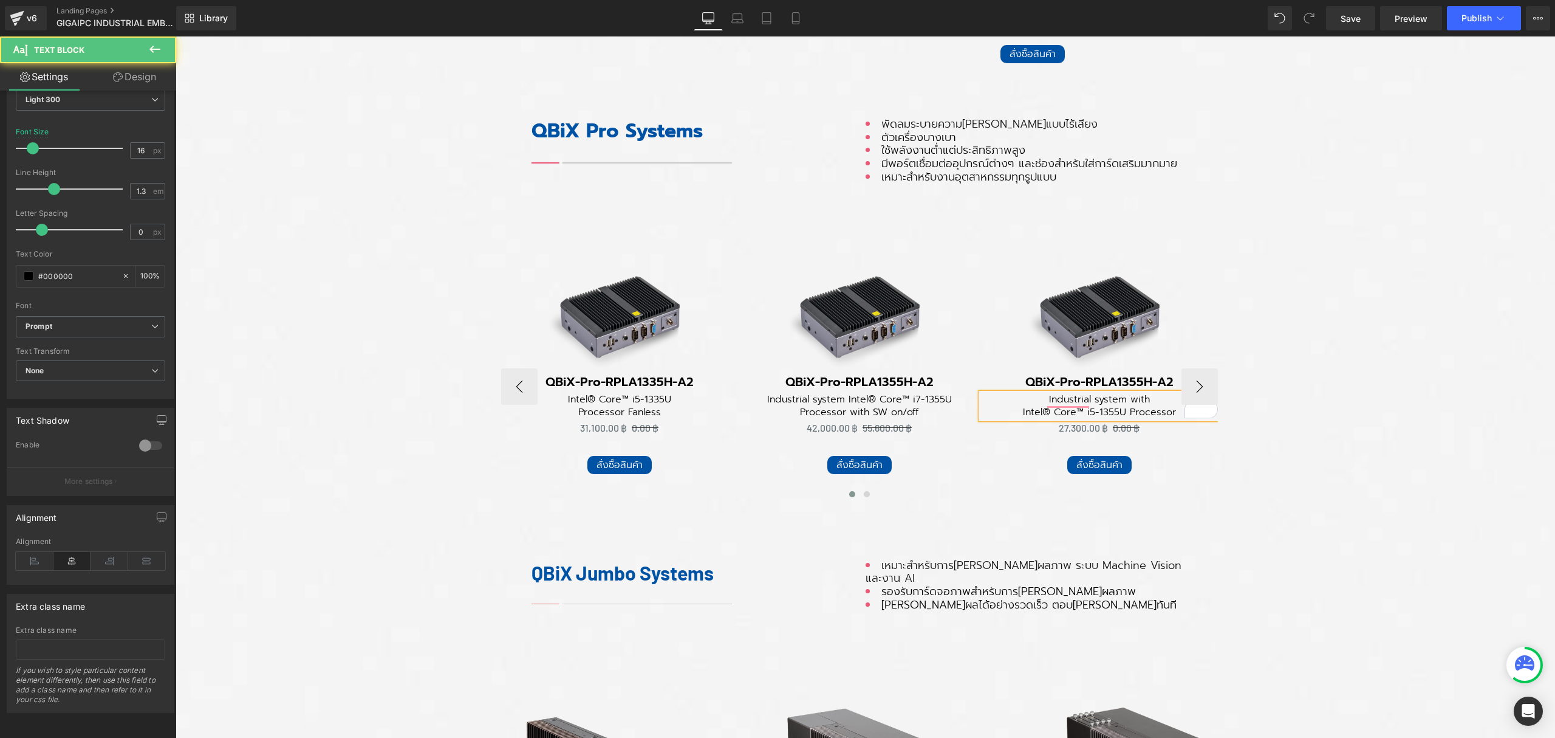
click at [1109, 408] on p "Intel® Core™ i5-1355U Processor" at bounding box center [1099, 412] width 237 height 13
click at [1204, 487] on div at bounding box center [859, 496] width 717 height 18
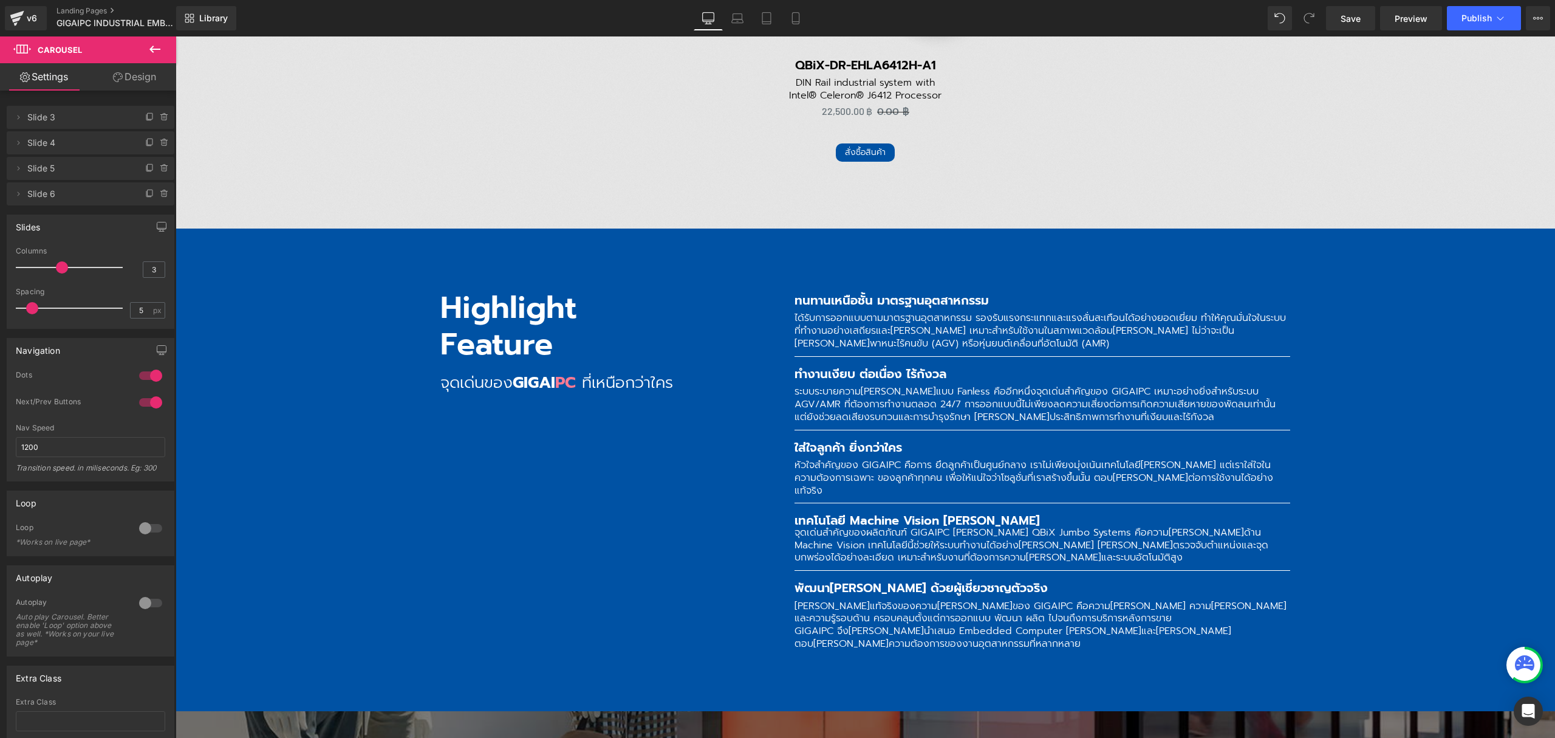
scroll to position [3969, 0]
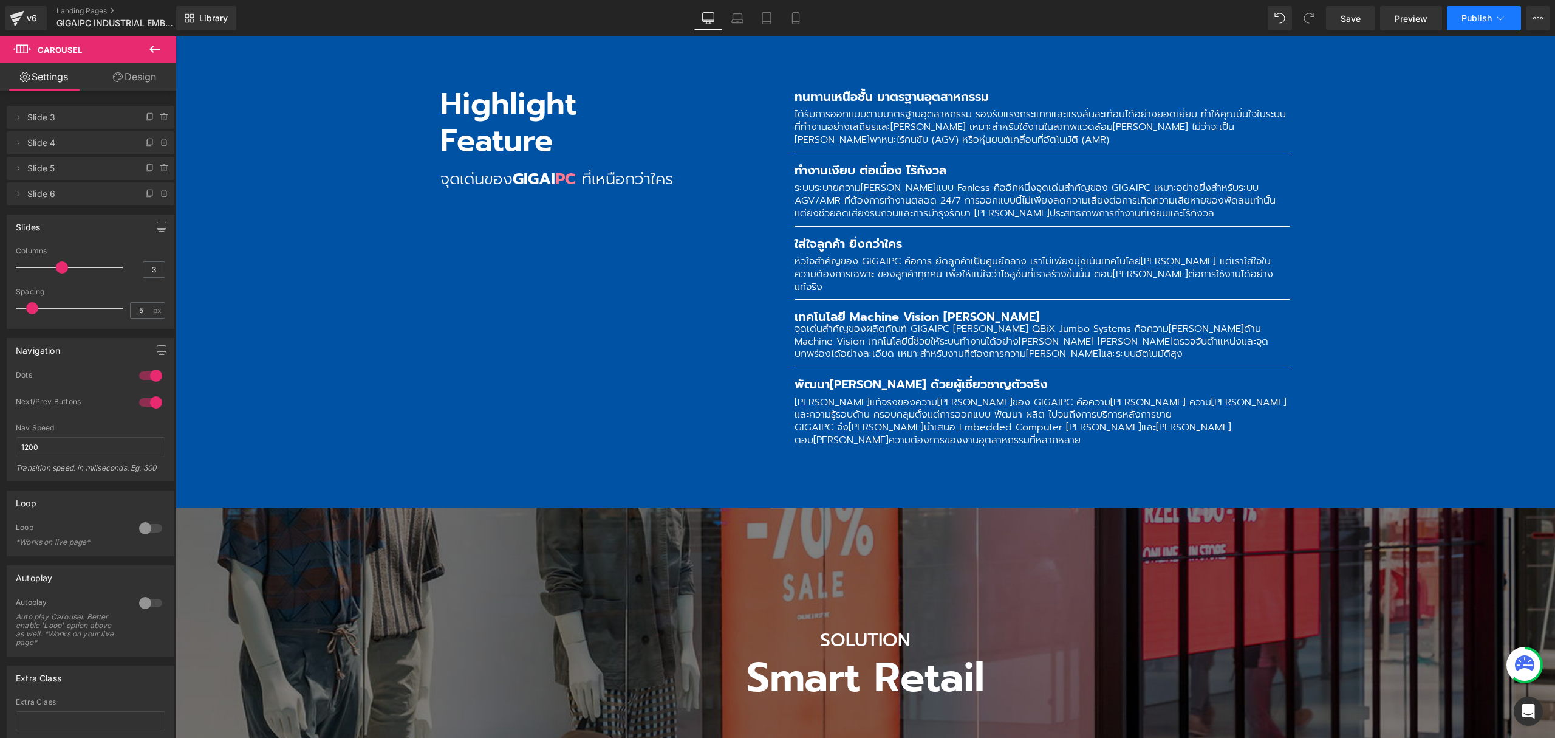
click at [1467, 17] on span "Publish" at bounding box center [1477, 18] width 30 height 10
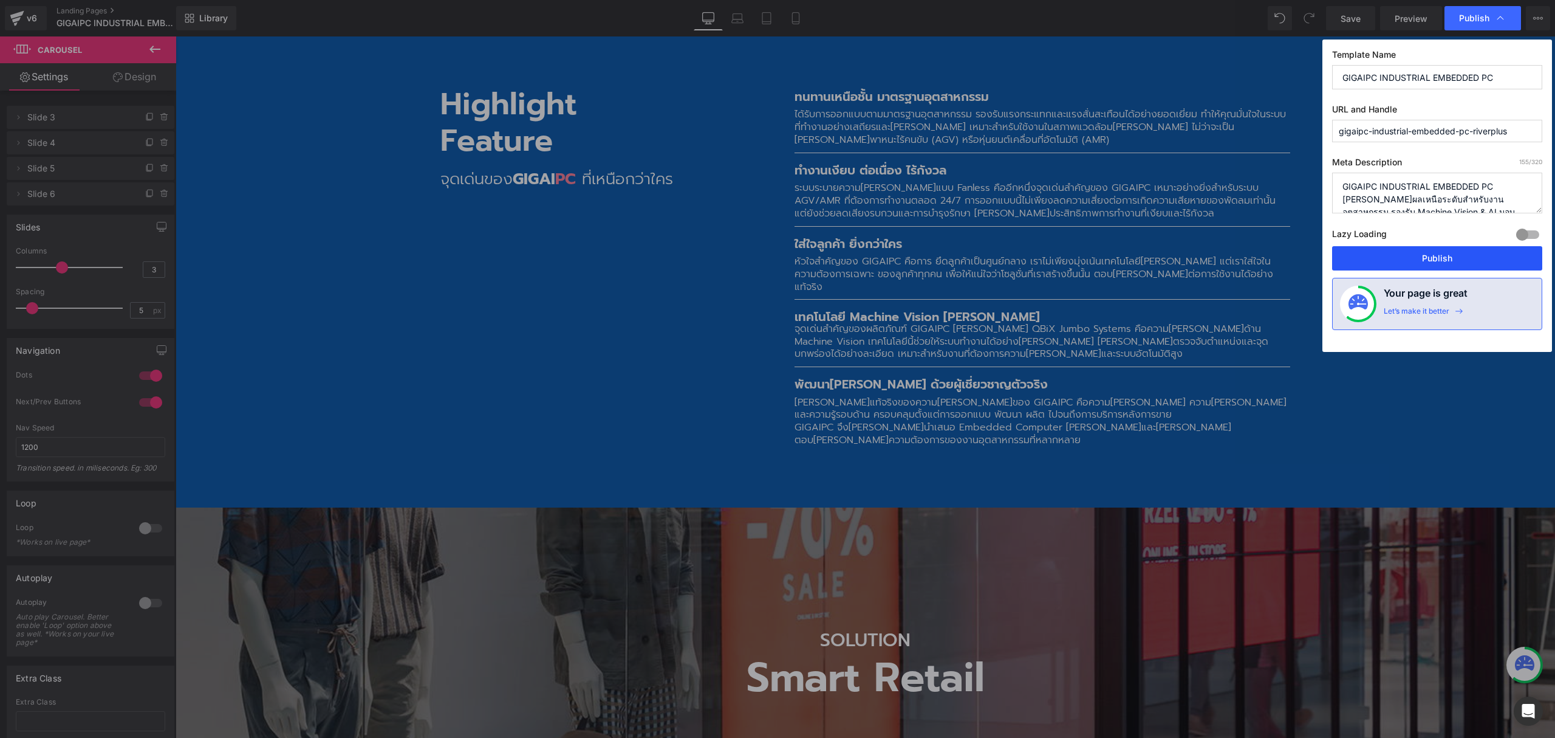
click at [1468, 263] on button "Publish" at bounding box center [1437, 258] width 210 height 24
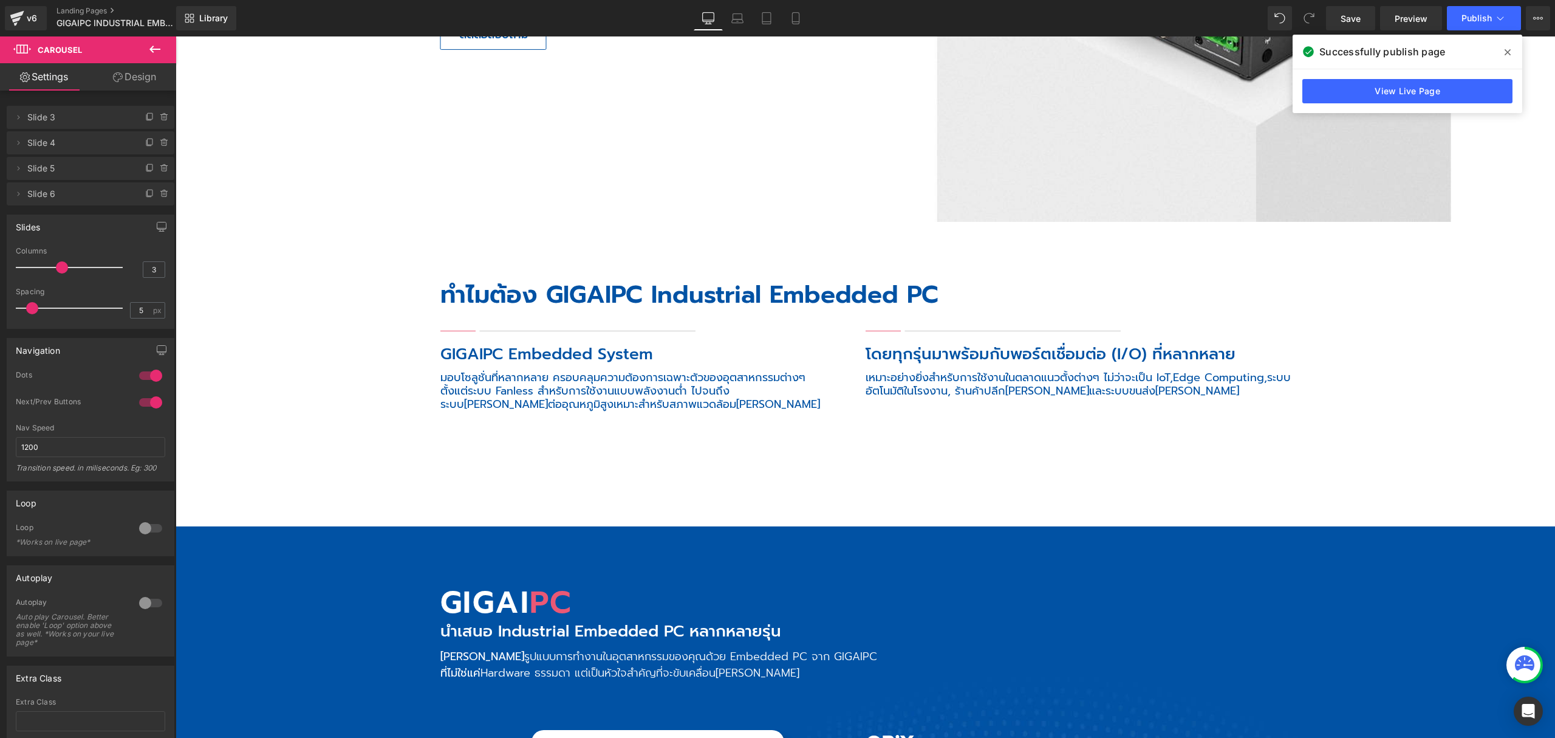
scroll to position [162, 0]
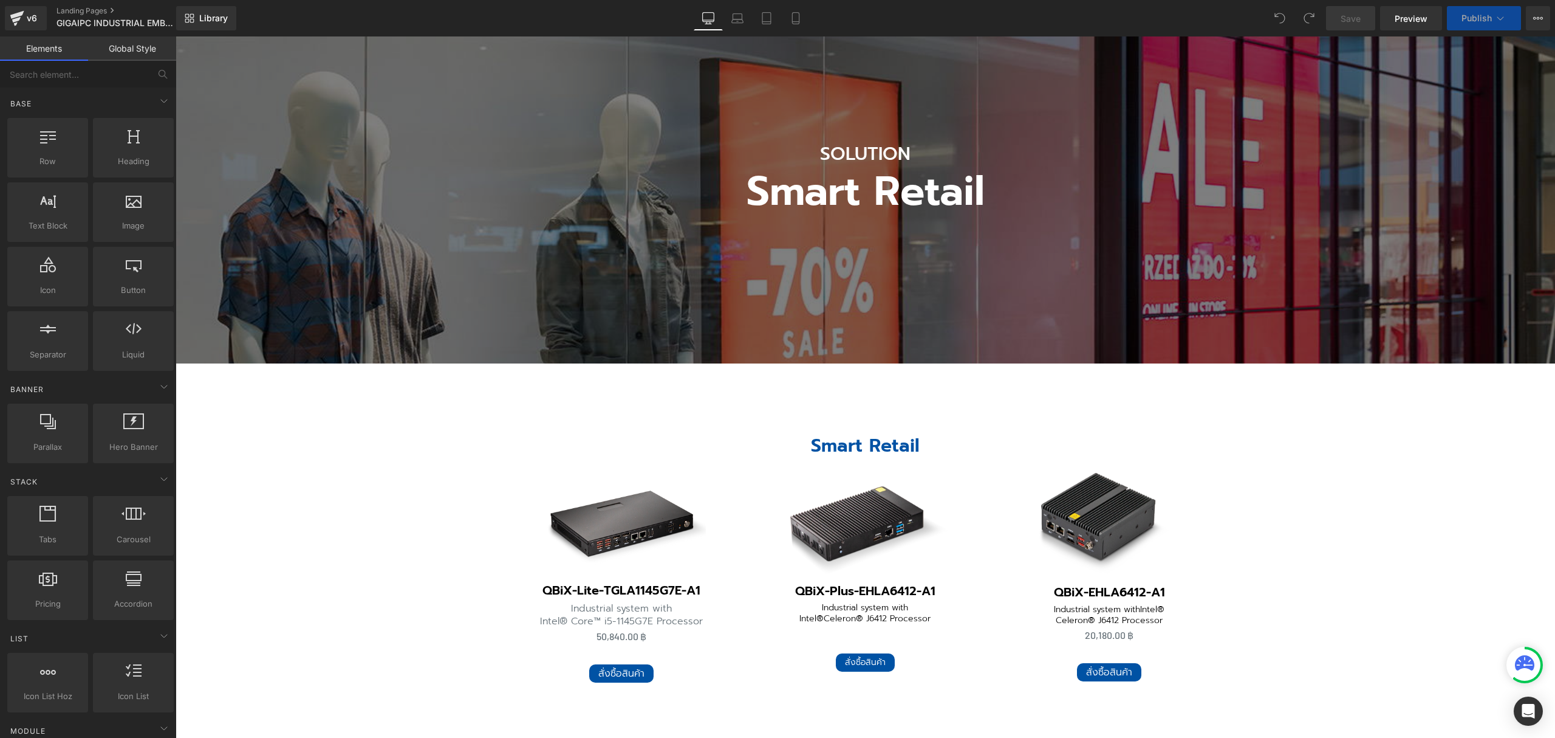
scroll to position [6, 6]
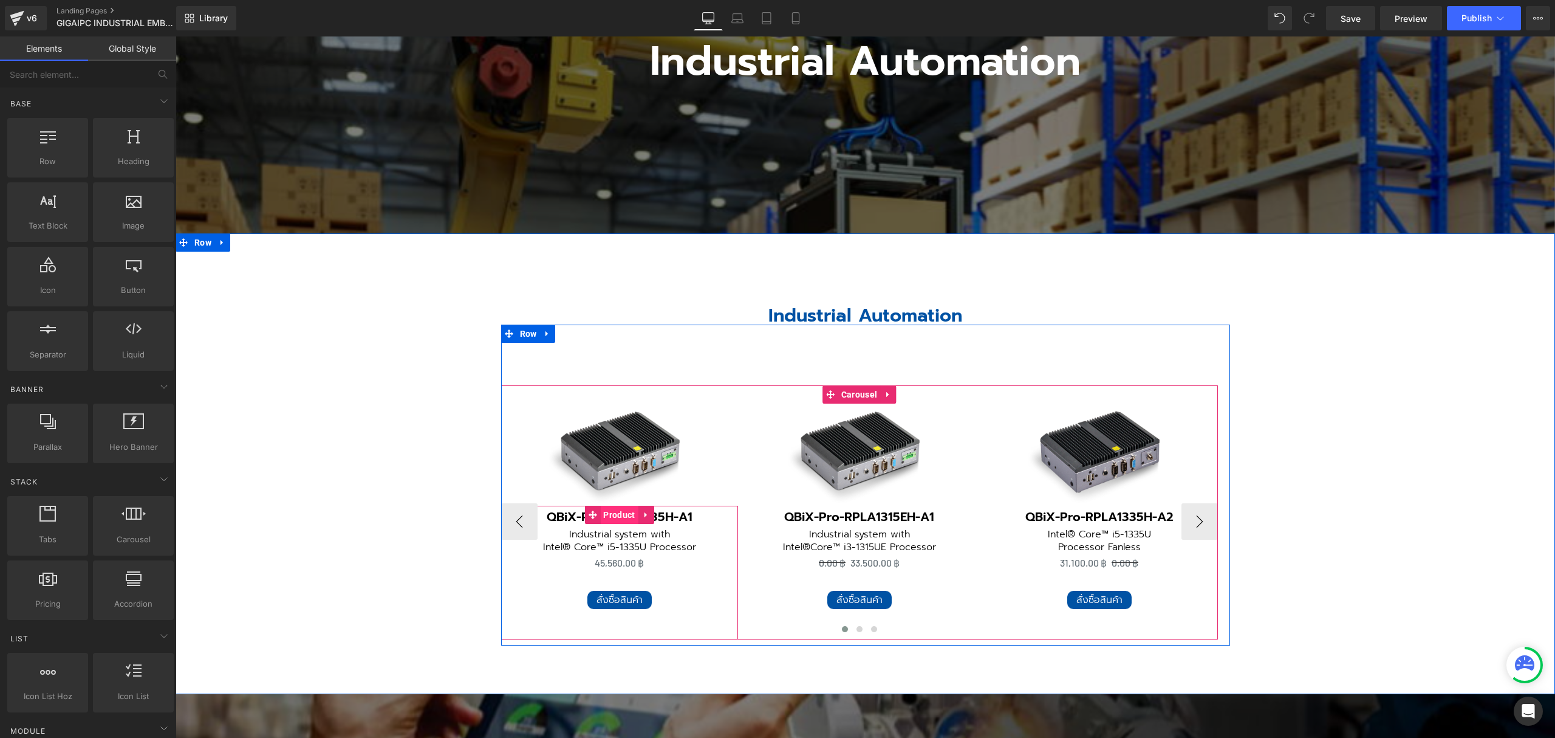
click at [616, 505] on span "Product" at bounding box center [619, 514] width 38 height 18
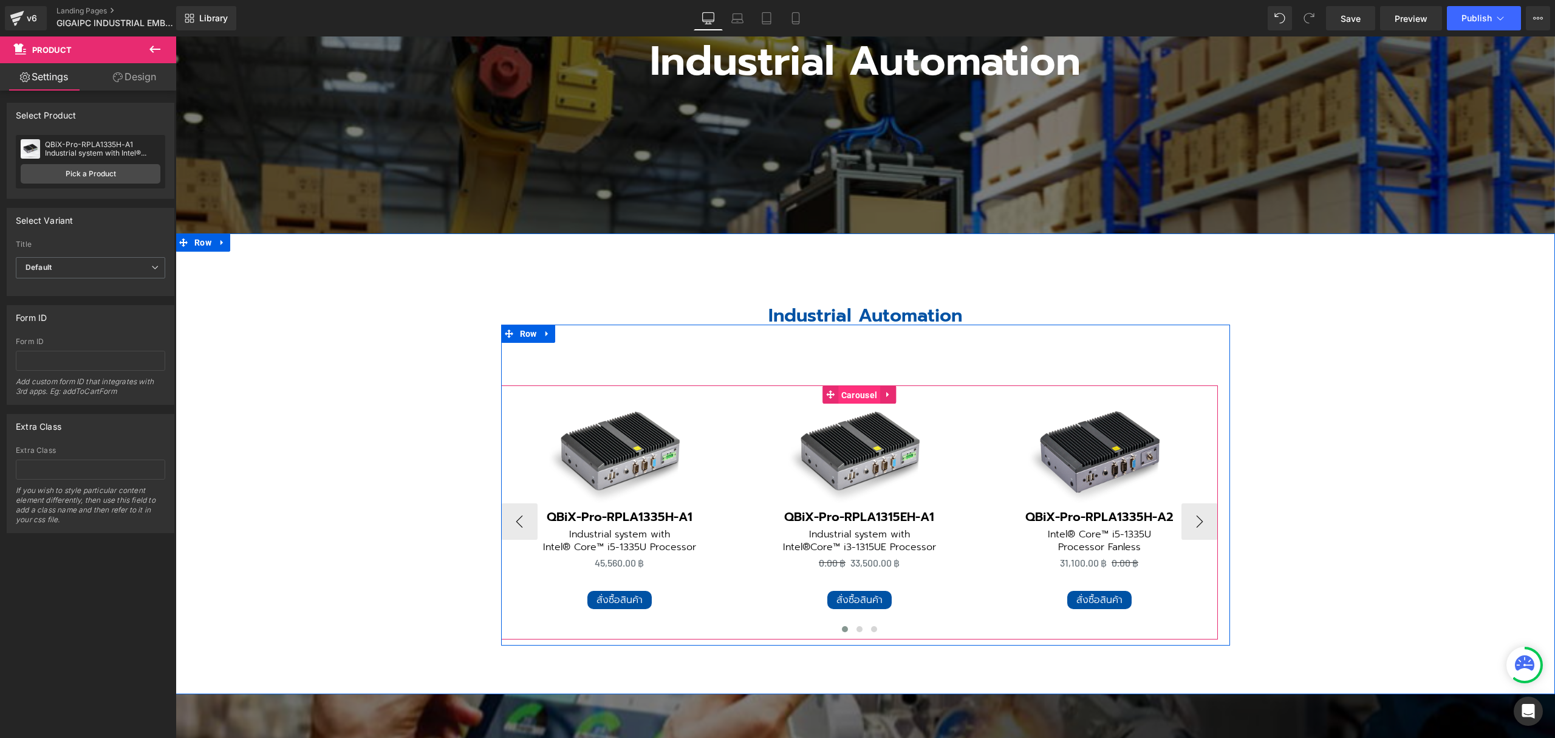
click at [860, 386] on span "Carousel" at bounding box center [859, 395] width 42 height 18
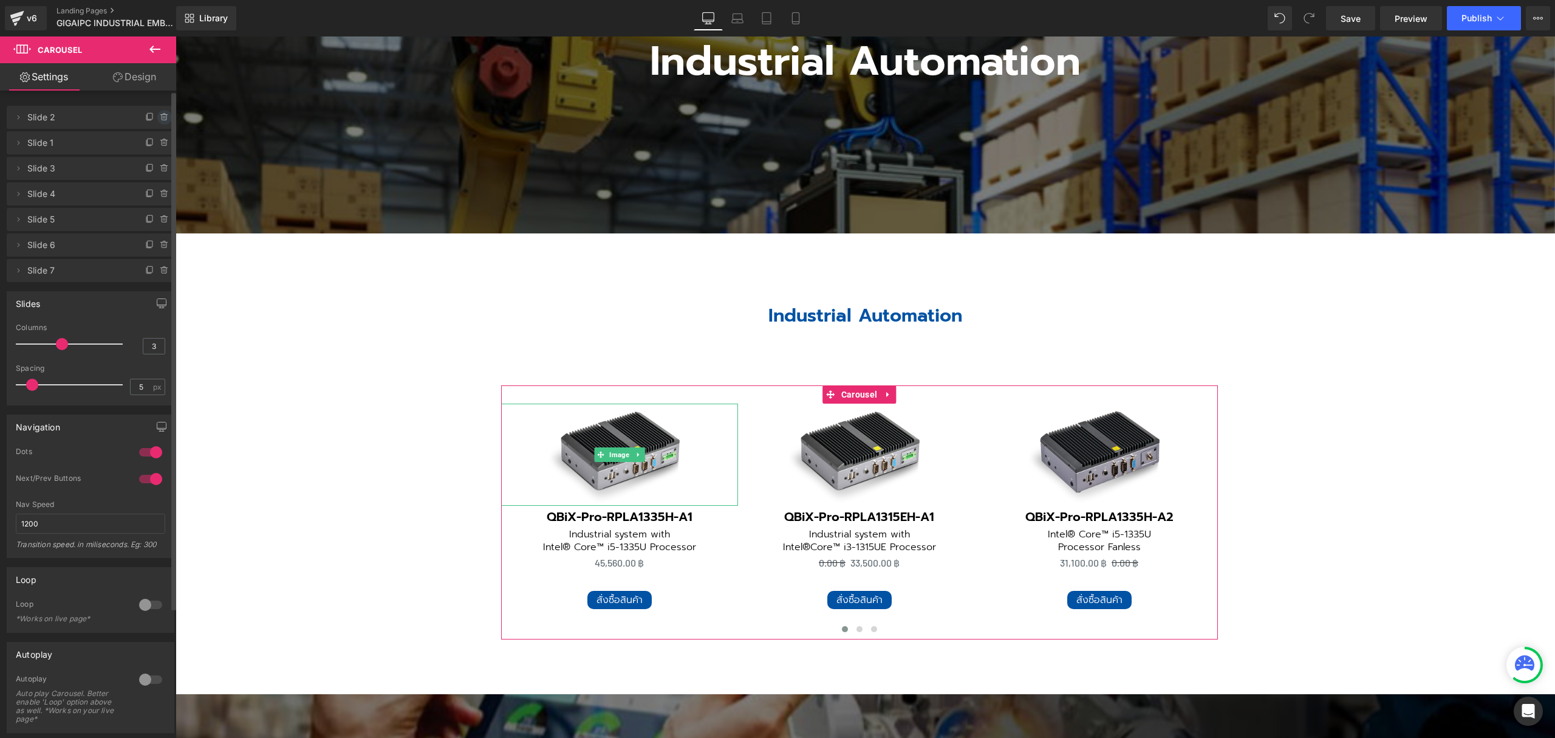
click at [160, 115] on icon at bounding box center [165, 117] width 10 height 10
click at [159, 115] on button "Delete" at bounding box center [151, 118] width 38 height 16
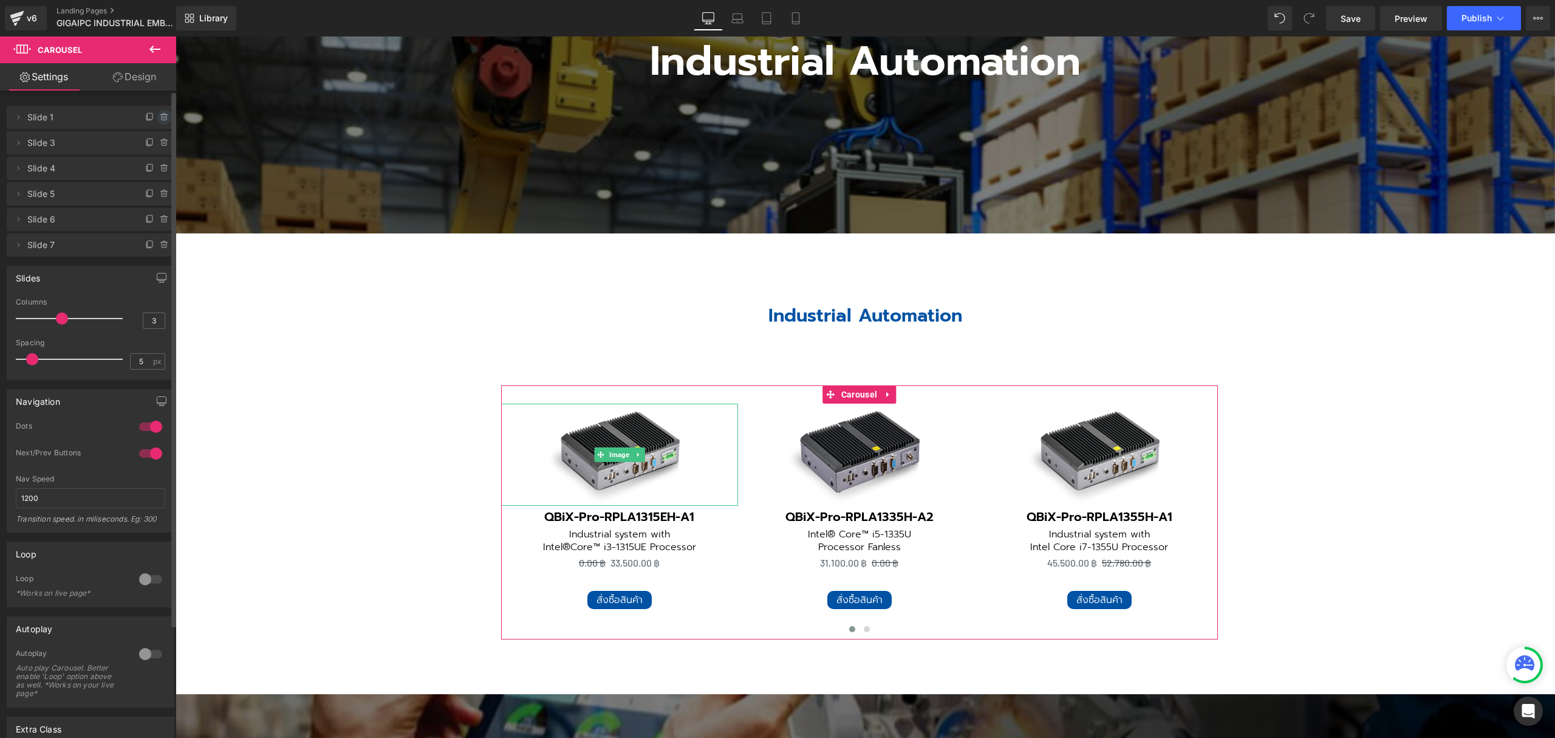
click at [160, 120] on icon at bounding box center [165, 117] width 10 height 10
click at [154, 119] on button "Delete" at bounding box center [151, 118] width 38 height 16
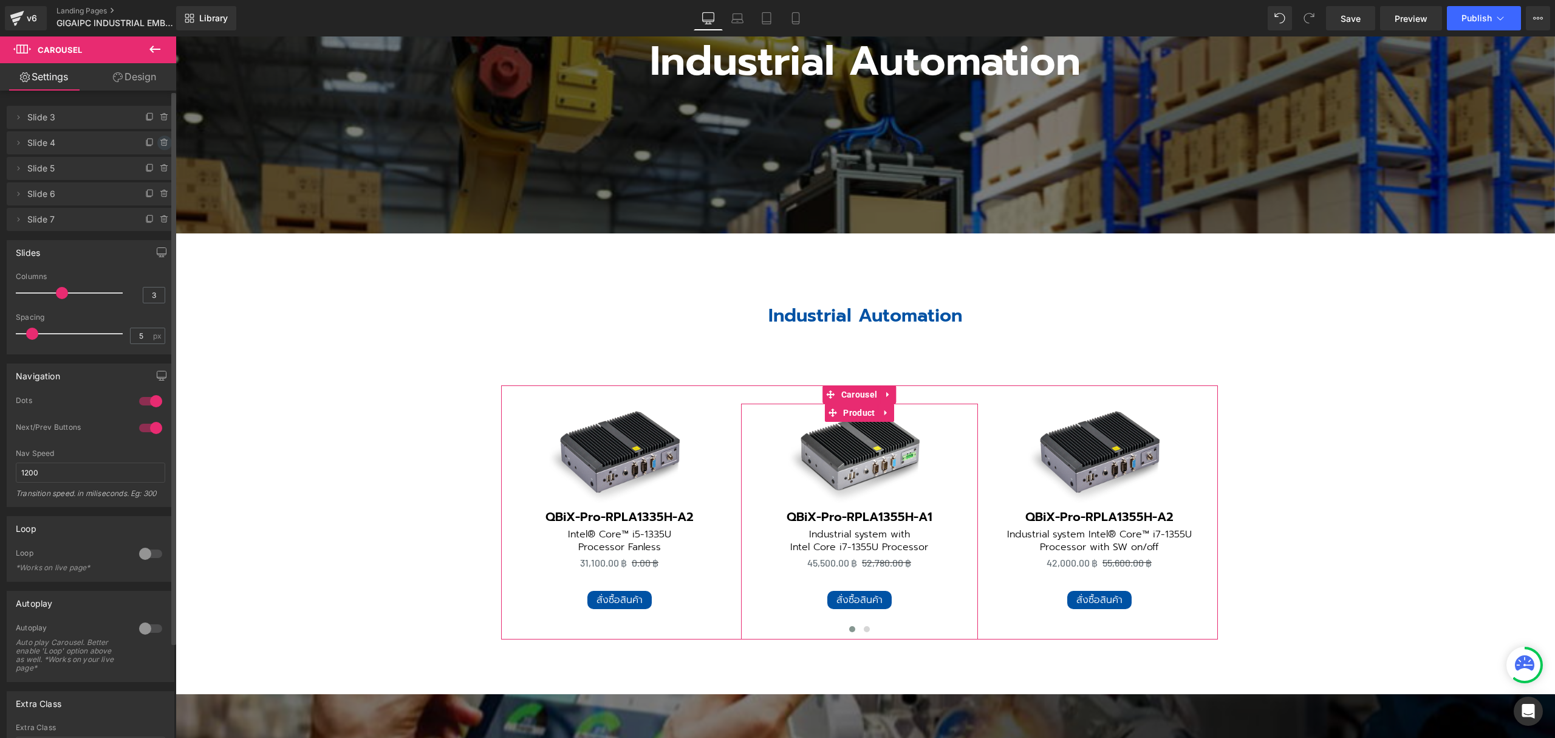
click at [160, 143] on icon at bounding box center [165, 143] width 10 height 10
click at [157, 143] on button "Delete" at bounding box center [151, 143] width 38 height 16
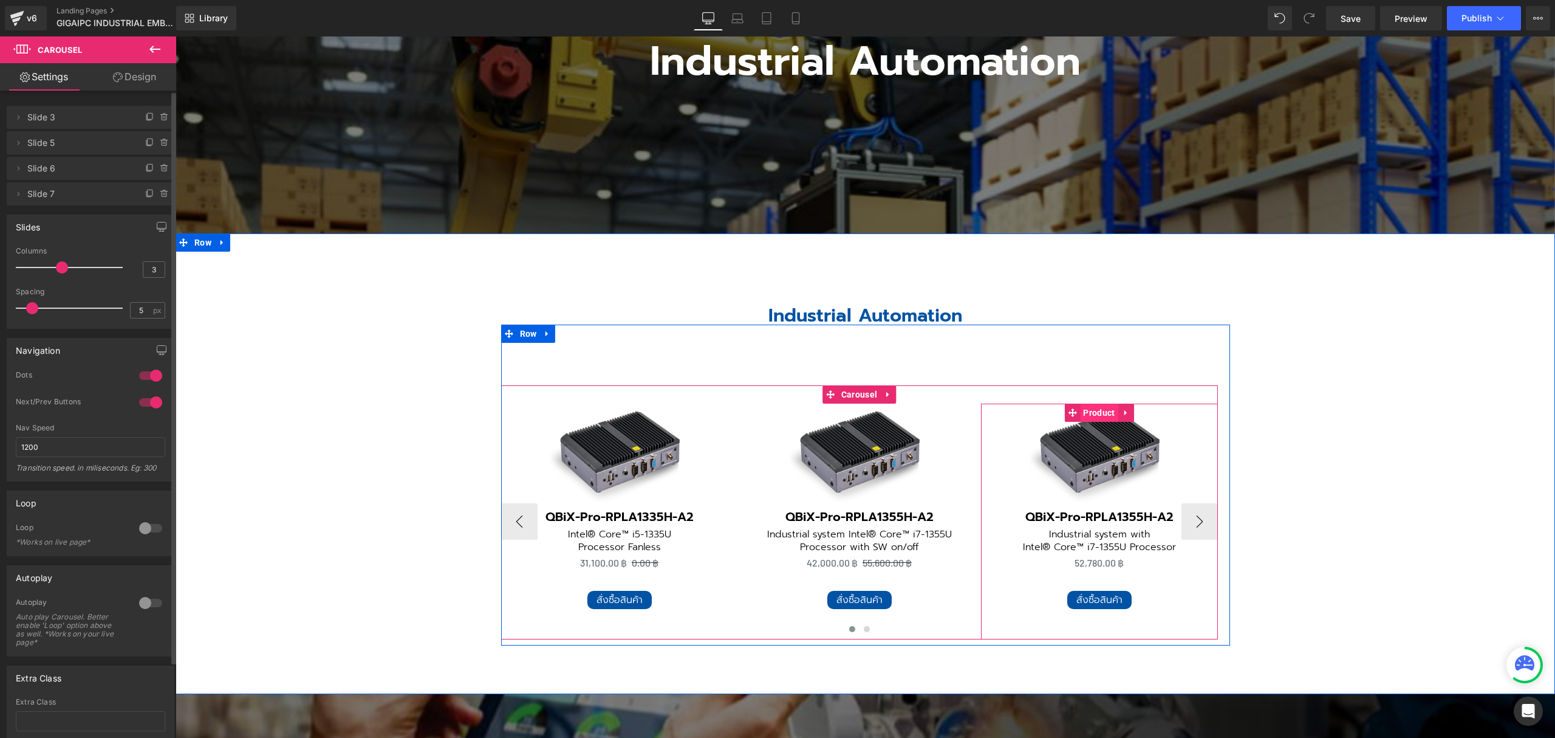
click at [1097, 403] on span "Product" at bounding box center [1099, 412] width 38 height 18
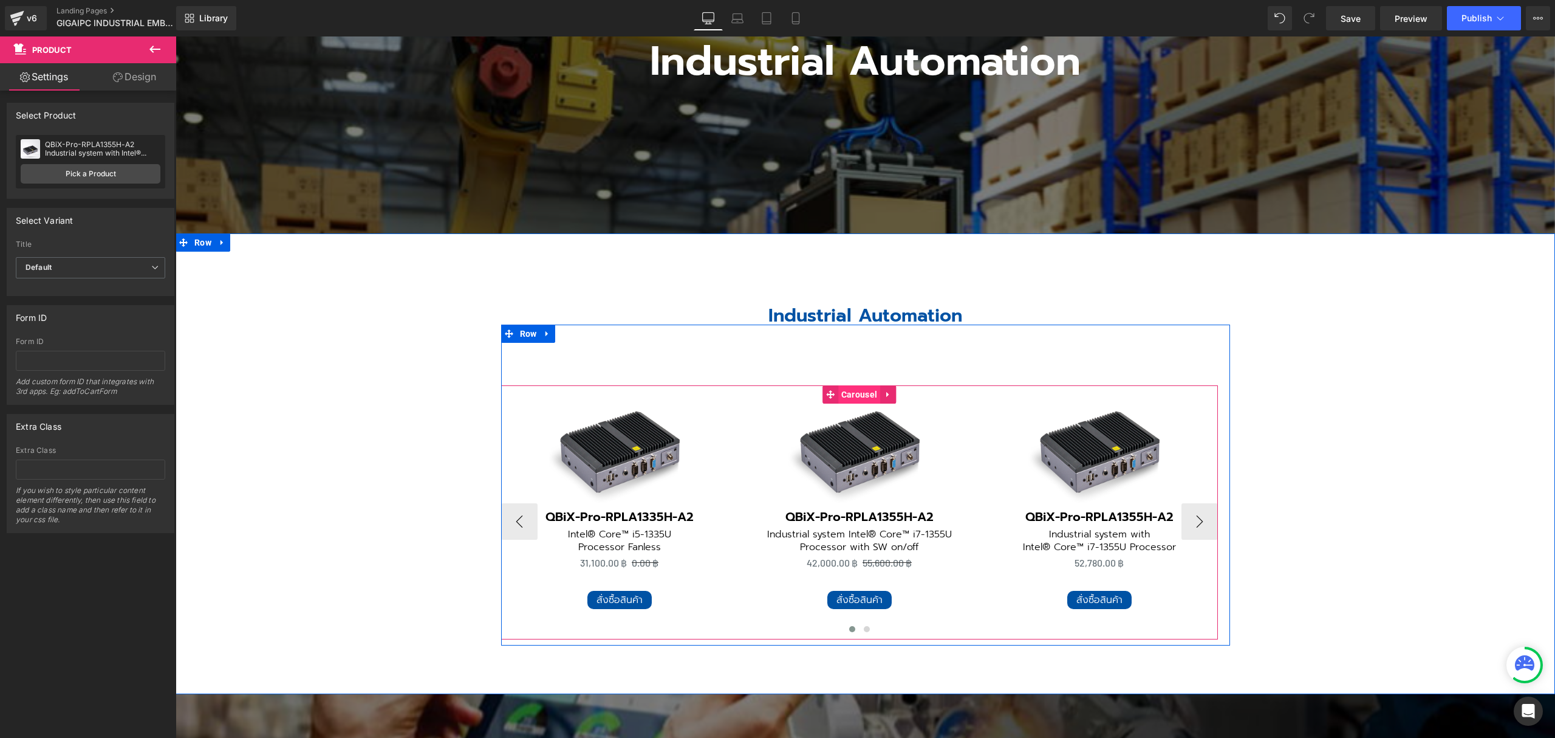
click at [852, 385] on span "Carousel" at bounding box center [859, 394] width 42 height 18
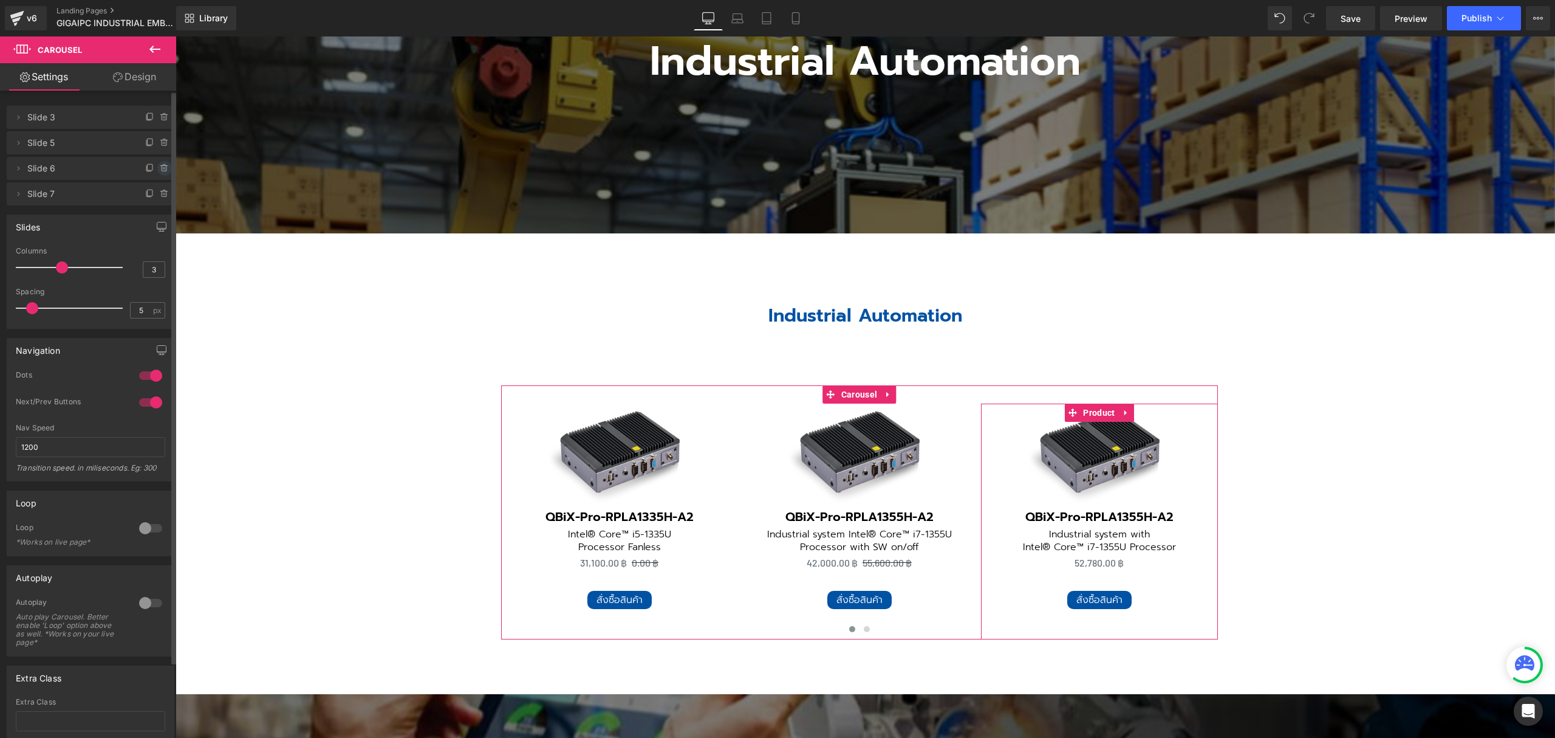
click at [162, 170] on icon at bounding box center [164, 168] width 5 height 5
click at [159, 171] on button "Delete" at bounding box center [151, 169] width 38 height 16
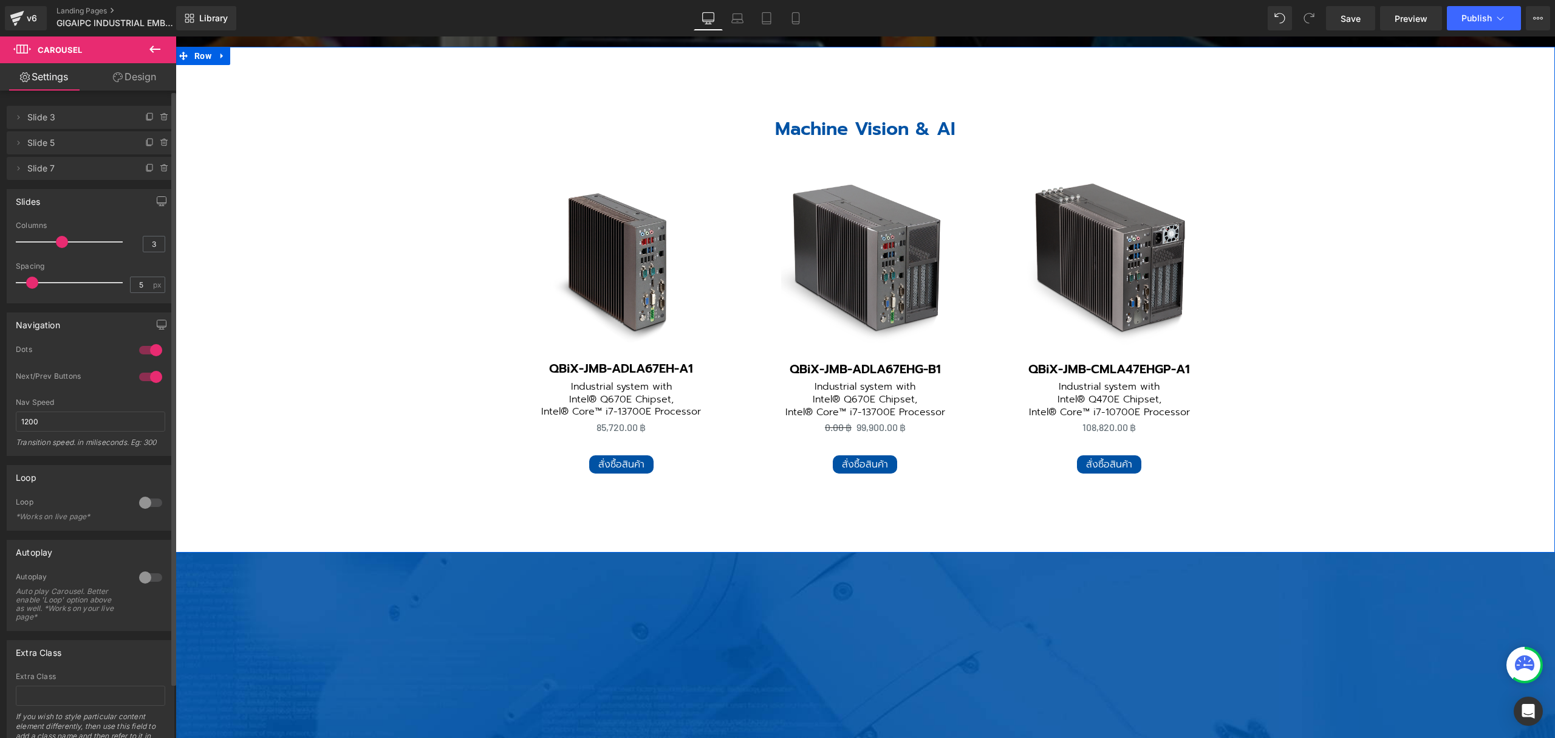
scroll to position [6966, 0]
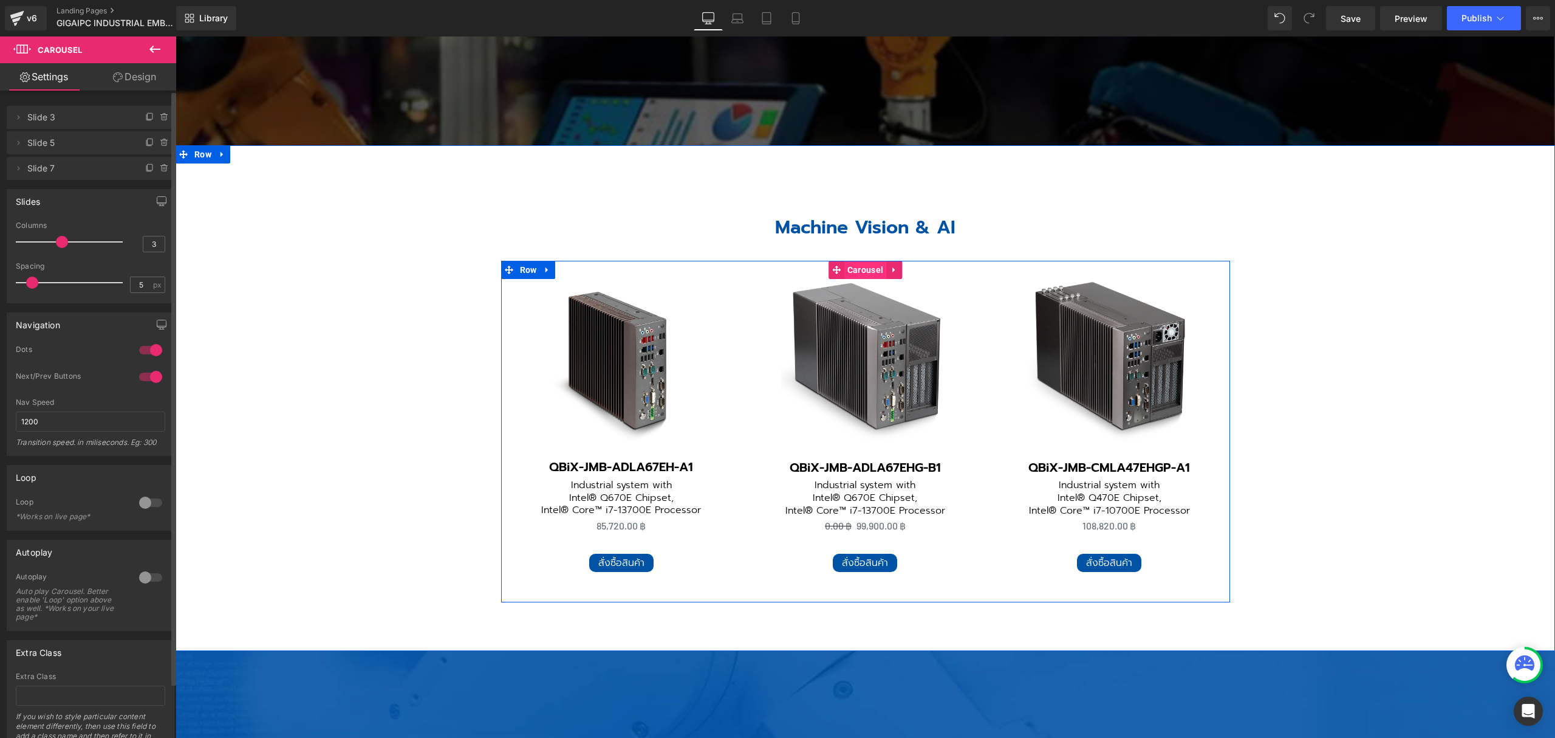
click at [859, 261] on span "Carousel" at bounding box center [865, 270] width 42 height 18
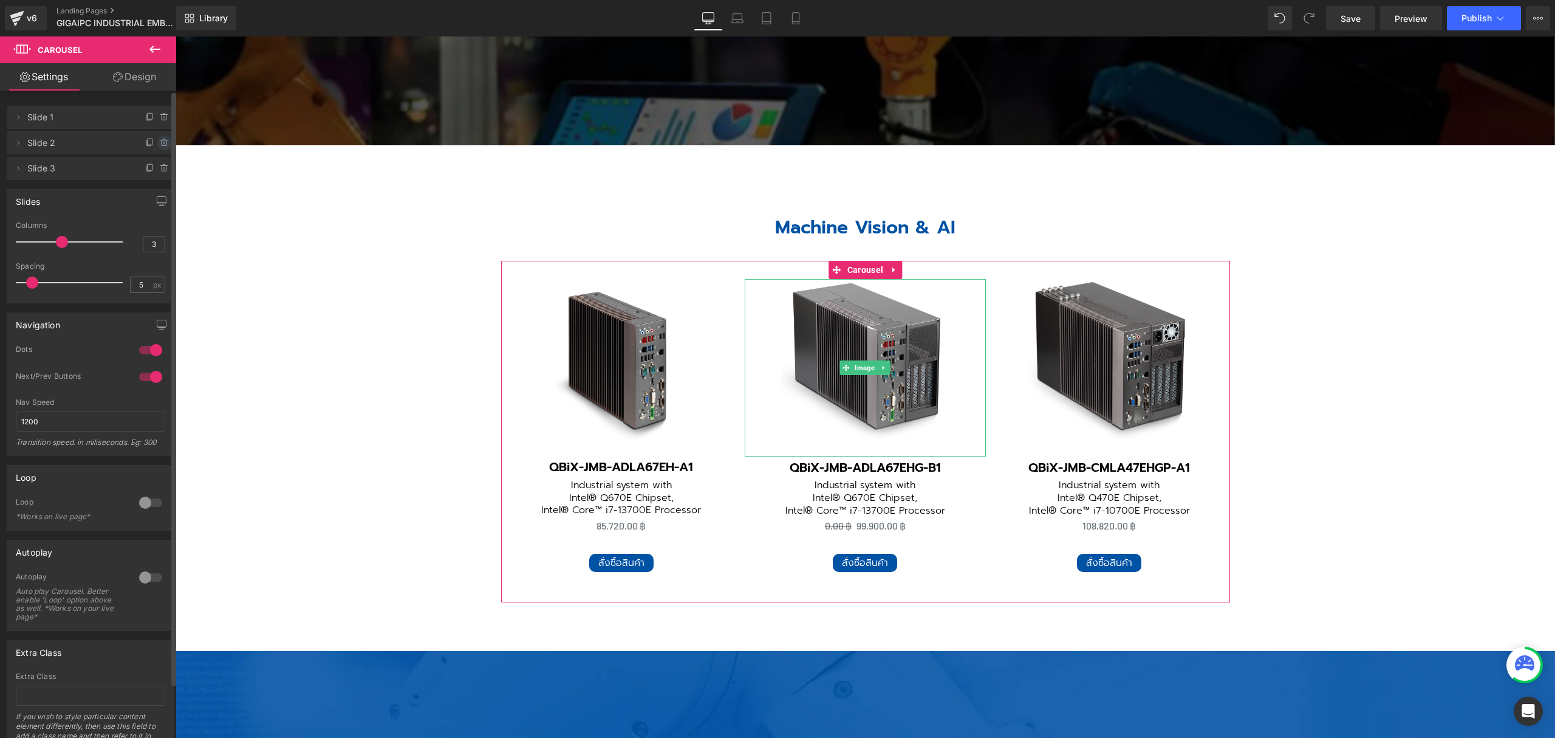
click at [163, 139] on icon at bounding box center [164, 139] width 2 height 1
click at [154, 140] on button "Delete" at bounding box center [151, 143] width 38 height 16
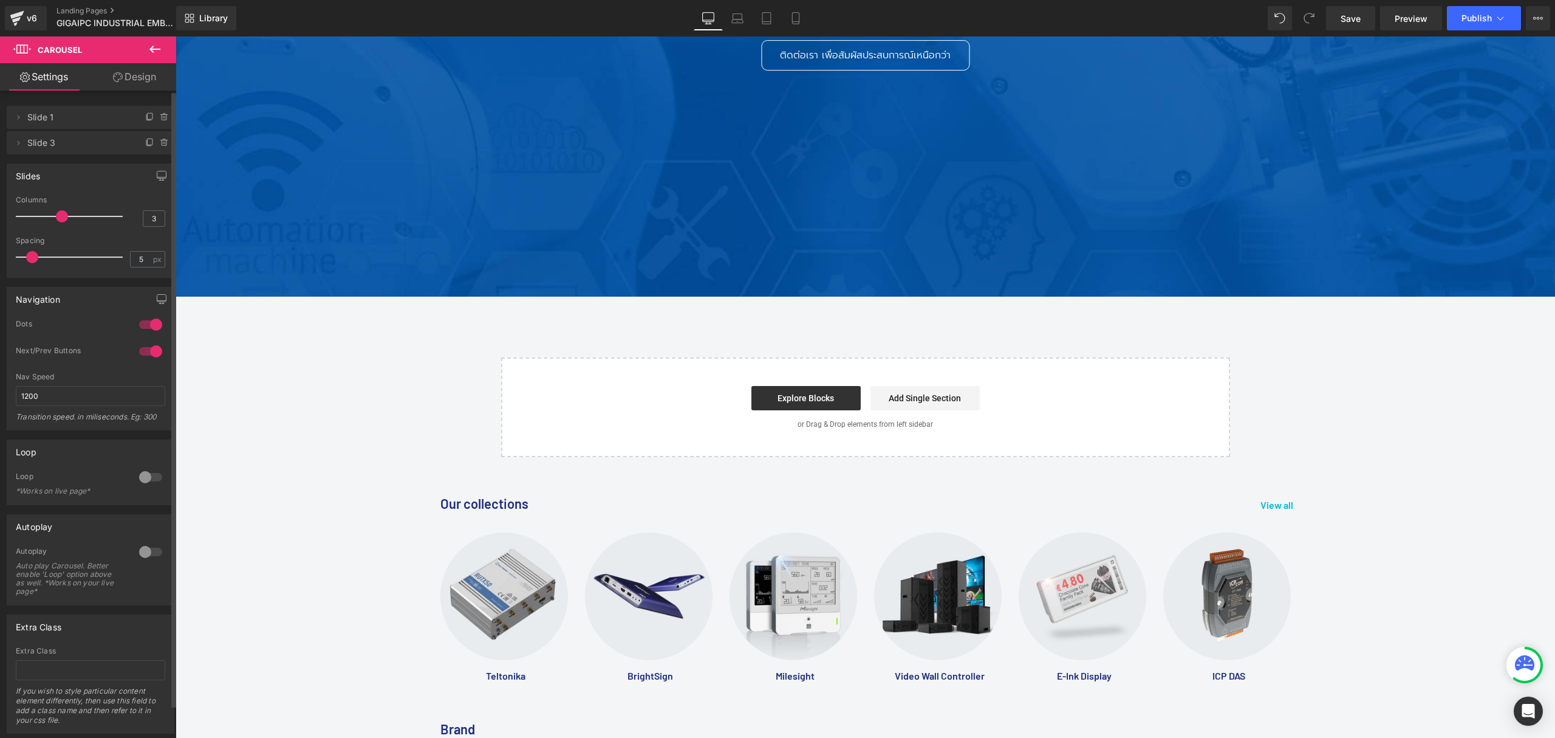
scroll to position [7695, 0]
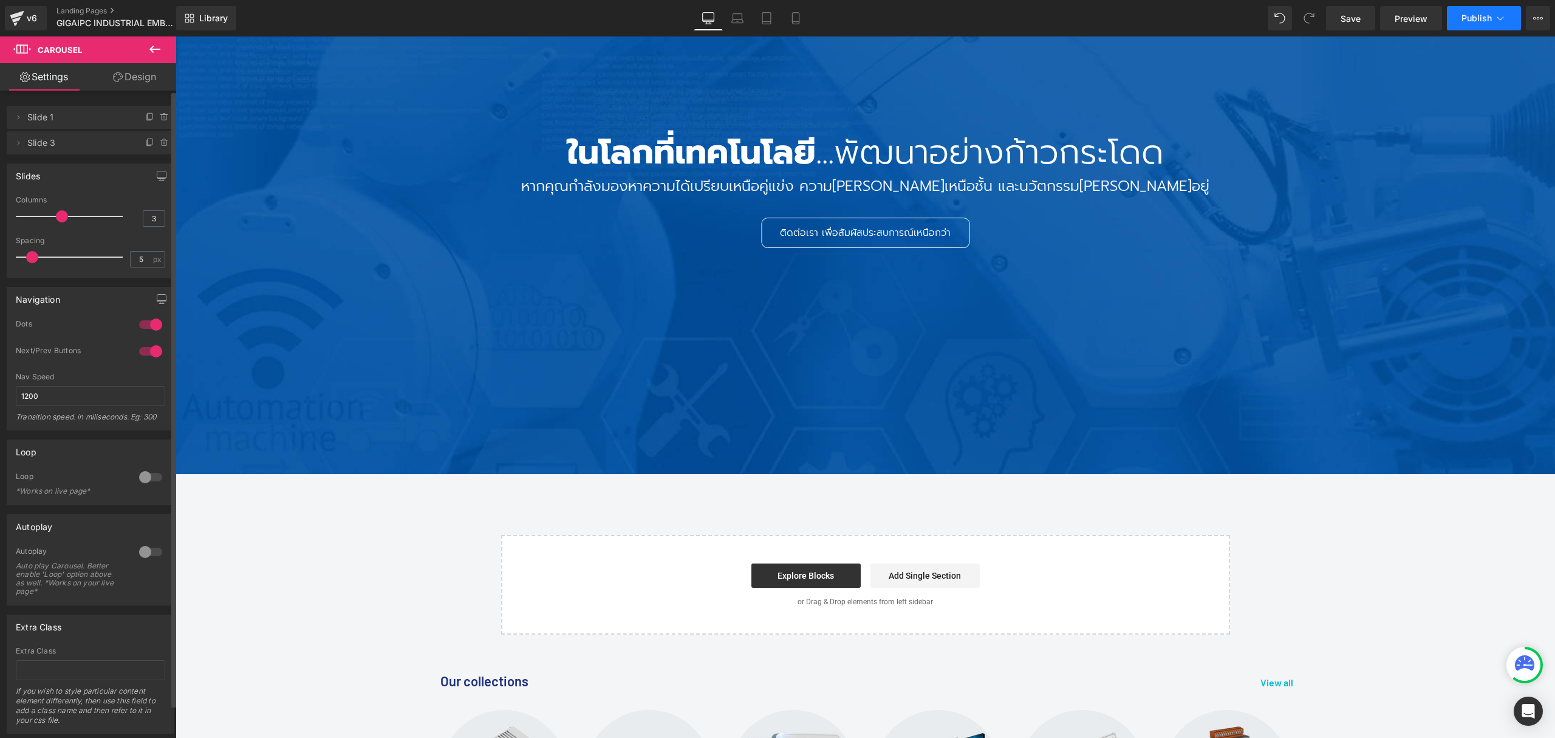
click at [1453, 18] on button "Publish" at bounding box center [1484, 18] width 74 height 24
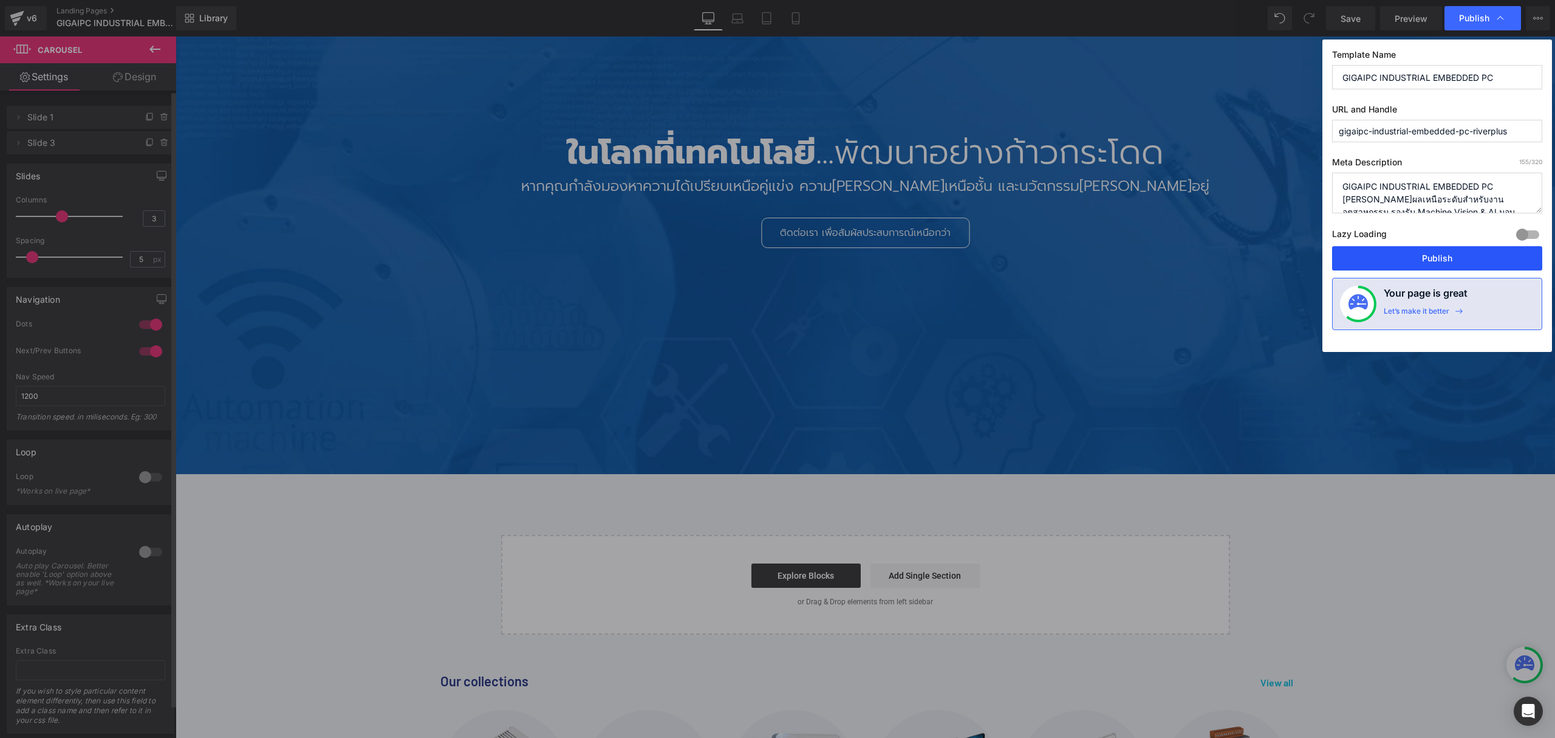
click at [1399, 265] on button "Publish" at bounding box center [1437, 258] width 210 height 24
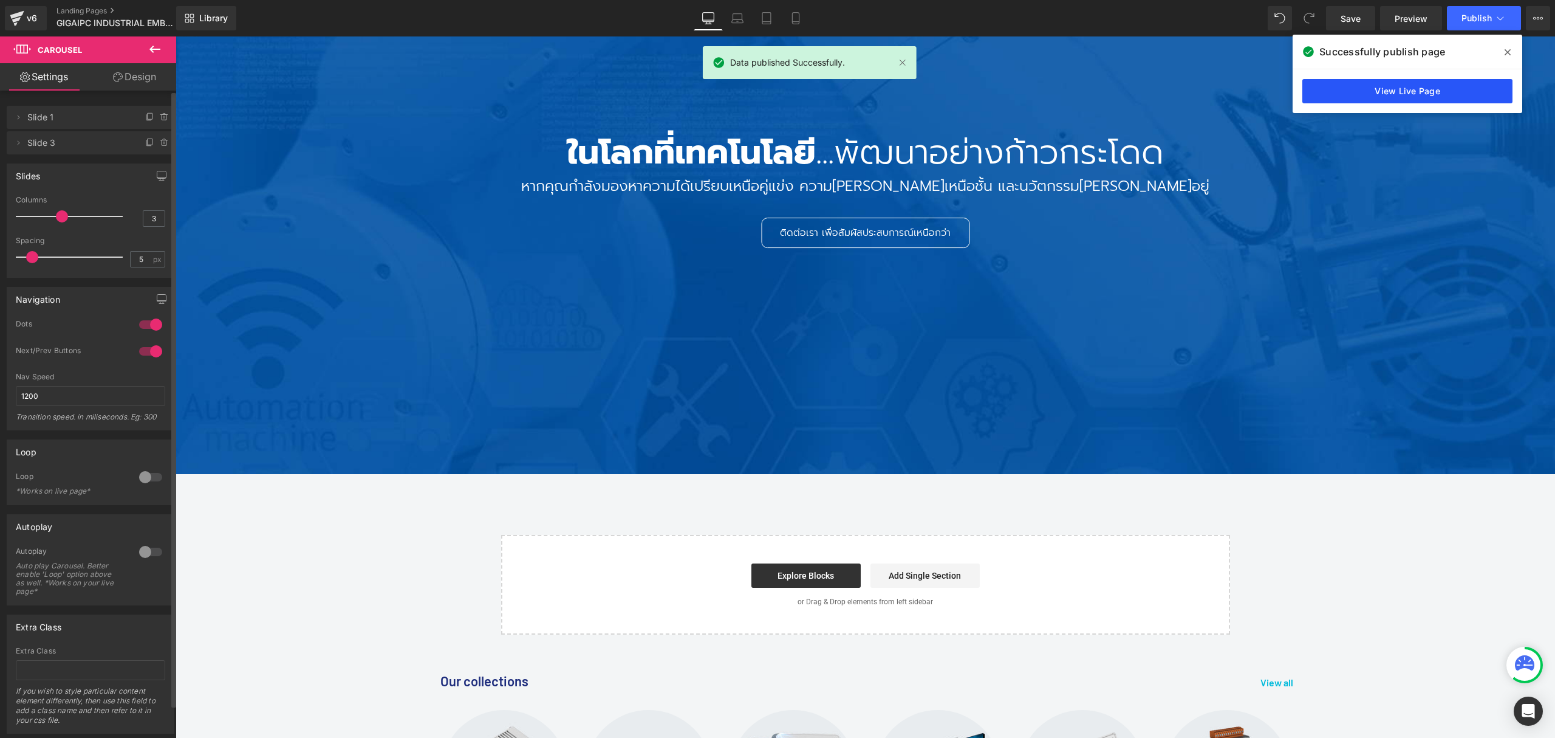
click at [1400, 89] on link "View Live Page" at bounding box center [1408, 91] width 210 height 24
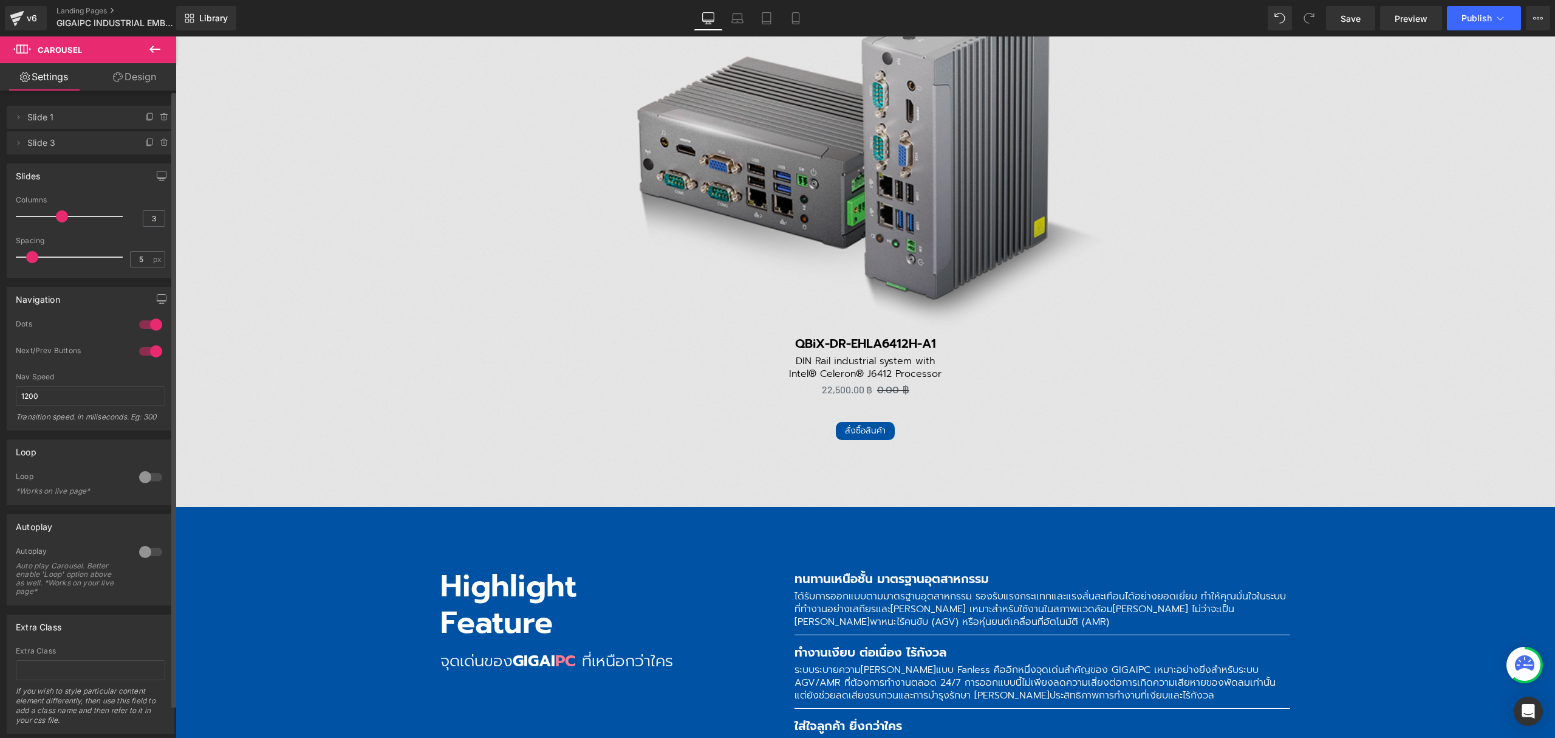
scroll to position [3483, 0]
